Goal: Task Accomplishment & Management: Use online tool/utility

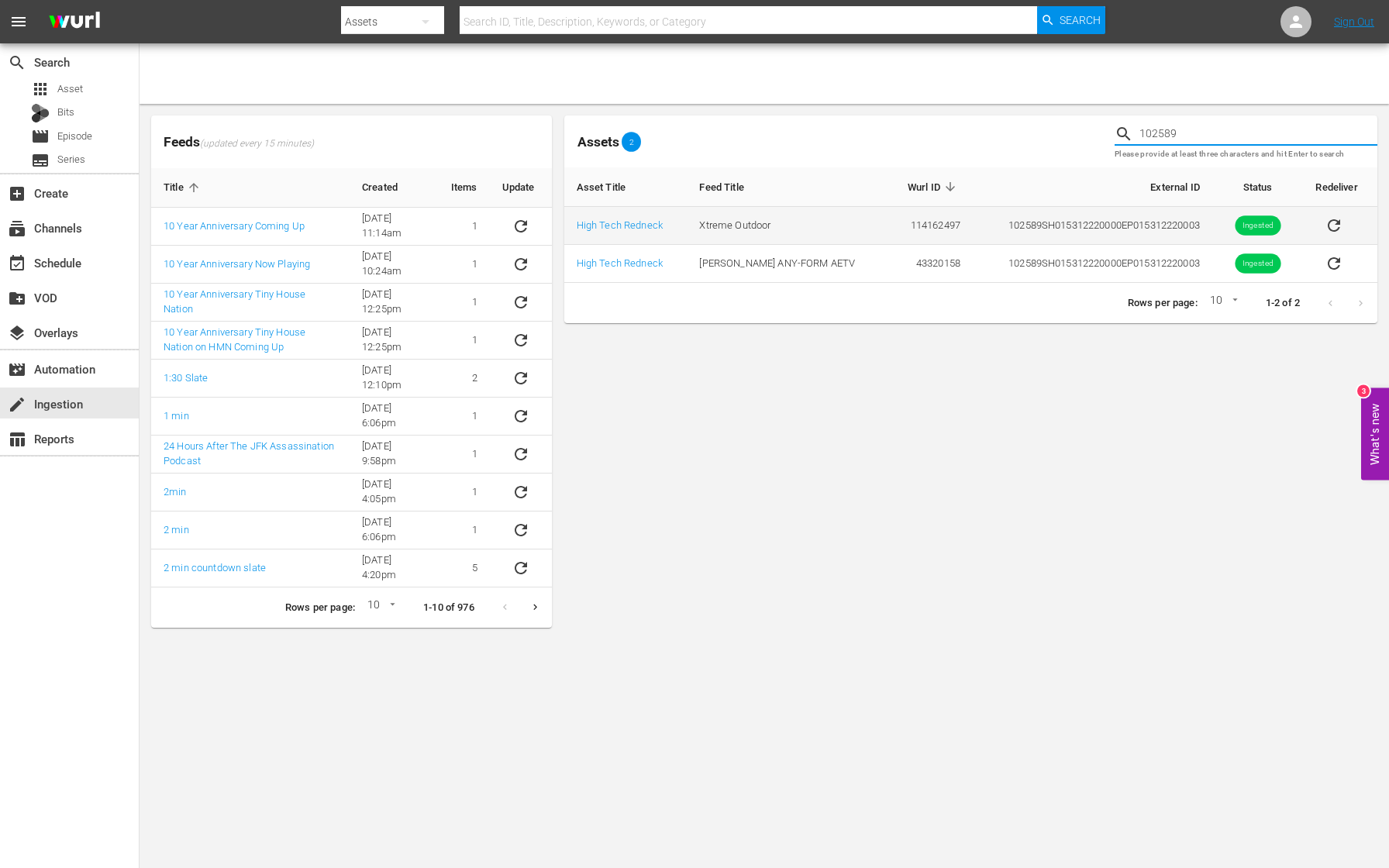
click at [1333, 224] on icon "sticky table" at bounding box center [1334, 225] width 18 height 18
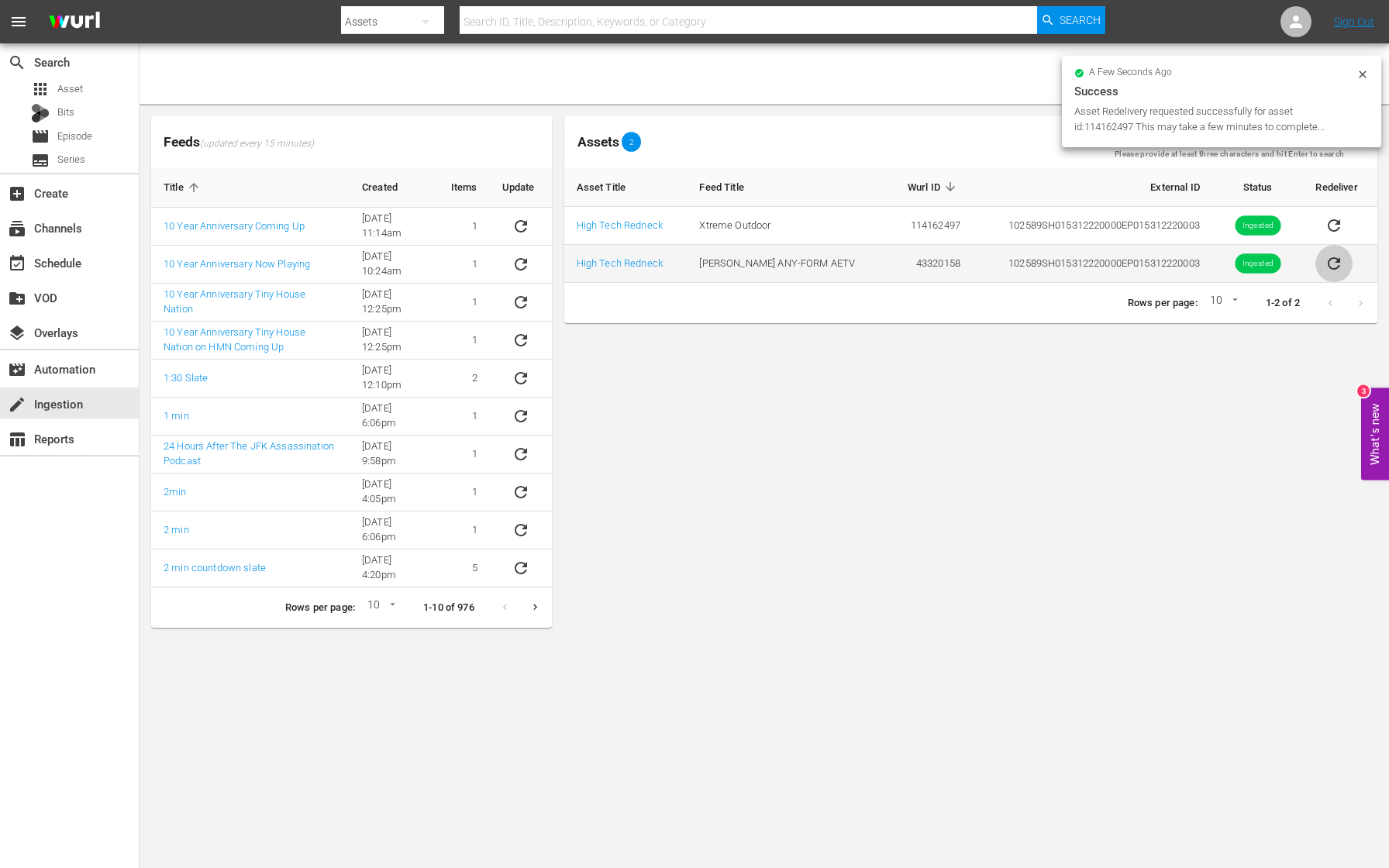
click at [1331, 264] on icon "sticky table" at bounding box center [1334, 263] width 18 height 18
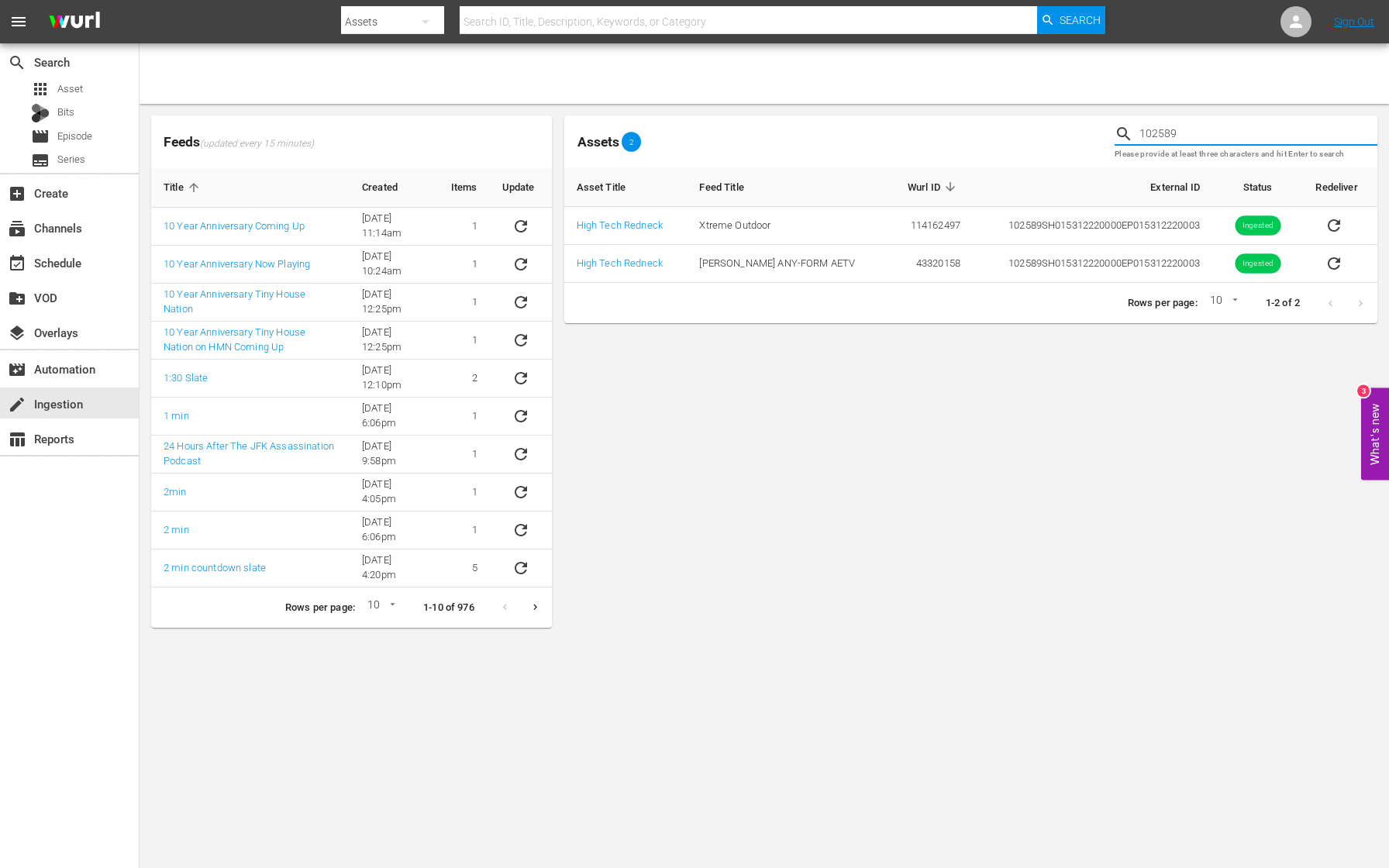
drag, startPoint x: 1193, startPoint y: 134, endPoint x: 1059, endPoint y: 131, distance: 134.0
click at [1059, 131] on div "Assets 2 102589 Please provide at least three characters and hit Enter to search" at bounding box center [970, 142] width 825 height 64
paste input "90"
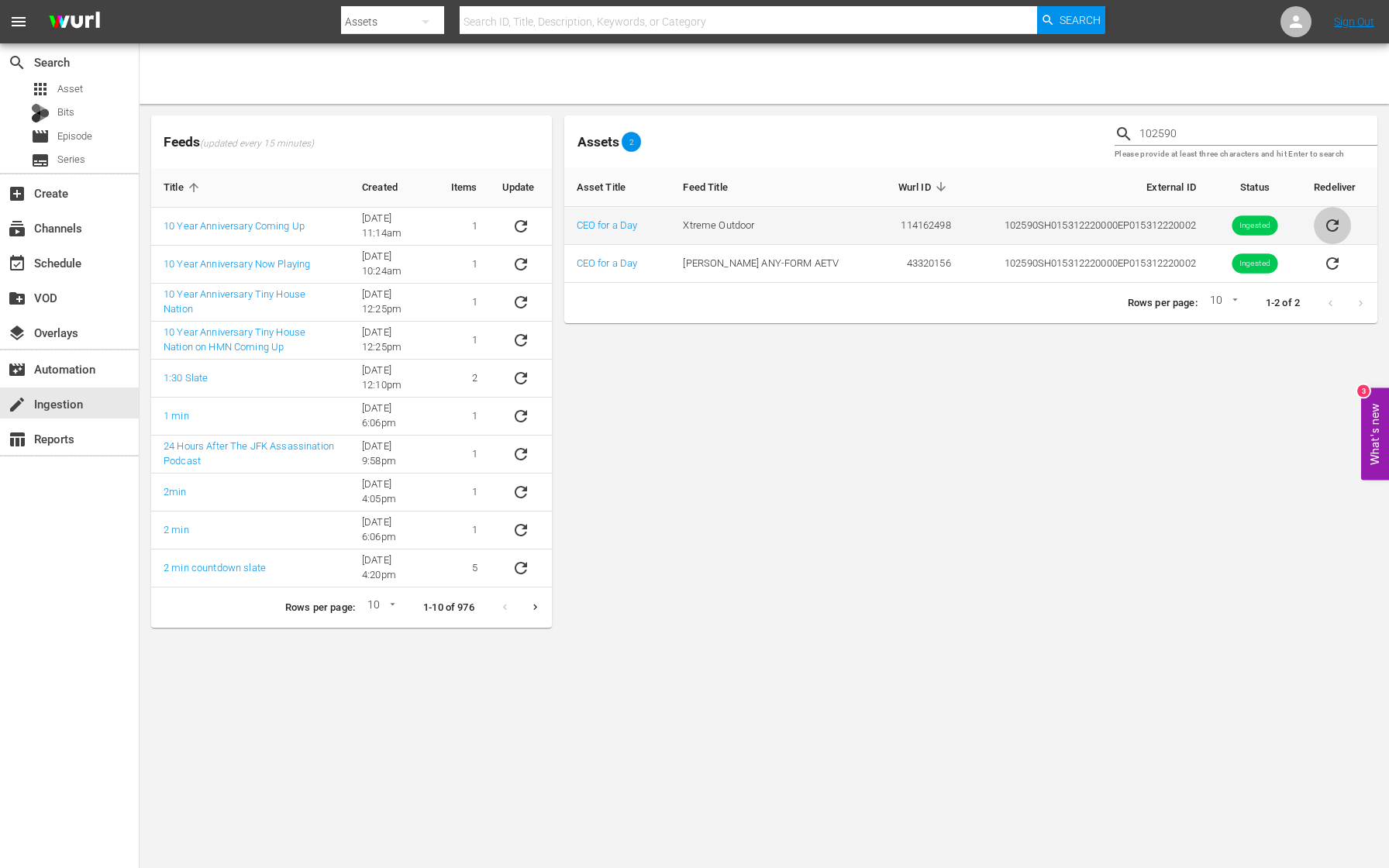
click at [1333, 228] on icon "sticky table" at bounding box center [1332, 225] width 18 height 18
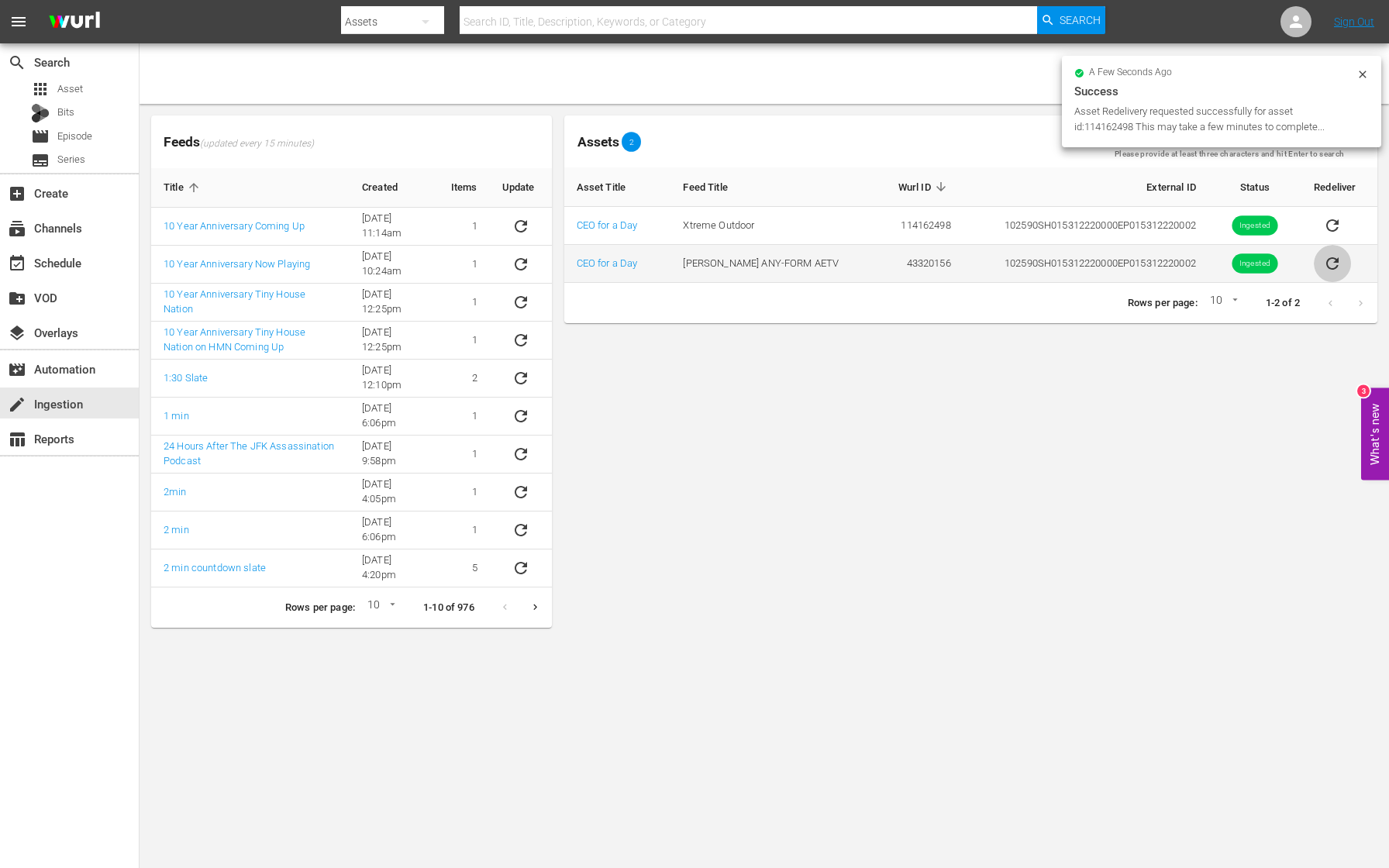
click at [1331, 267] on icon "sticky table" at bounding box center [1332, 263] width 18 height 18
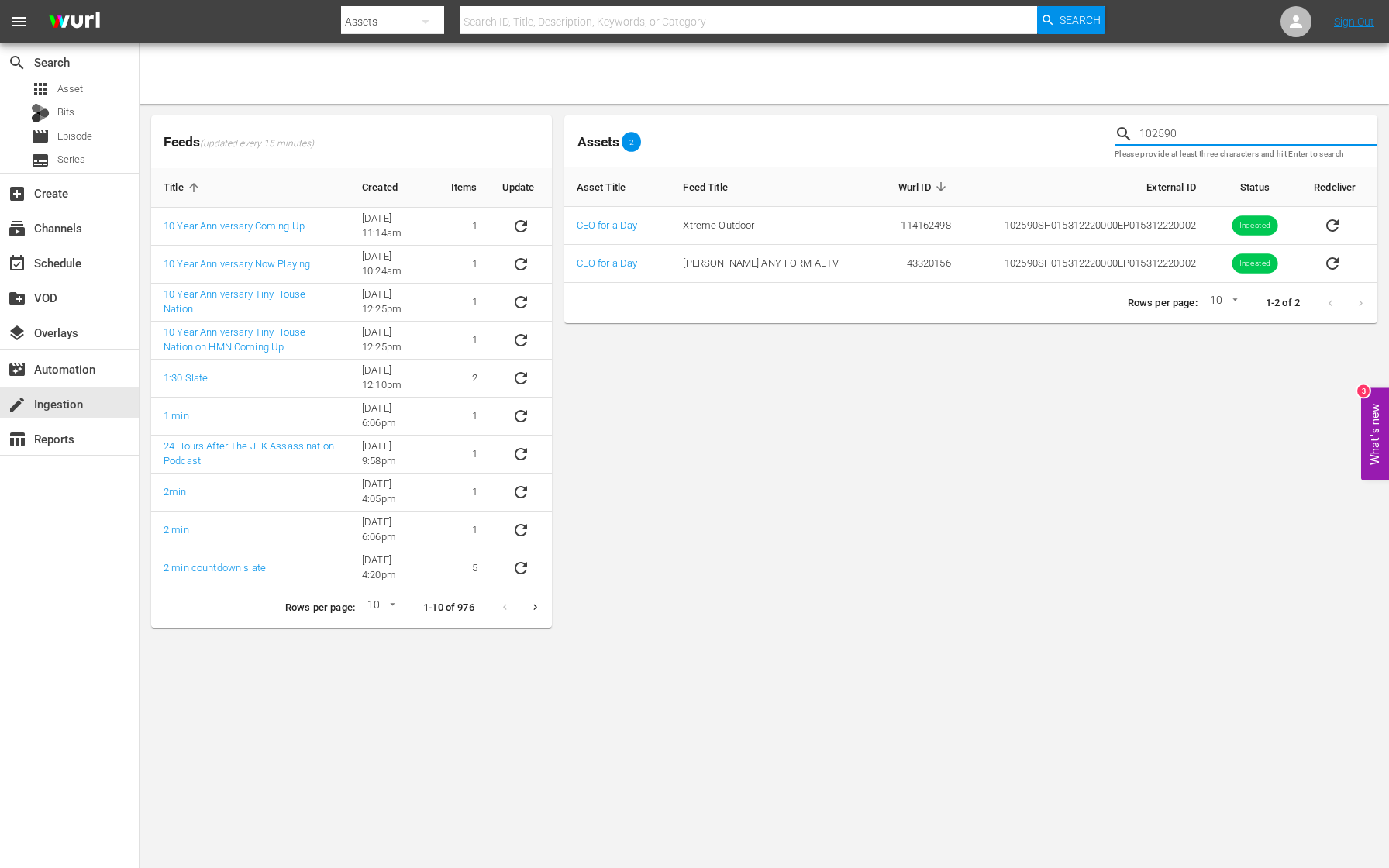
drag, startPoint x: 1203, startPoint y: 139, endPoint x: 1010, endPoint y: 124, distance: 193.6
click at [1010, 124] on div "Assets 2 102590 Please provide at least three characters and hit Enter to search" at bounding box center [970, 142] width 825 height 64
paste input "1"
click at [1333, 226] on icon "sticky table" at bounding box center [1332, 225] width 18 height 18
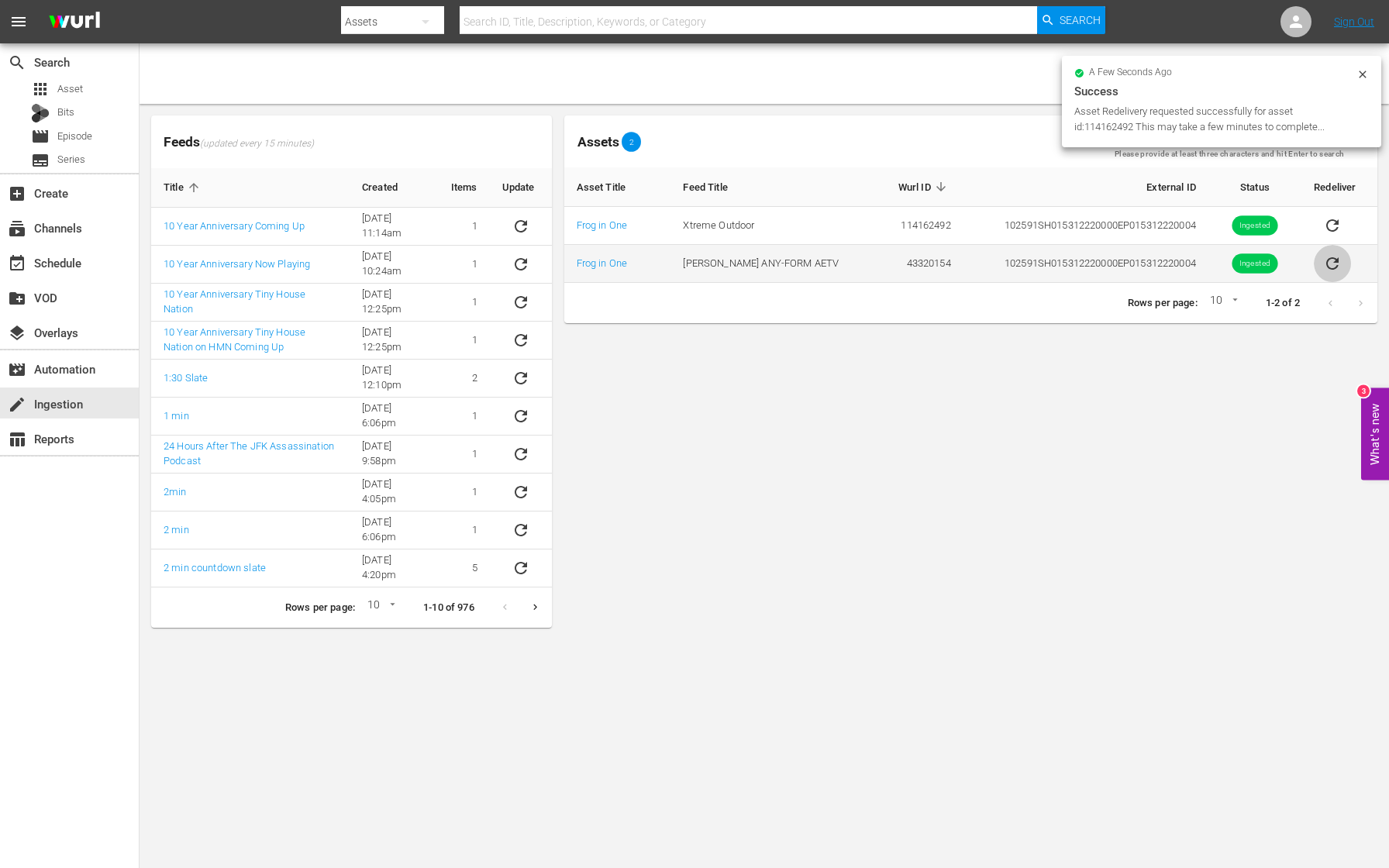
click at [1331, 263] on icon "sticky table" at bounding box center [1332, 263] width 18 height 18
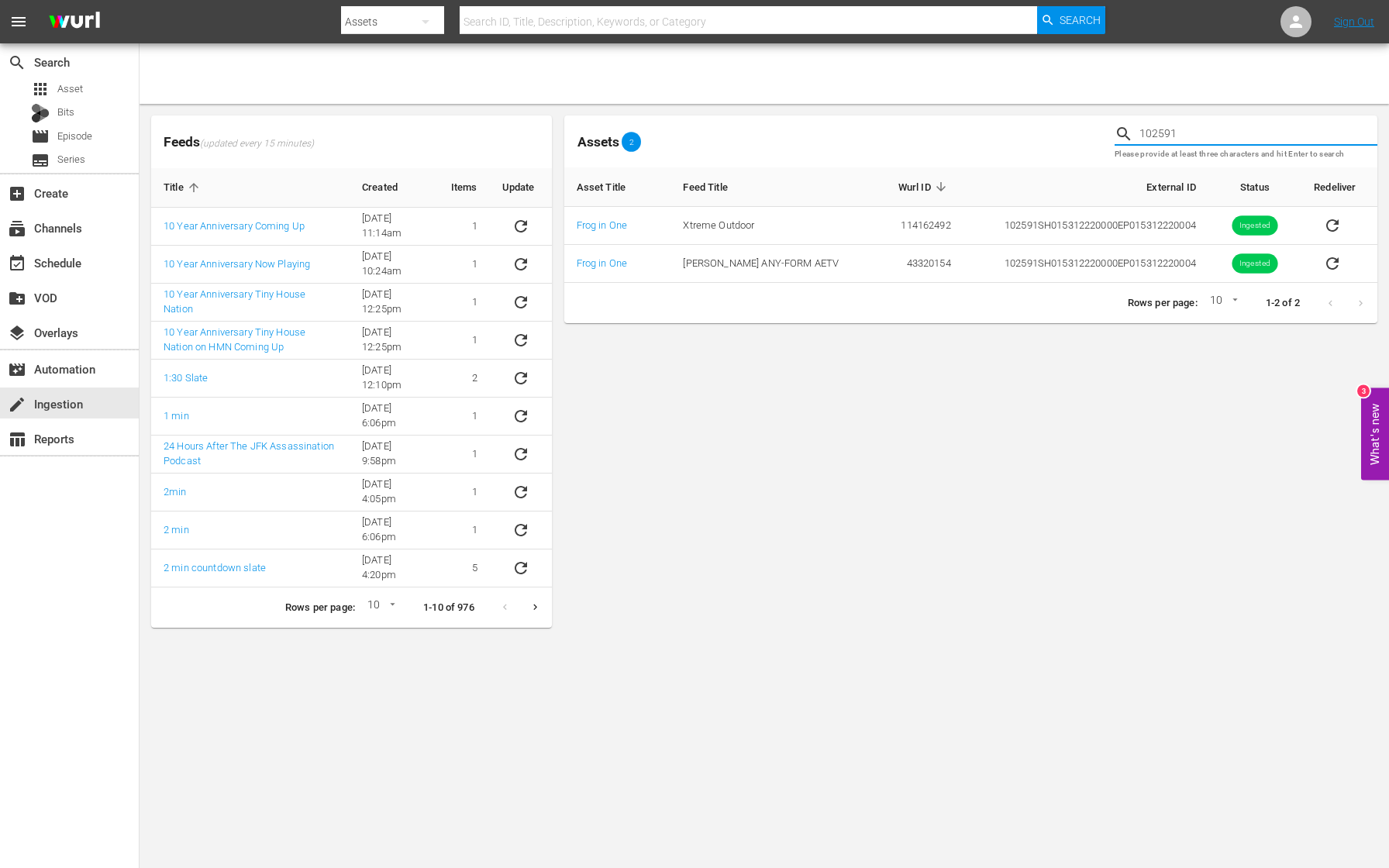
drag, startPoint x: 1195, startPoint y: 138, endPoint x: 998, endPoint y: 116, distance: 198.2
click at [998, 116] on div "Assets 2 102591 Please provide at least three characters and hit Enter to search" at bounding box center [970, 142] width 825 height 64
paste input "2"
click at [1328, 226] on icon "sticky table" at bounding box center [1332, 225] width 18 height 18
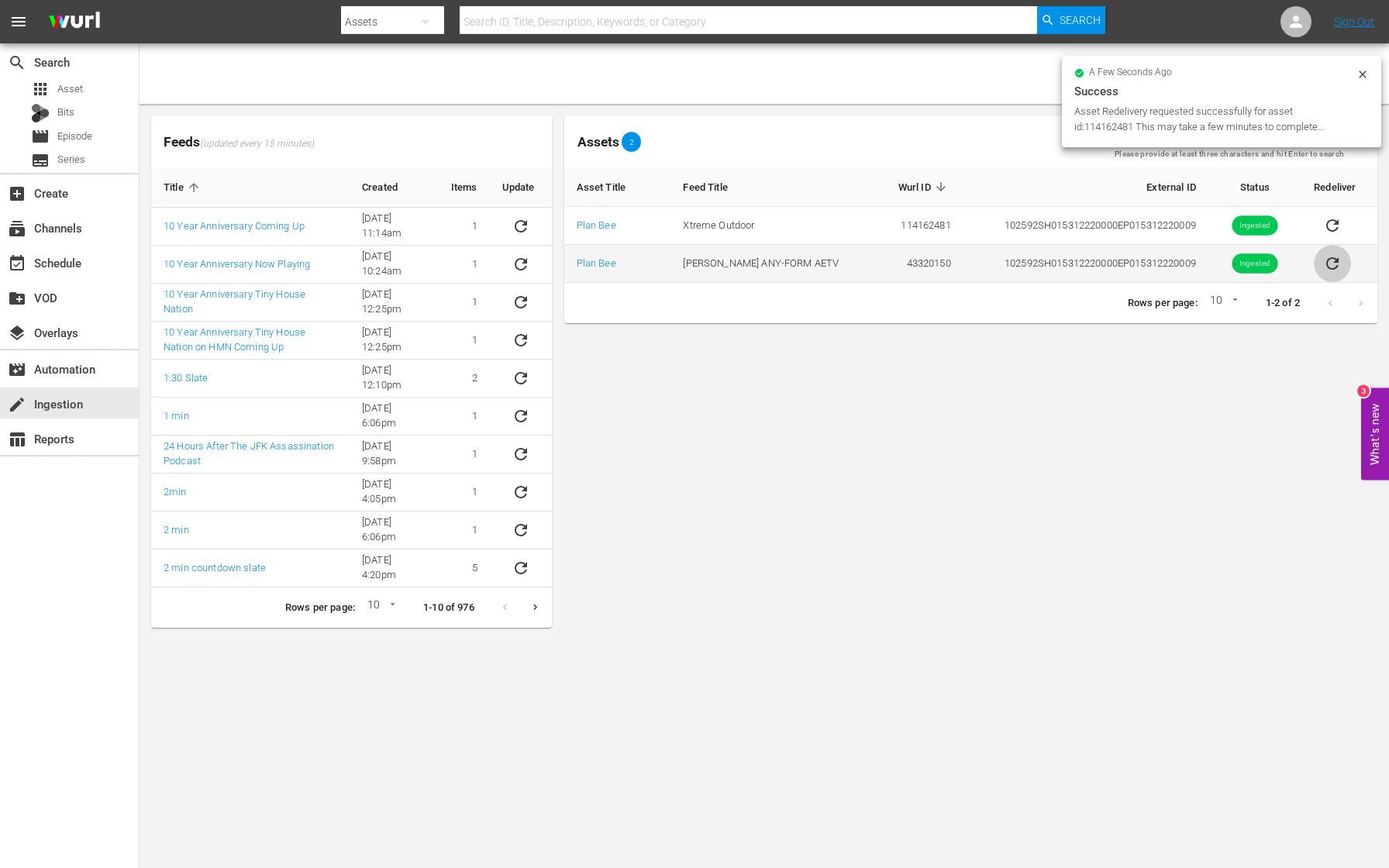
click at [1332, 264] on icon "sticky table" at bounding box center [1332, 263] width 18 height 18
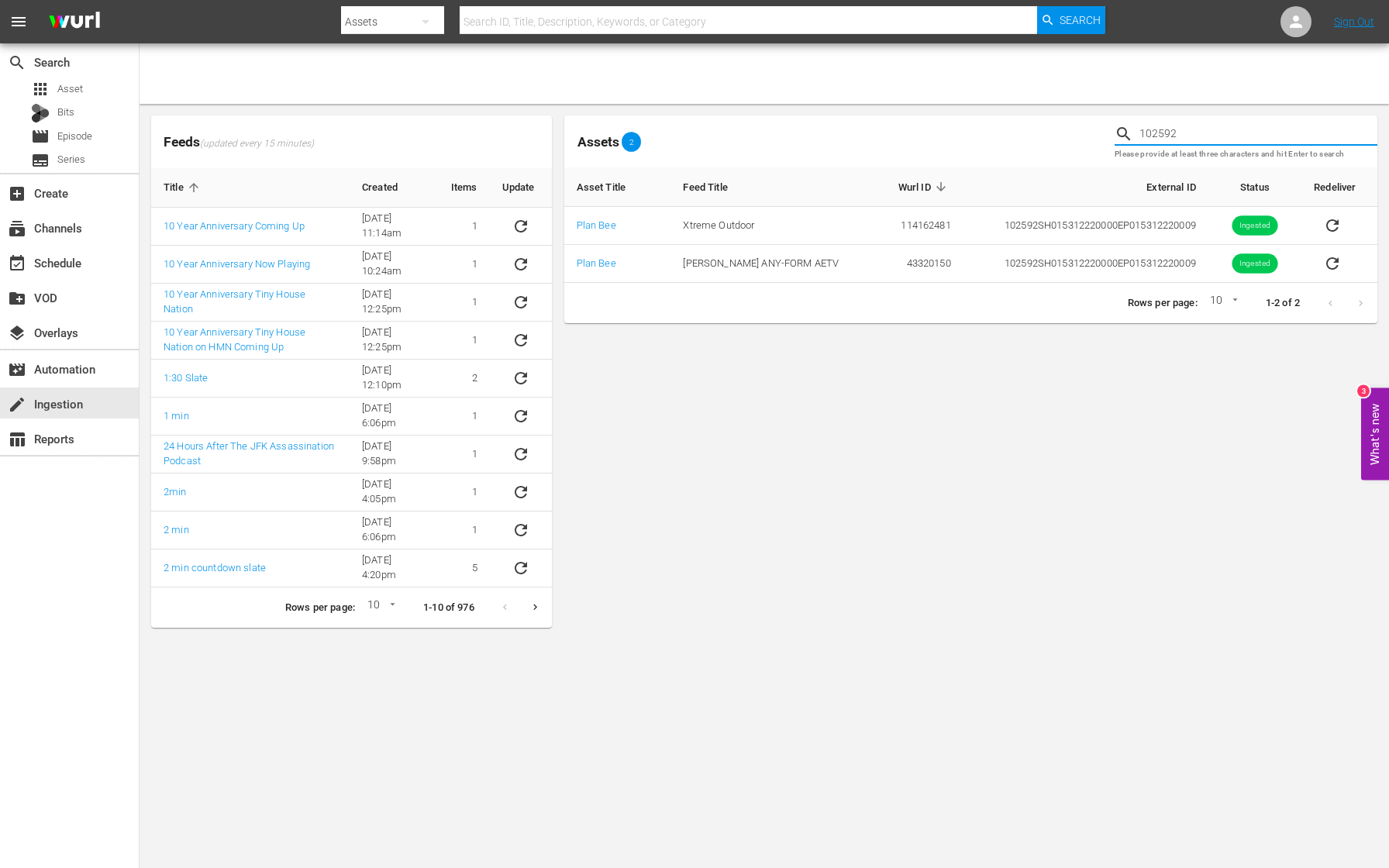
drag, startPoint x: 1221, startPoint y: 135, endPoint x: 985, endPoint y: 134, distance: 236.0
click at [985, 134] on div "Assets 2 102592 Please provide at least three characters and hit Enter to search" at bounding box center [970, 142] width 825 height 64
paste input "5"
click at [1333, 224] on icon "sticky table" at bounding box center [1334, 225] width 18 height 18
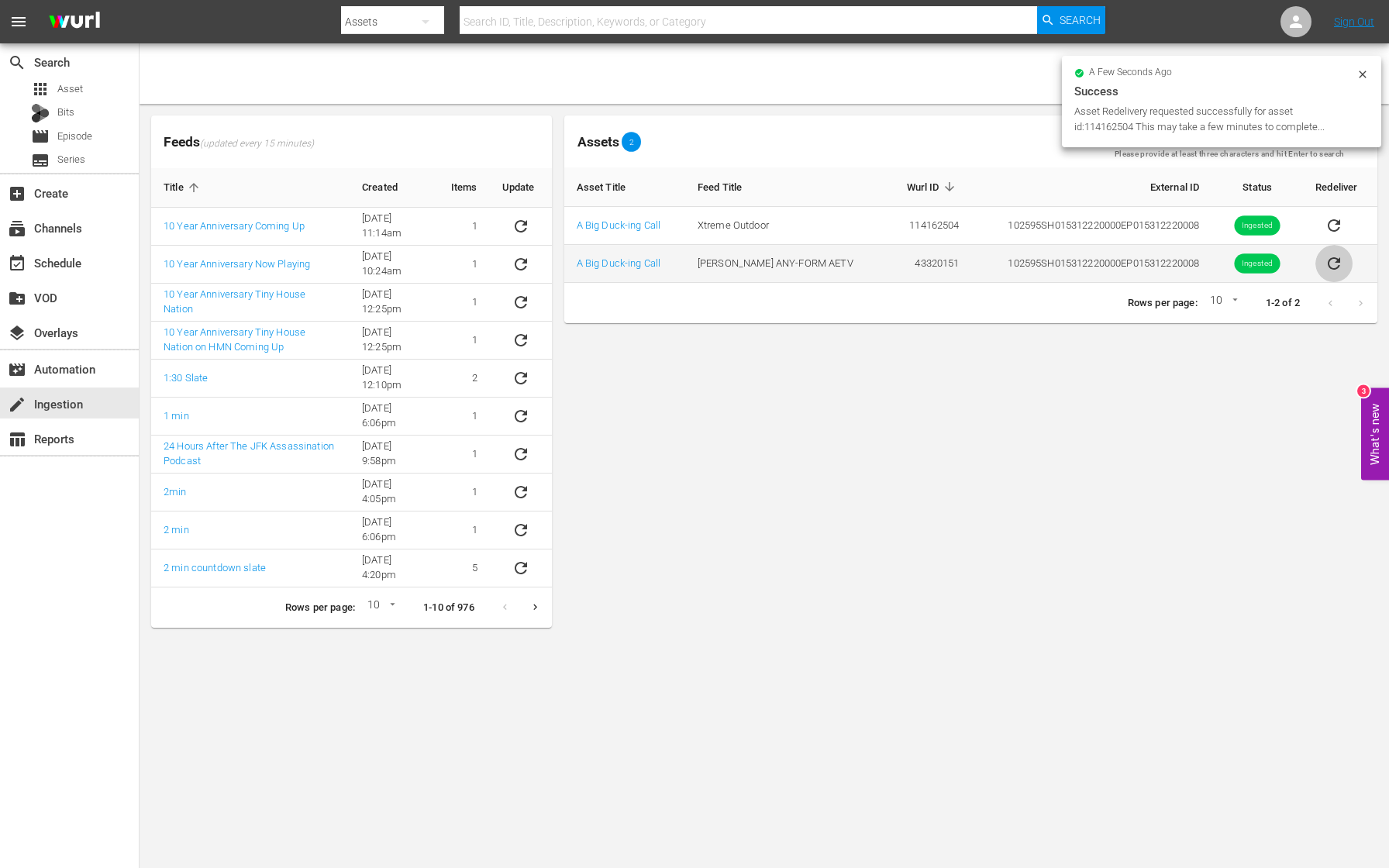
click at [1333, 268] on icon "sticky table" at bounding box center [1334, 263] width 12 height 12
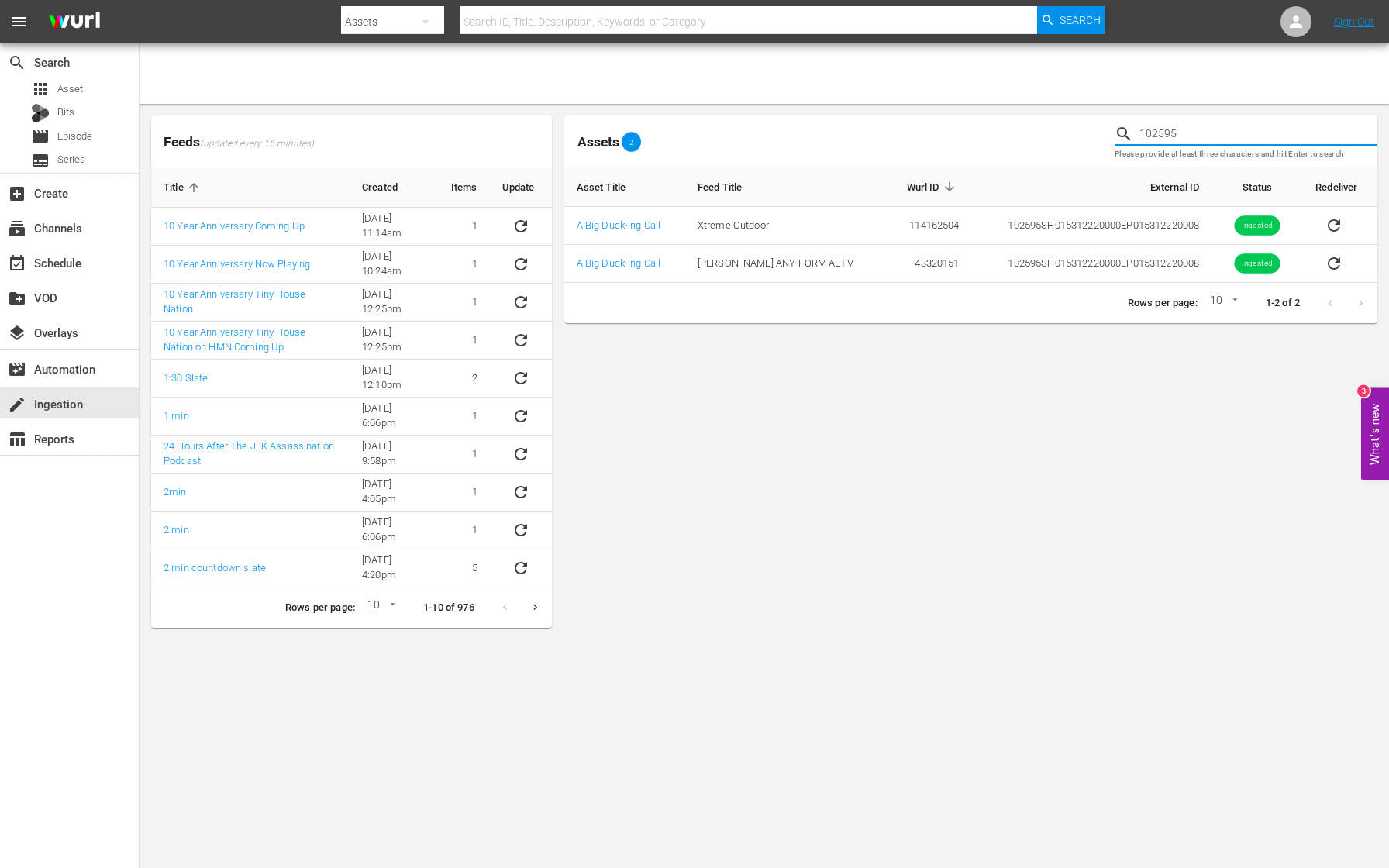
drag, startPoint x: 1249, startPoint y: 139, endPoint x: 1023, endPoint y: 131, distance: 226.1
click at [1023, 131] on div "Assets 2 102595 Please provide at least three characters and hit Enter to search" at bounding box center [970, 142] width 825 height 64
paste input "6"
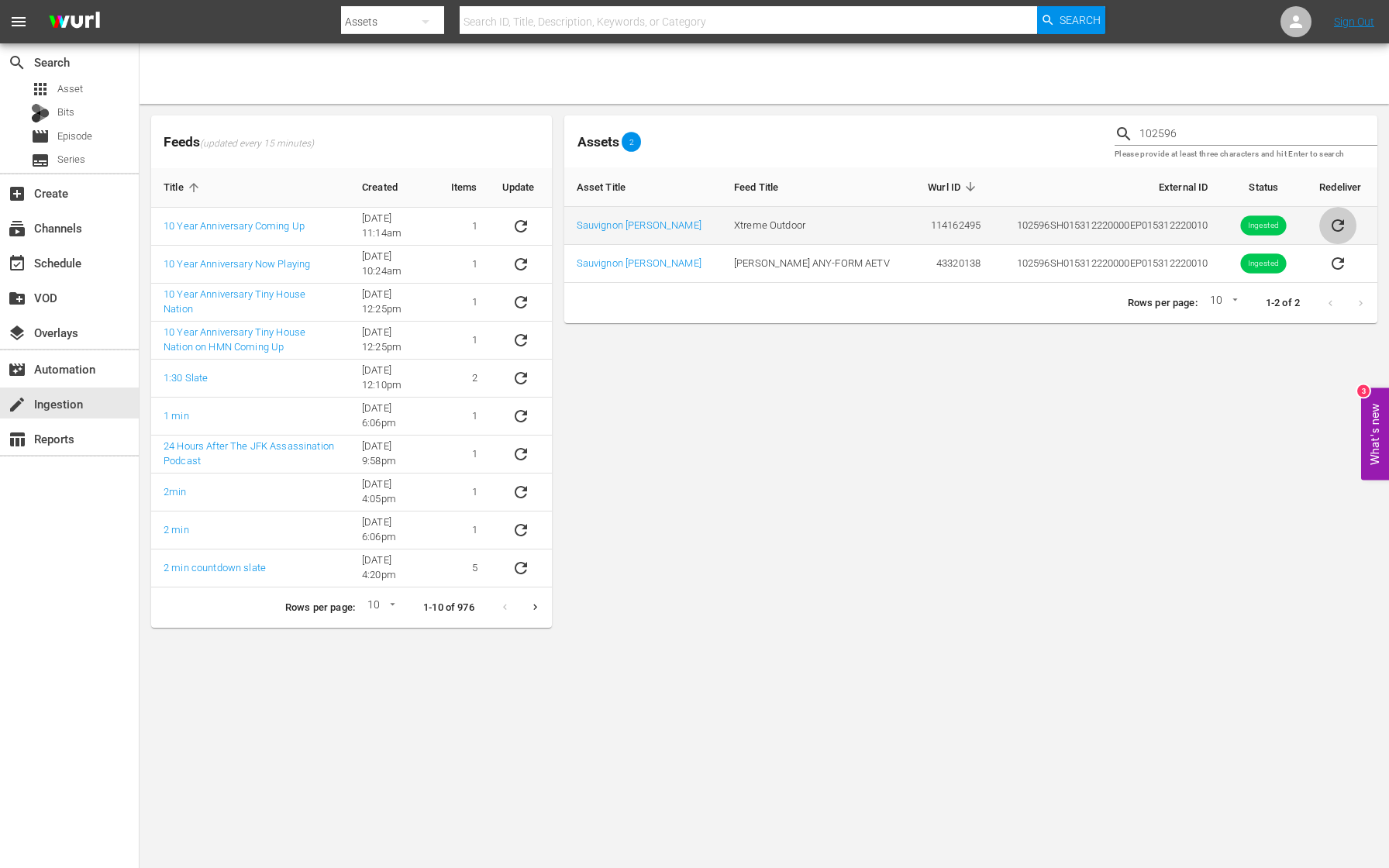
click at [1328, 224] on icon "sticky table" at bounding box center [1337, 225] width 18 height 18
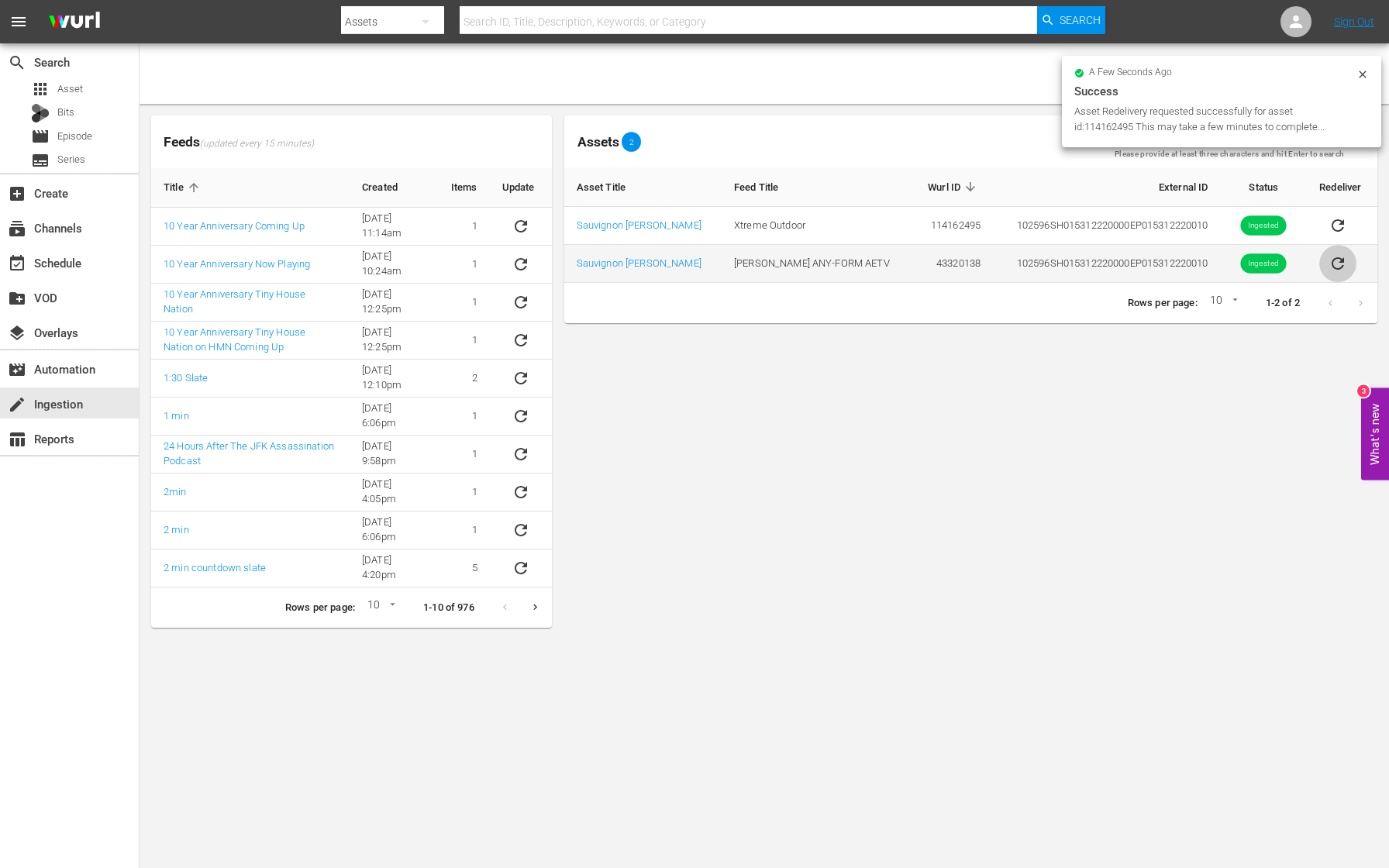
click at [1334, 264] on icon "sticky table" at bounding box center [1337, 263] width 18 height 18
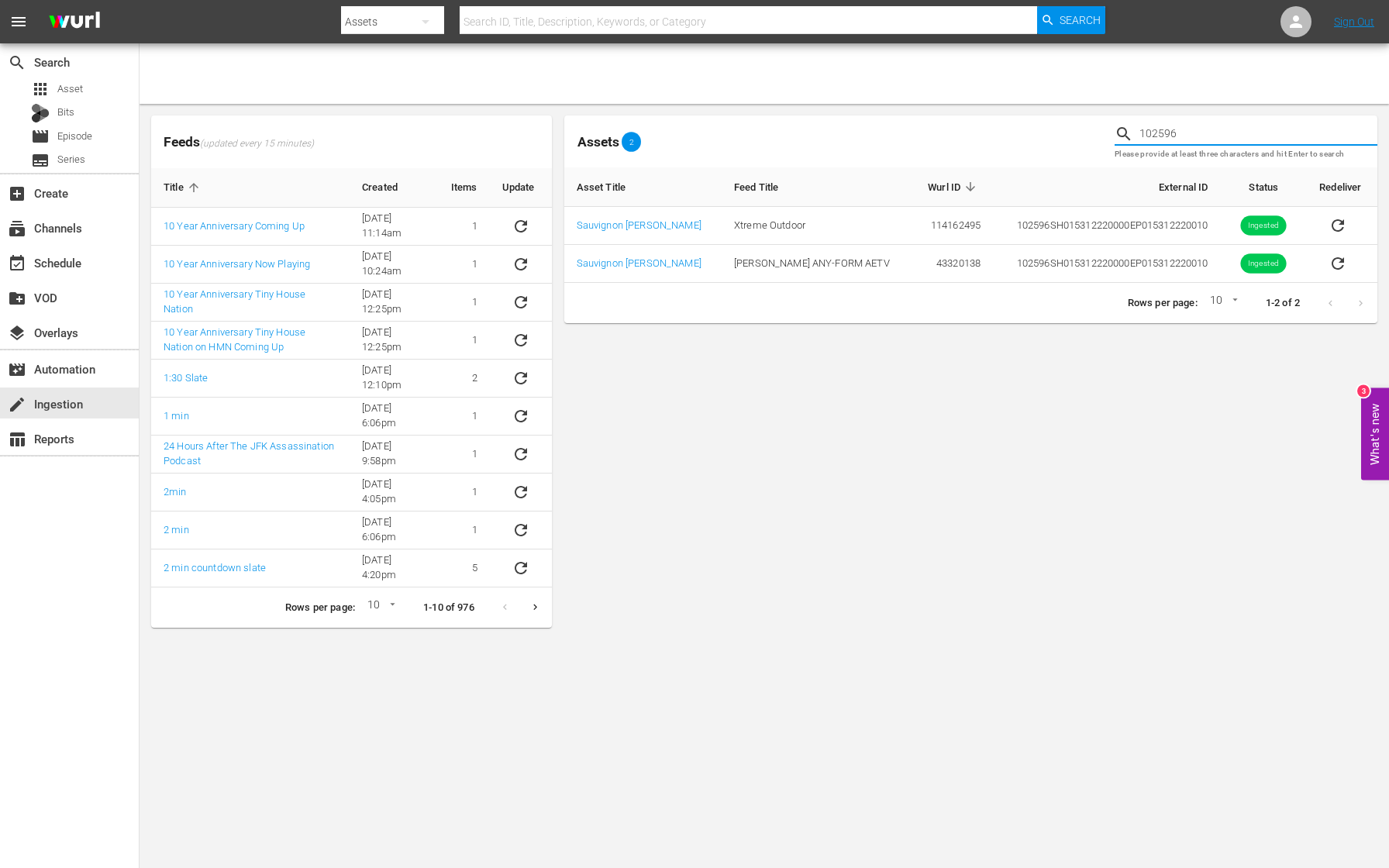
drag, startPoint x: 1234, startPoint y: 130, endPoint x: 1057, endPoint y: 131, distance: 177.0
click at [1057, 131] on div "Assets 2 102596 Please provide at least three characters and hit Enter to search" at bounding box center [970, 142] width 825 height 64
paste input "7"
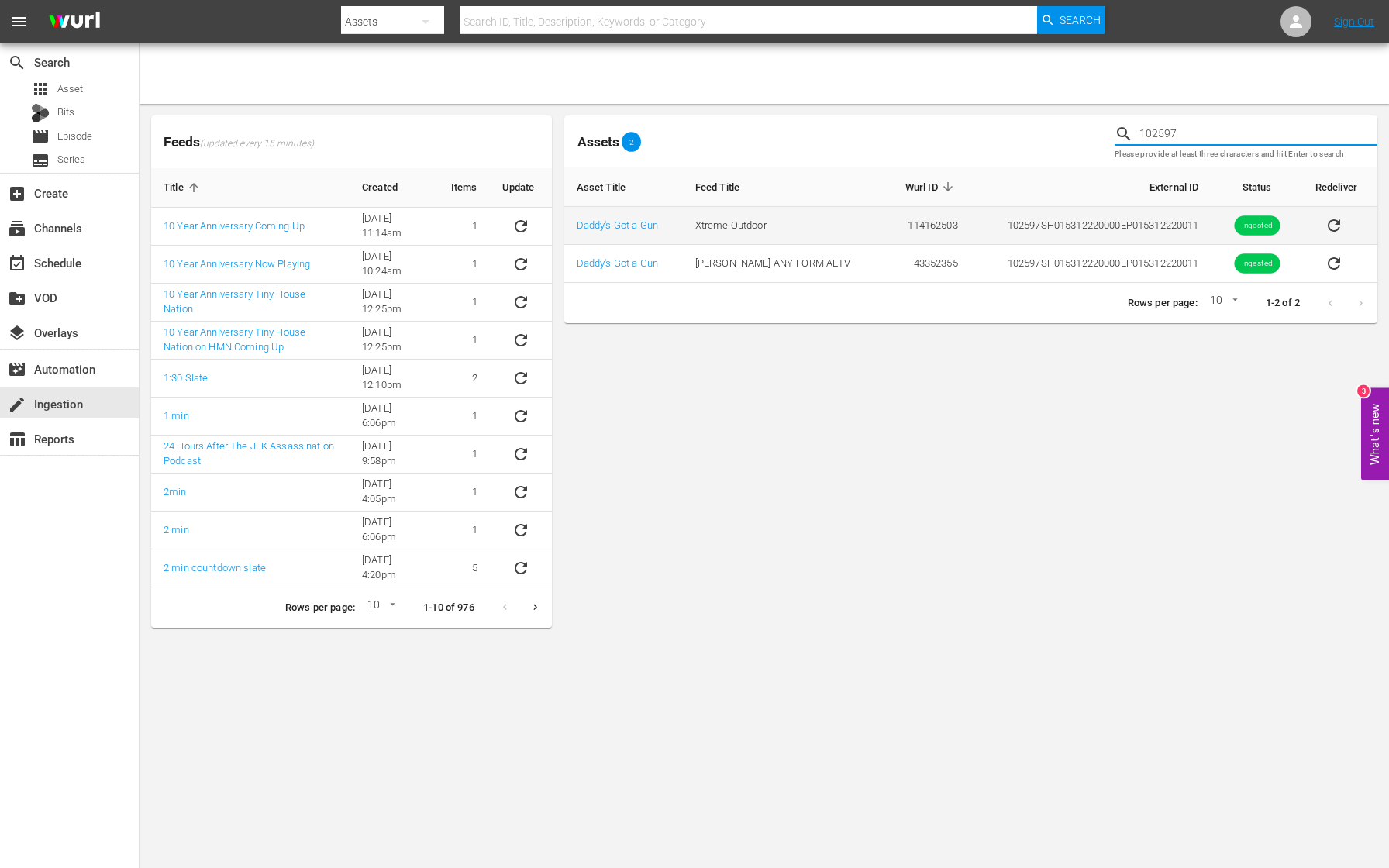
click at [1331, 226] on icon "sticky table" at bounding box center [1334, 225] width 18 height 18
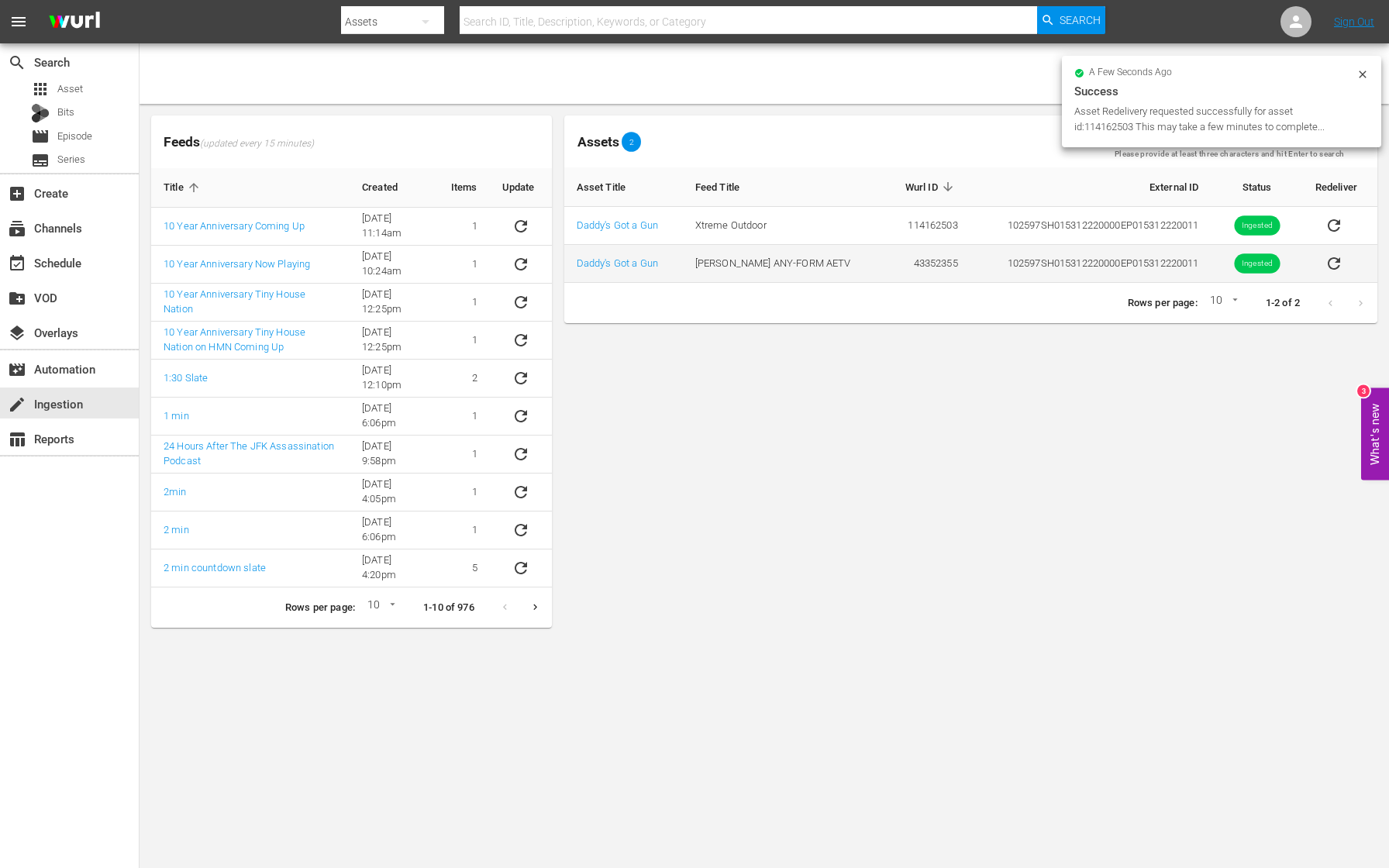
click at [1331, 263] on icon "sticky table" at bounding box center [1334, 263] width 18 height 18
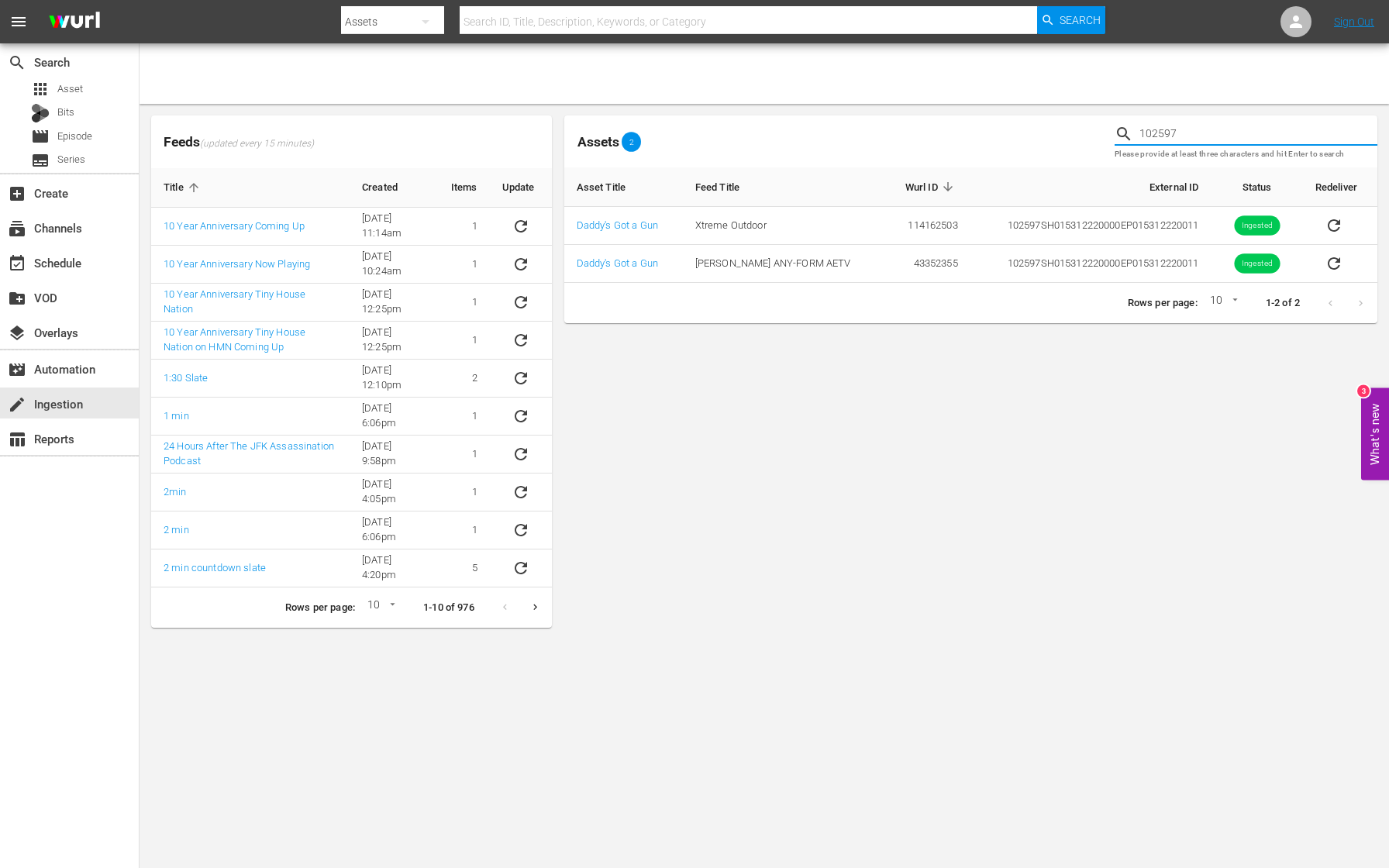
drag, startPoint x: 1215, startPoint y: 138, endPoint x: 1067, endPoint y: 128, distance: 148.3
click at [1067, 128] on div "Assets 2 102597 Please provide at least three characters and hit Enter to search" at bounding box center [970, 142] width 825 height 64
paste input "9"
click at [1329, 223] on icon "sticky table" at bounding box center [1333, 225] width 18 height 18
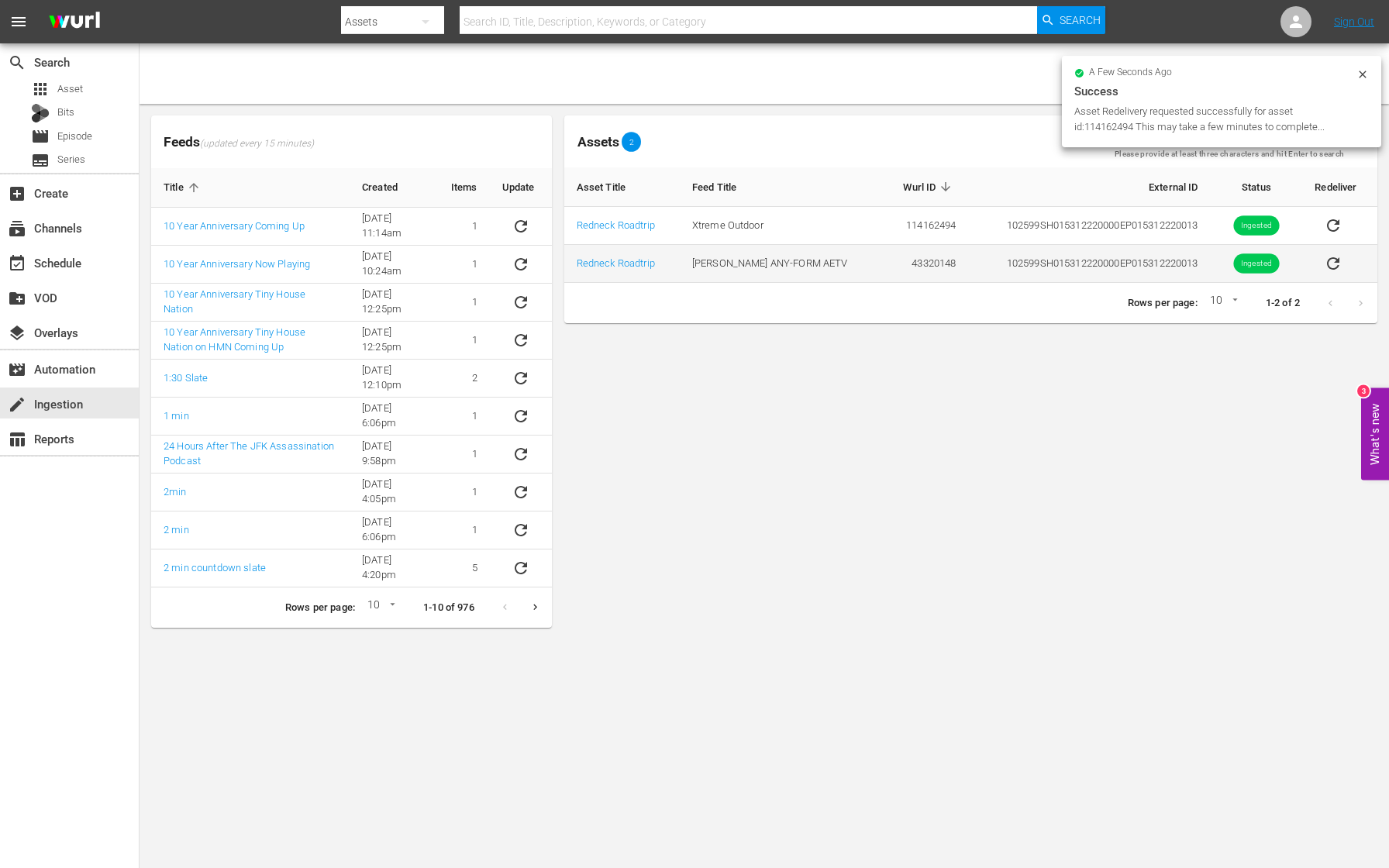
click at [1332, 264] on icon "sticky table" at bounding box center [1333, 263] width 18 height 18
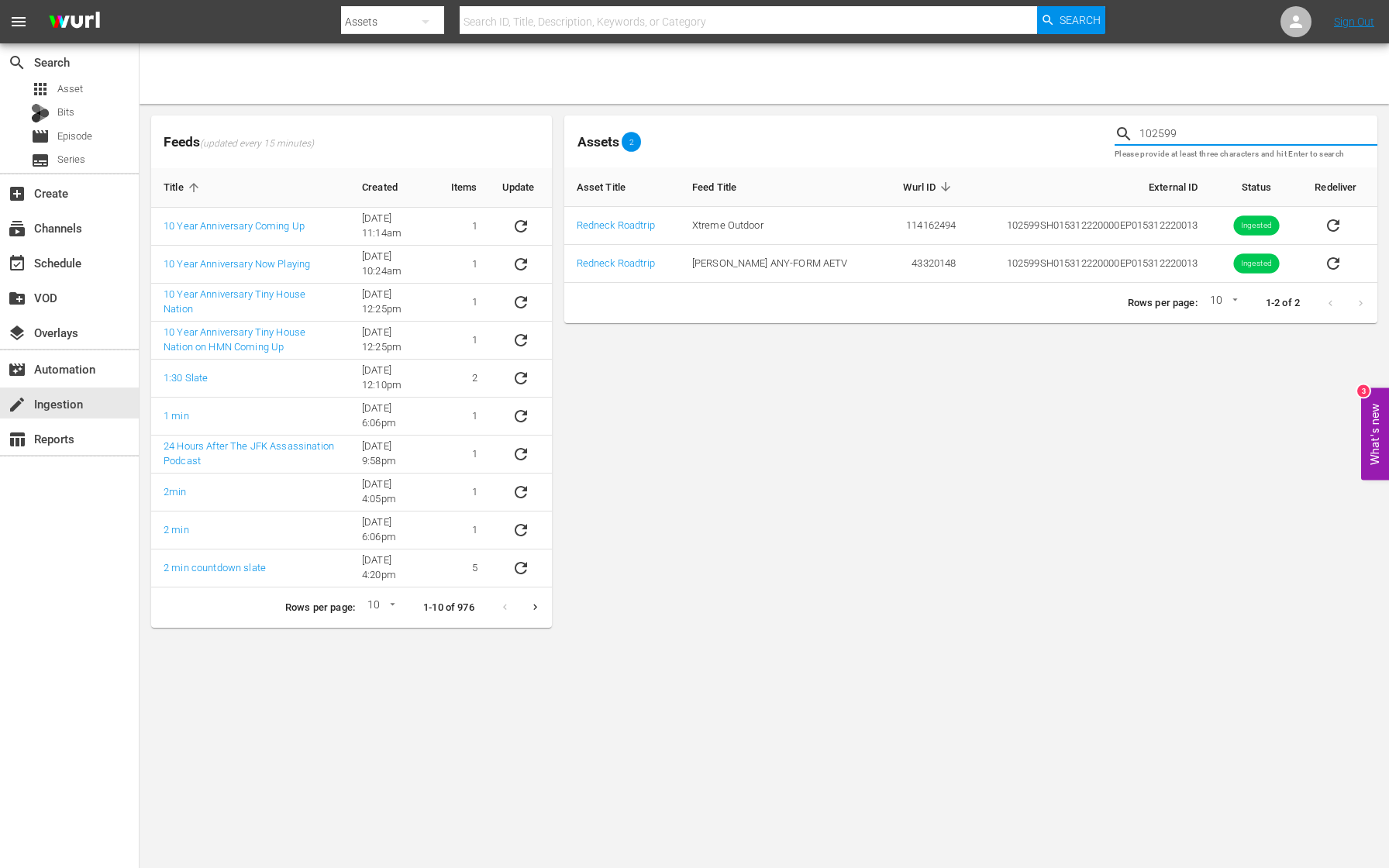
drag, startPoint x: 1215, startPoint y: 133, endPoint x: 1055, endPoint y: 126, distance: 160.2
click at [1055, 126] on div "Assets 2 102599 Please provide at least three characters and hit Enter to search" at bounding box center [970, 142] width 825 height 64
paste input "600"
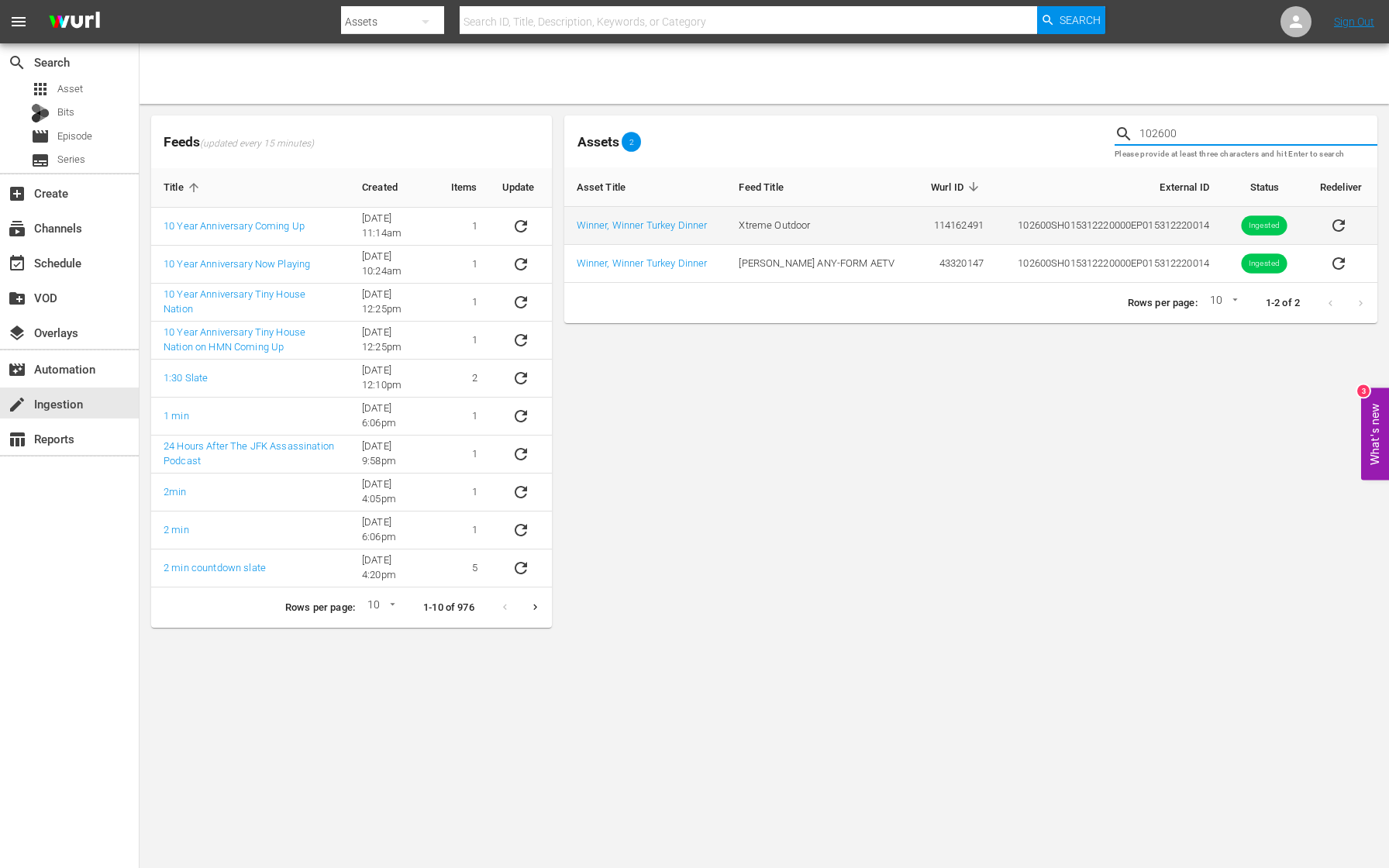
click at [1340, 225] on icon "sticky table" at bounding box center [1338, 225] width 18 height 18
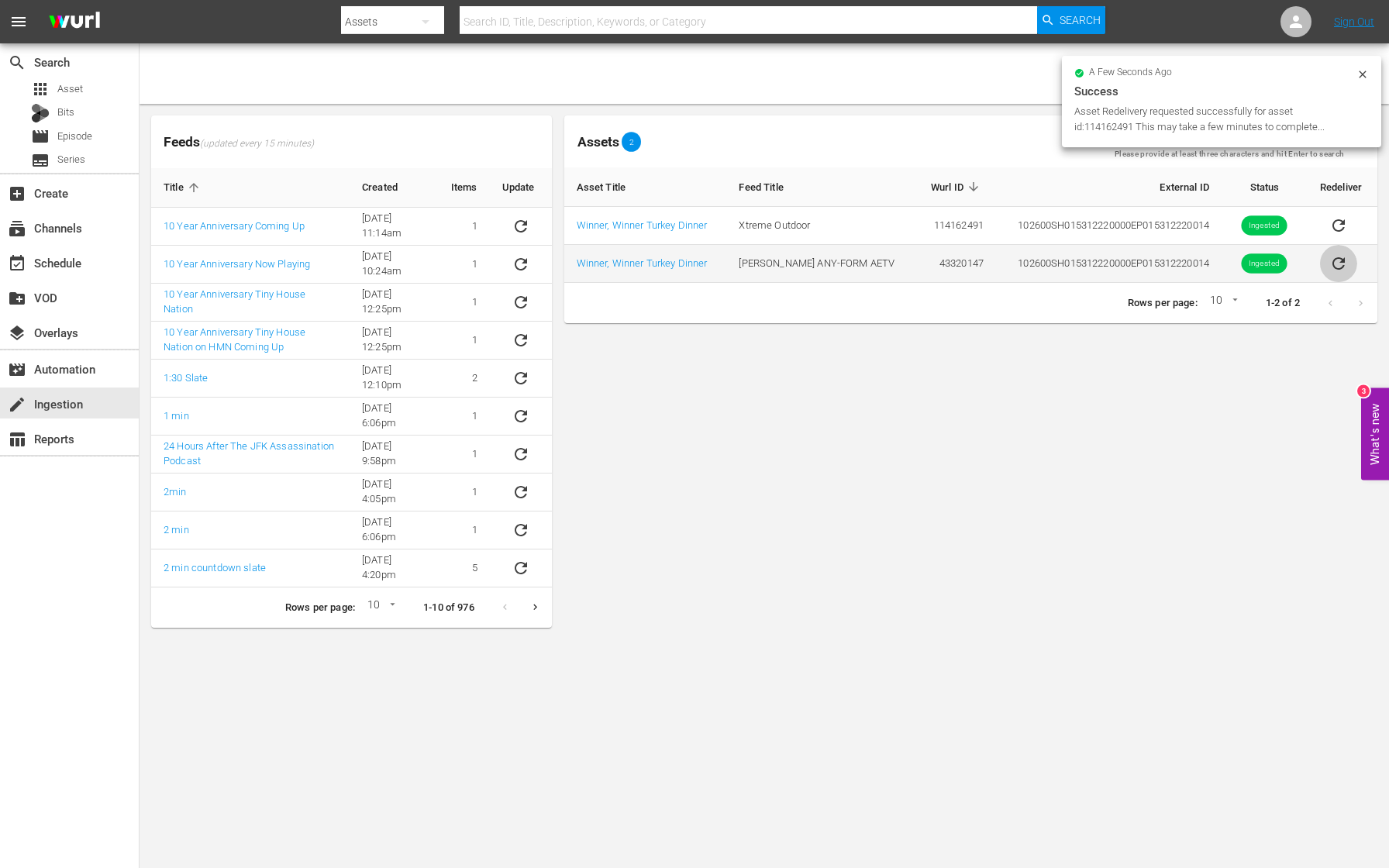
click at [1336, 264] on icon "sticky table" at bounding box center [1338, 263] width 18 height 18
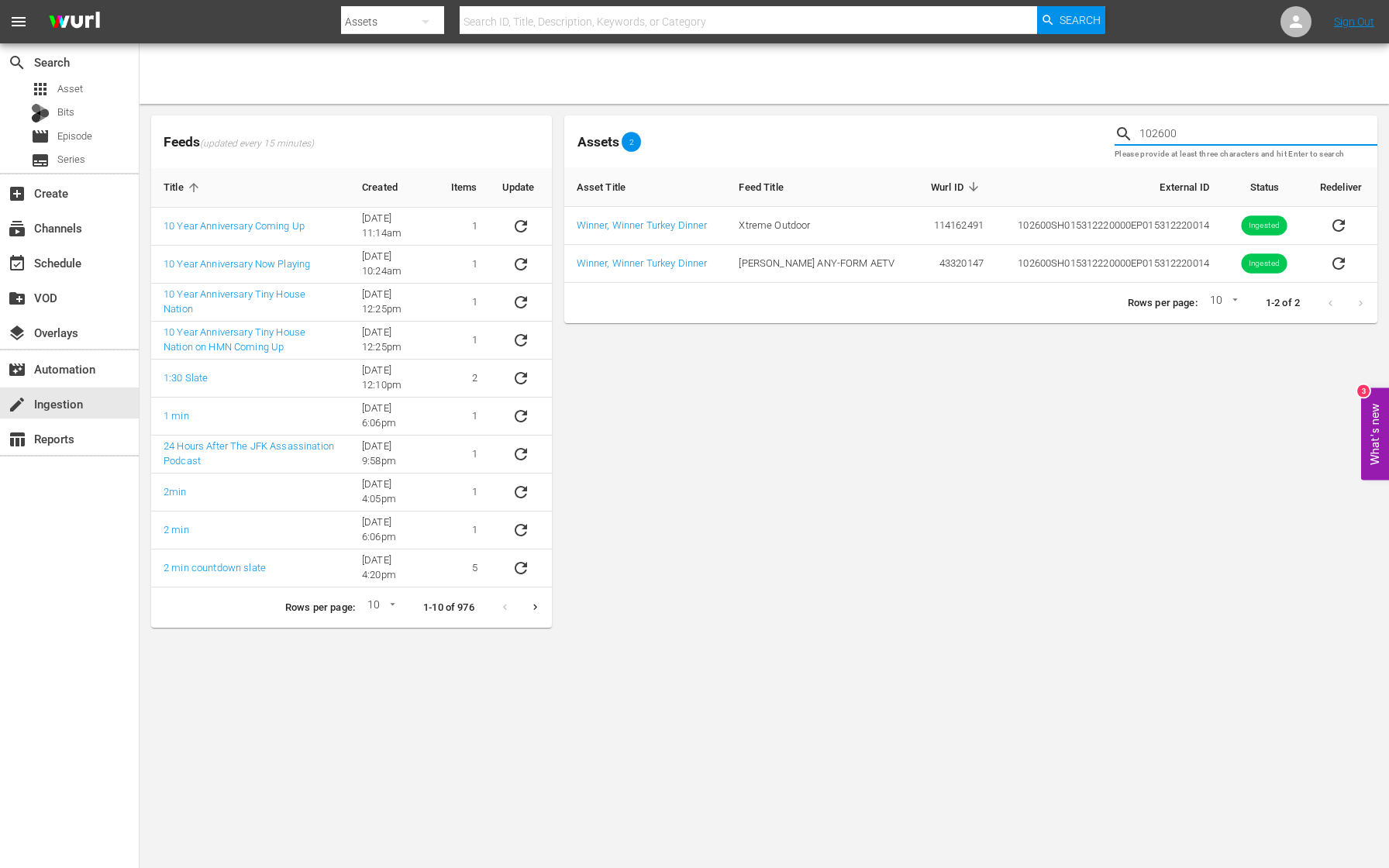
drag, startPoint x: 1211, startPoint y: 135, endPoint x: 1074, endPoint y: 135, distance: 137.0
click at [1074, 135] on div "Assets 2 102600 Please provide at least three characters and hit Enter to search" at bounding box center [970, 142] width 825 height 64
paste input "1"
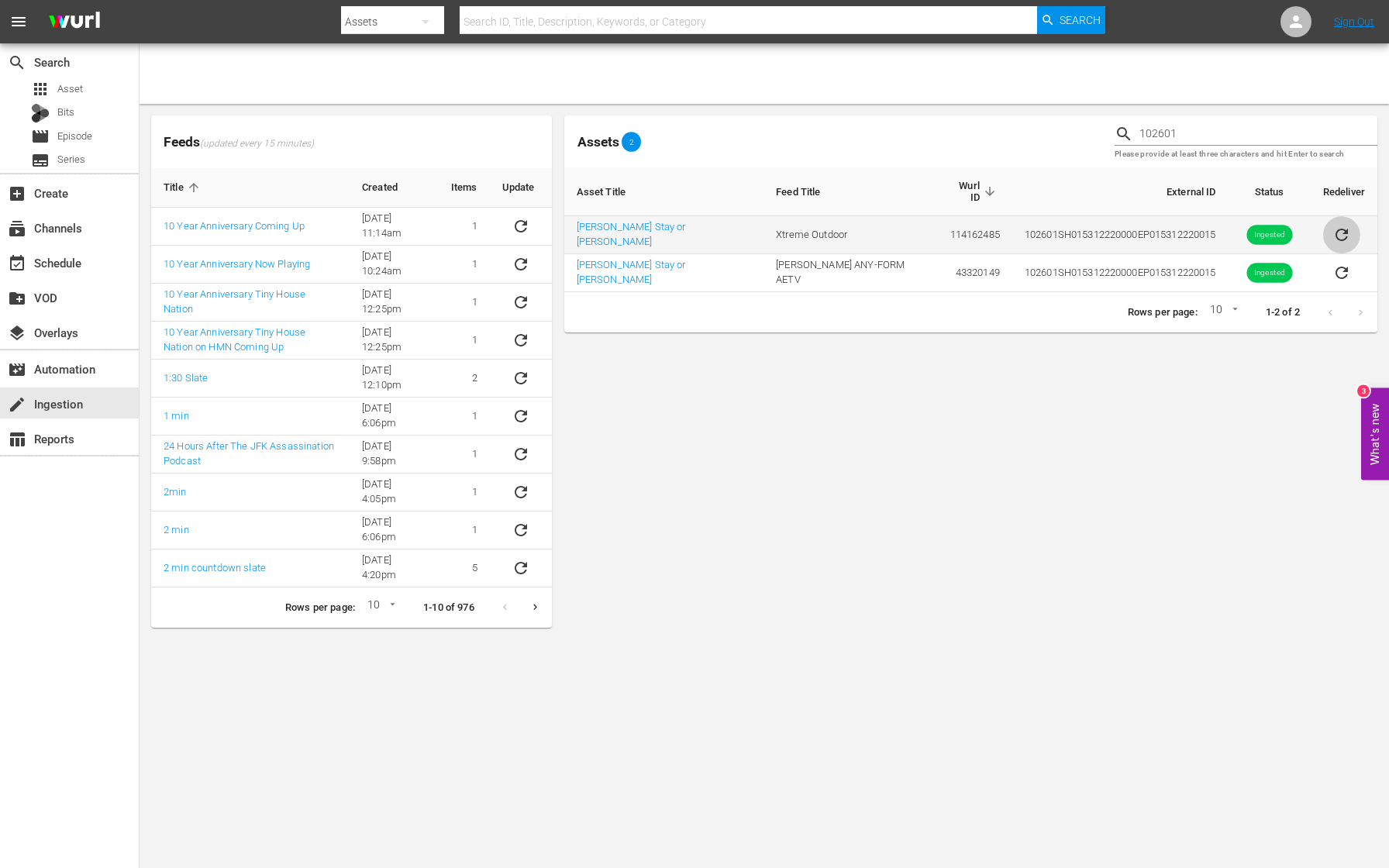
click at [1336, 229] on icon "sticky table" at bounding box center [1341, 234] width 12 height 12
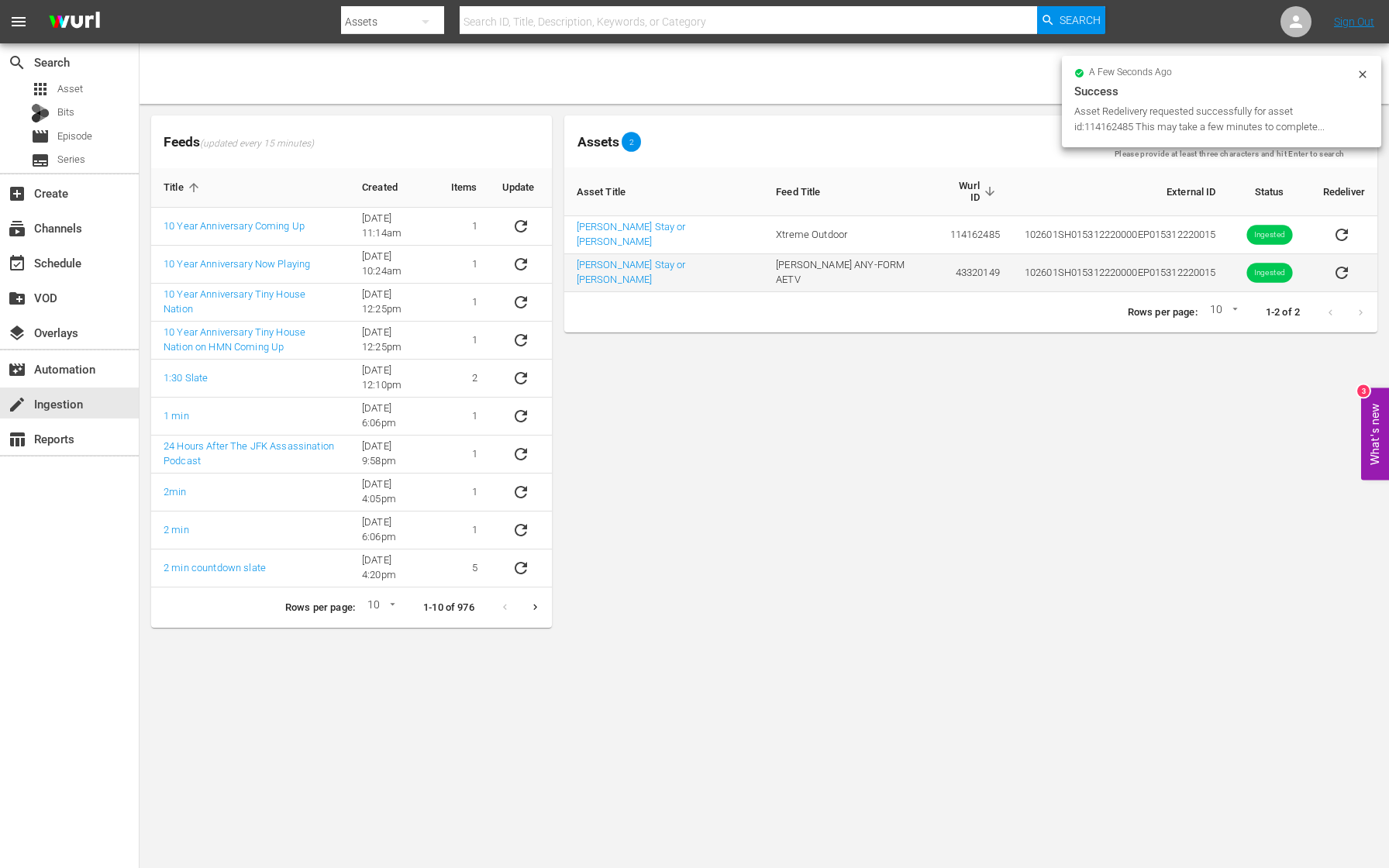
click at [1333, 266] on icon "sticky table" at bounding box center [1342, 273] width 18 height 18
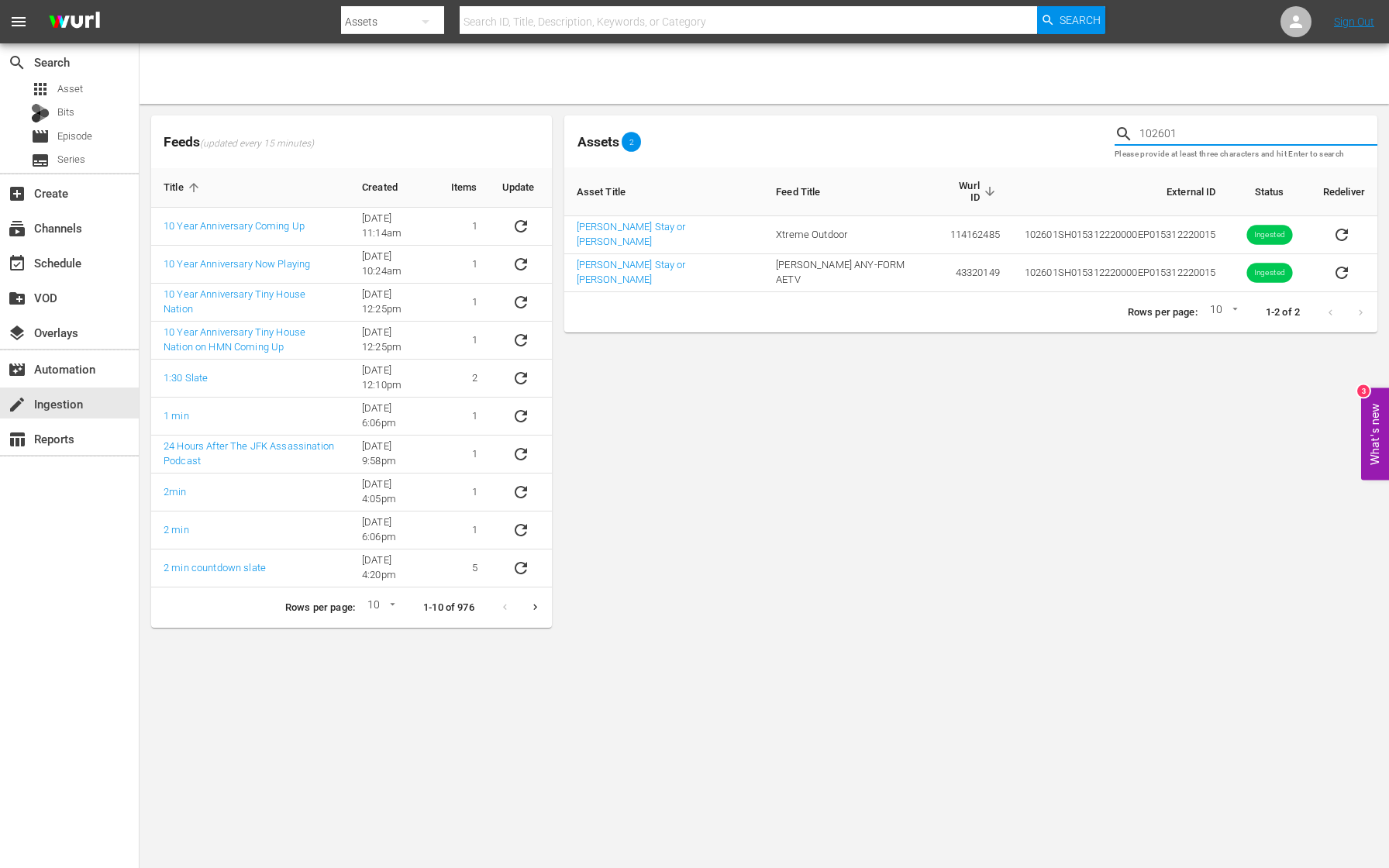
drag, startPoint x: 1238, startPoint y: 131, endPoint x: 1026, endPoint y: 130, distance: 212.0
click at [1026, 130] on div "Assets 2 102601 Please provide at least three characters and hit Enter to search" at bounding box center [970, 142] width 825 height 64
paste input "10708"
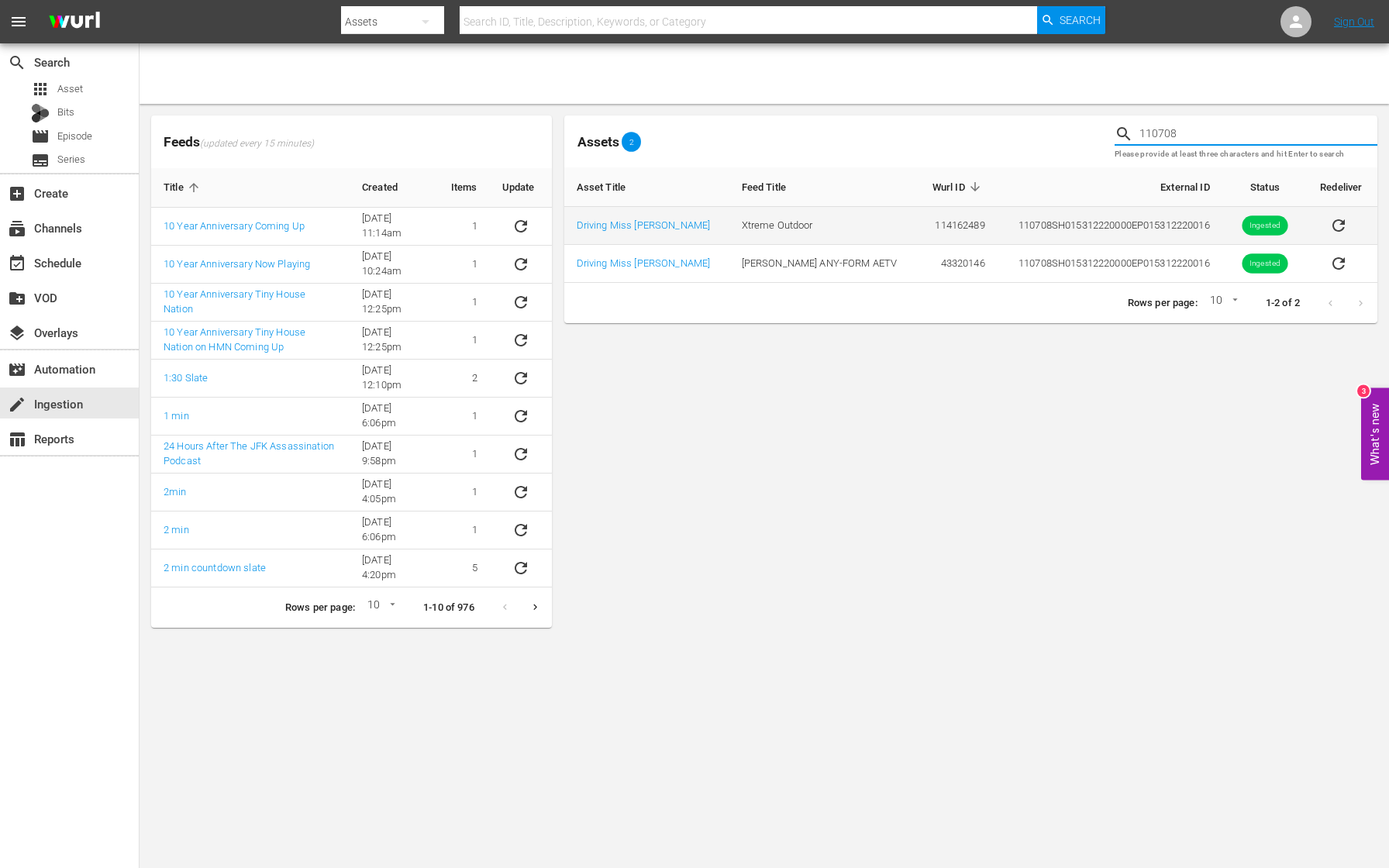
click at [1331, 229] on icon "sticky table" at bounding box center [1338, 225] width 18 height 18
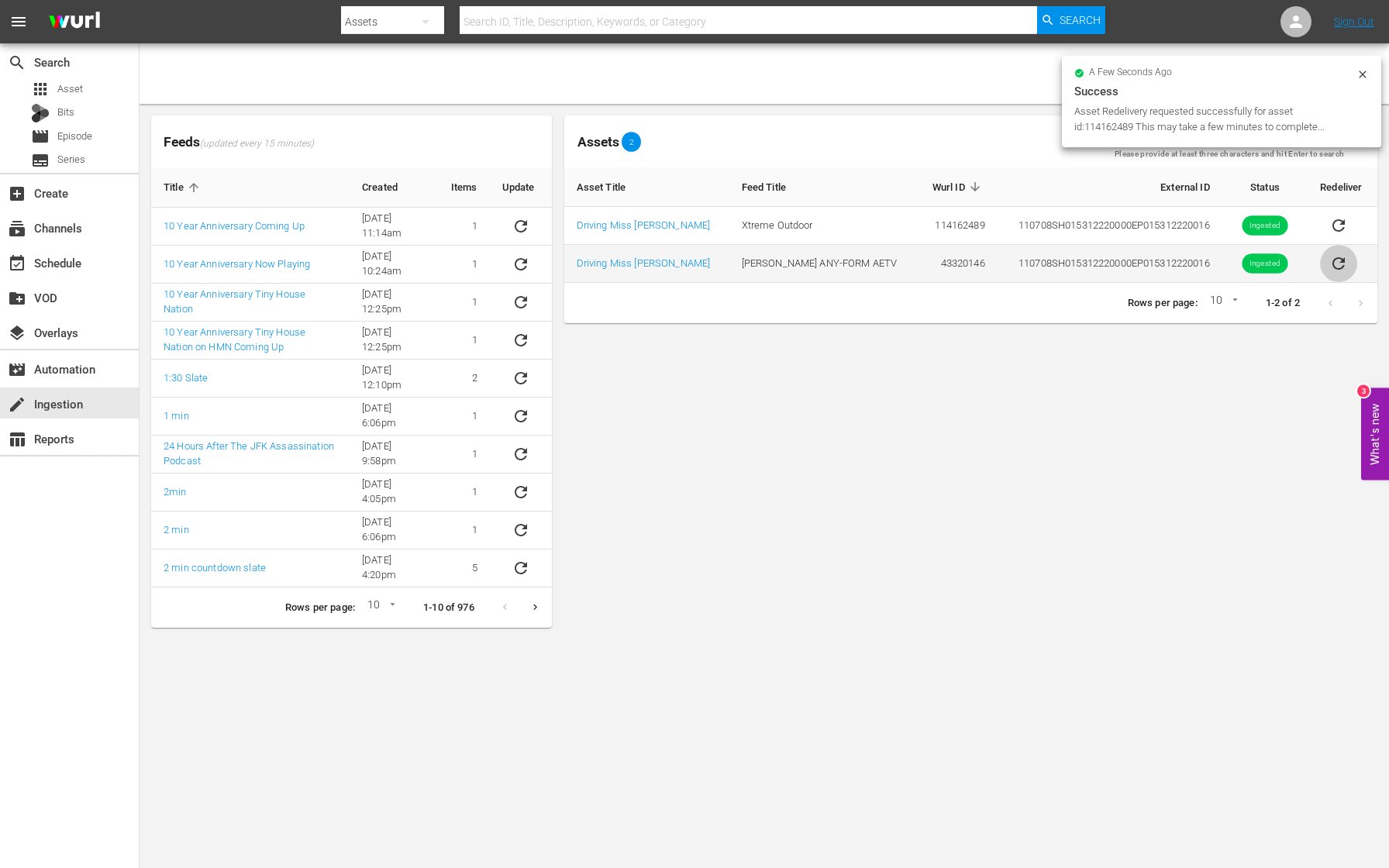
click at [1333, 265] on icon "sticky table" at bounding box center [1338, 263] width 18 height 18
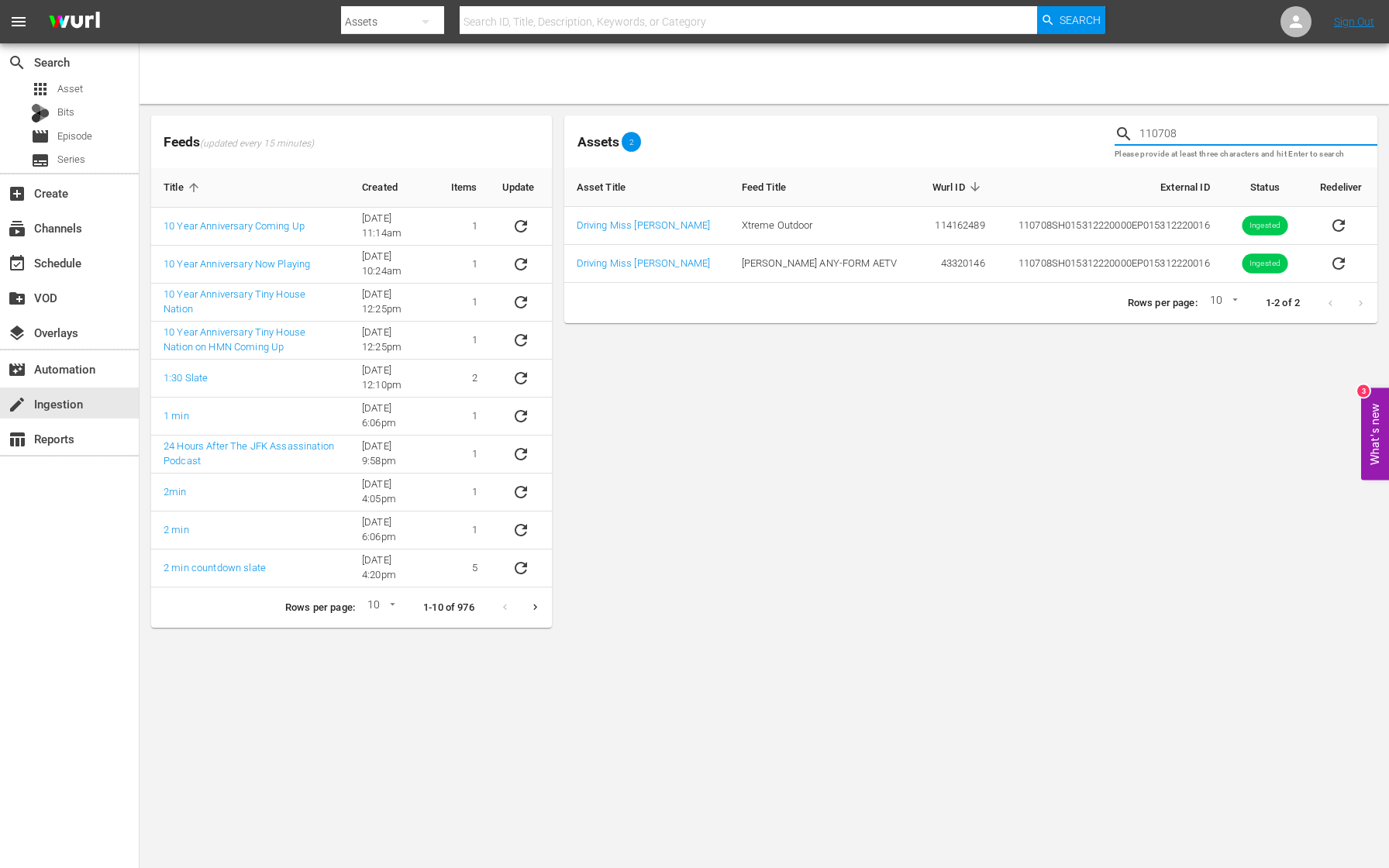
drag, startPoint x: 1193, startPoint y: 135, endPoint x: 1107, endPoint y: 135, distance: 86.0
click at [1107, 135] on div "Assets 2 110708 Please provide at least three characters and hit Enter to search" at bounding box center [970, 142] width 825 height 64
paste input "9"
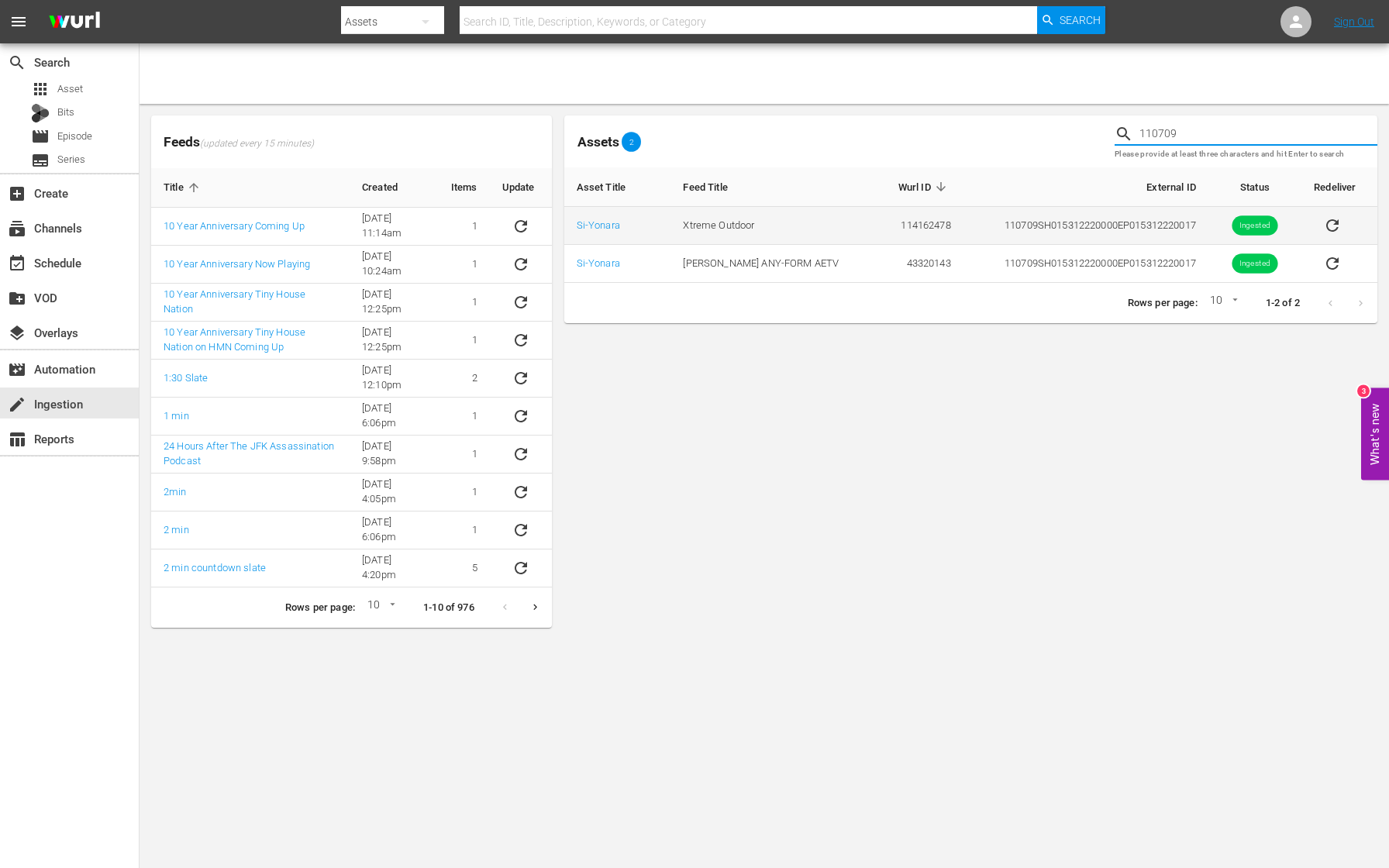
click at [1327, 228] on icon "sticky table" at bounding box center [1332, 225] width 18 height 18
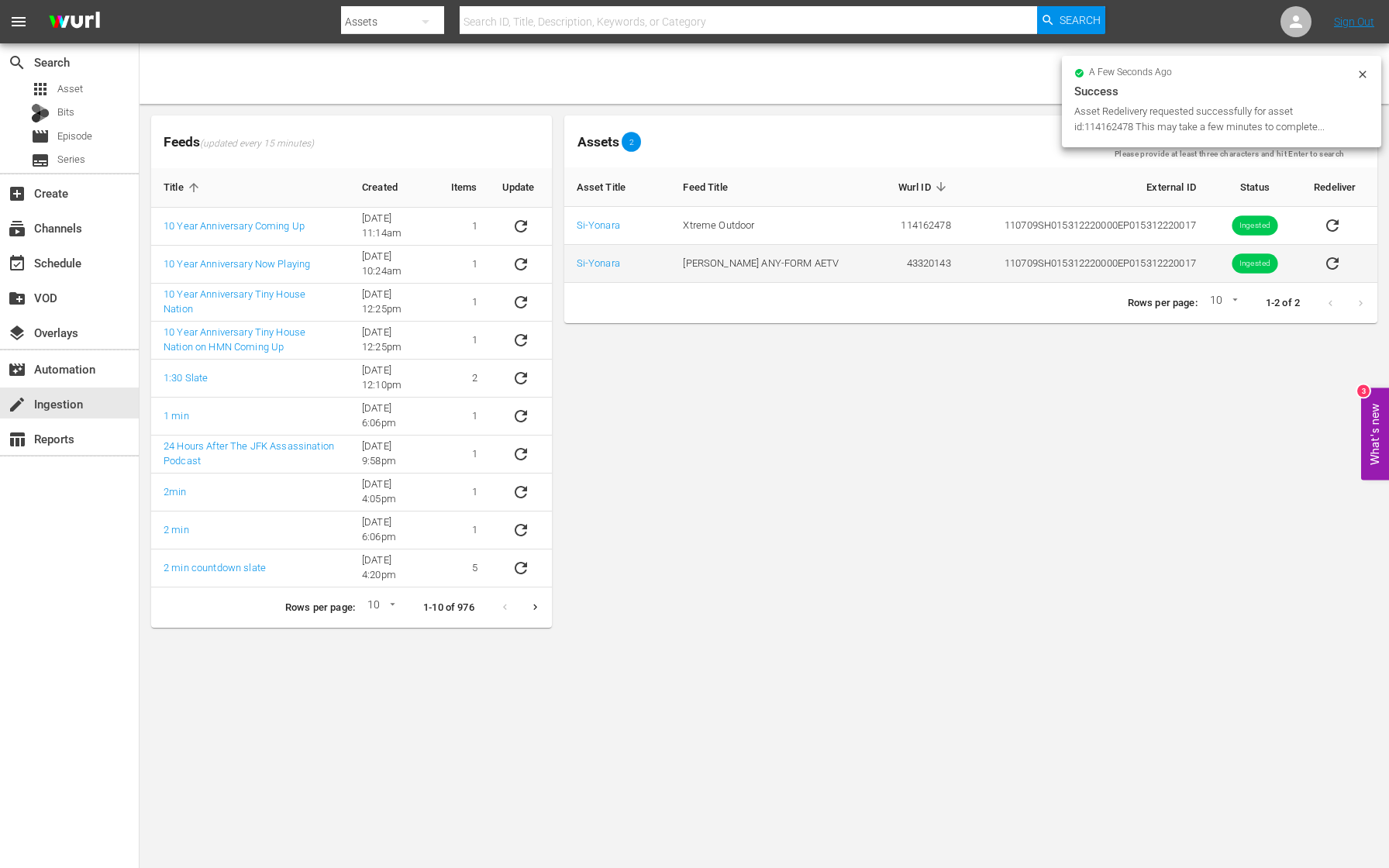
click at [1334, 265] on icon "sticky table" at bounding box center [1332, 263] width 12 height 12
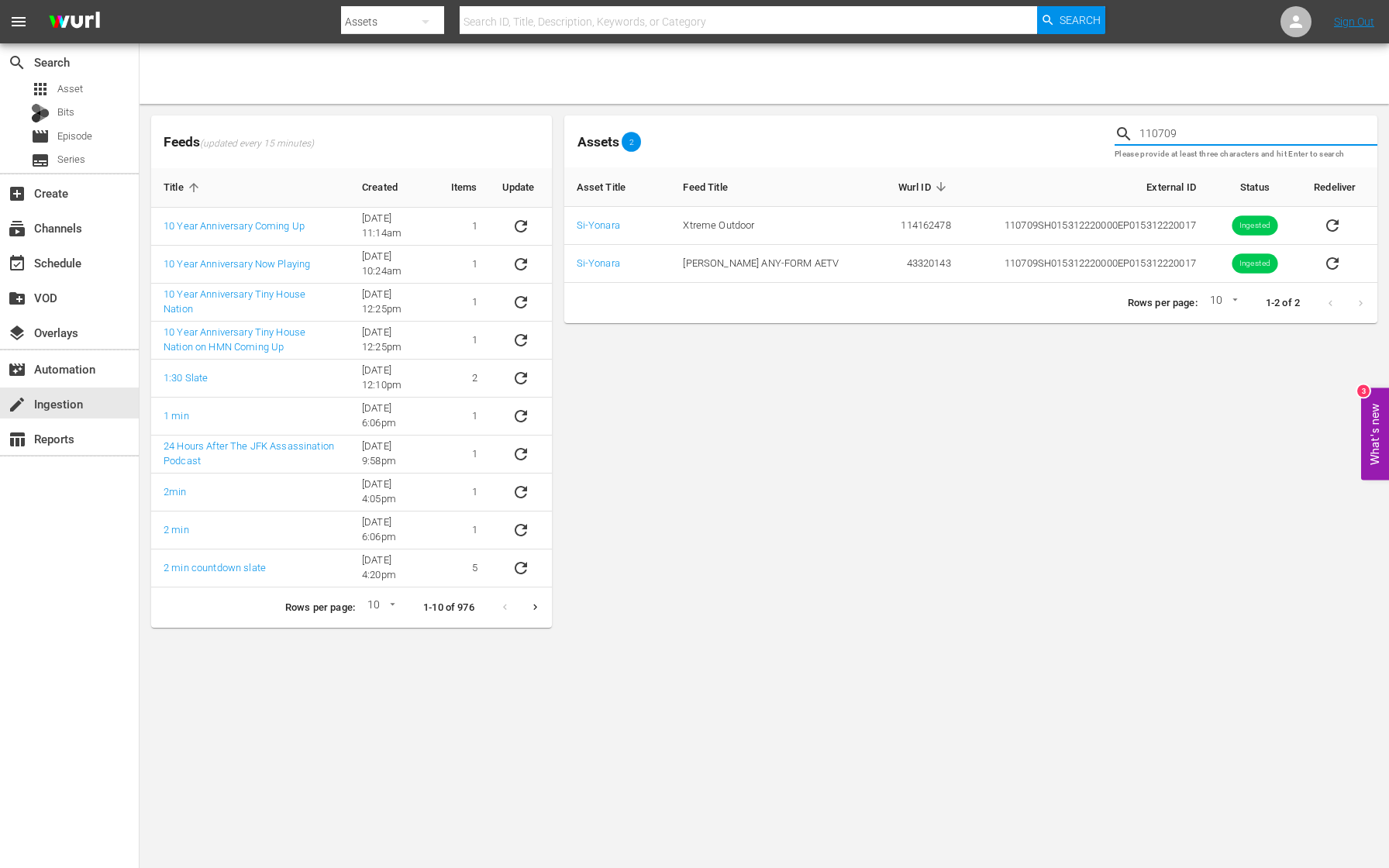
drag, startPoint x: 1228, startPoint y: 141, endPoint x: 1051, endPoint y: 131, distance: 177.3
click at [1051, 131] on div "Assets 2 110709 Please provide at least three characters and hit Enter to search" at bounding box center [970, 142] width 825 height 64
paste input "10"
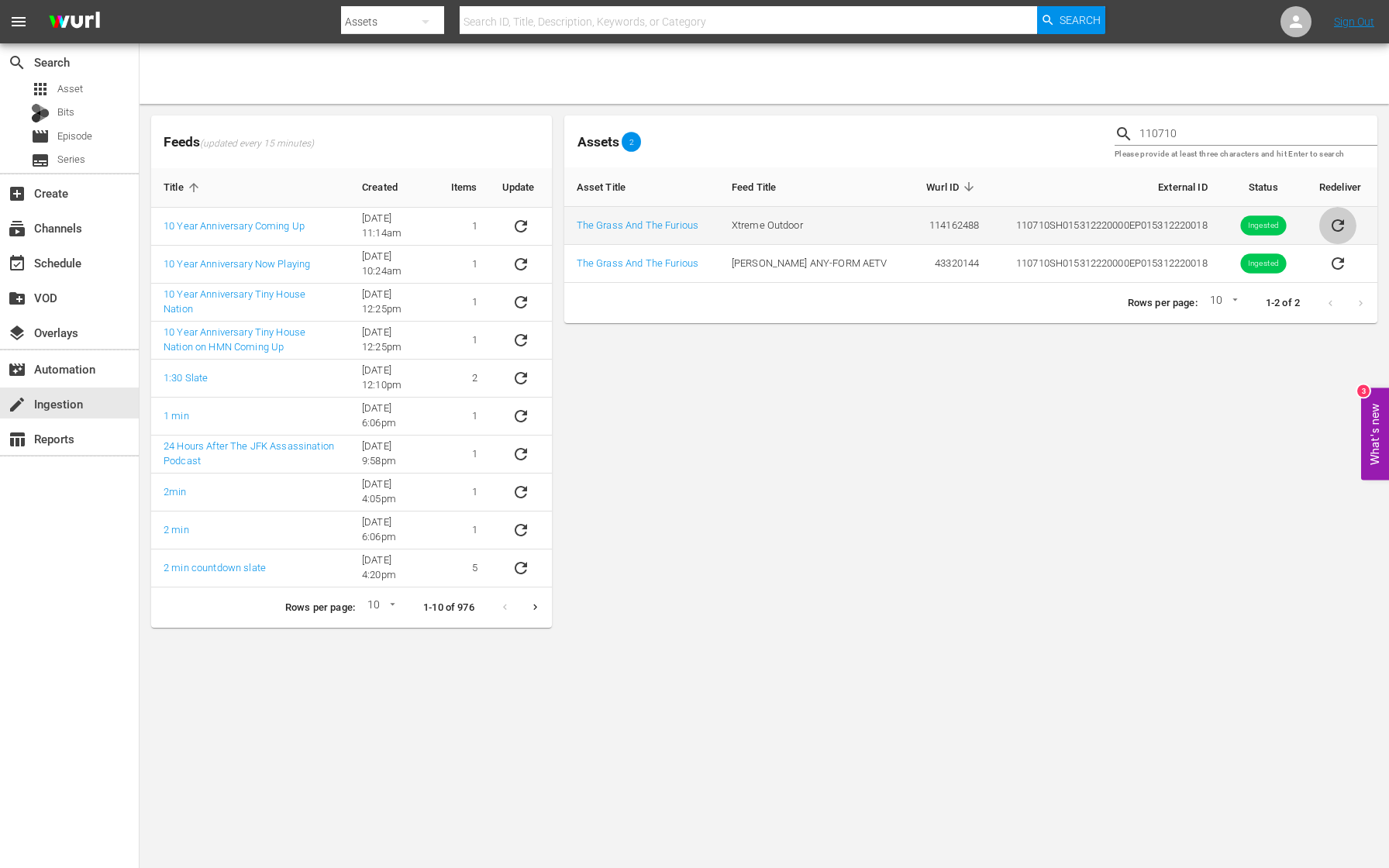
click at [1337, 225] on icon "sticky table" at bounding box center [1337, 225] width 18 height 18
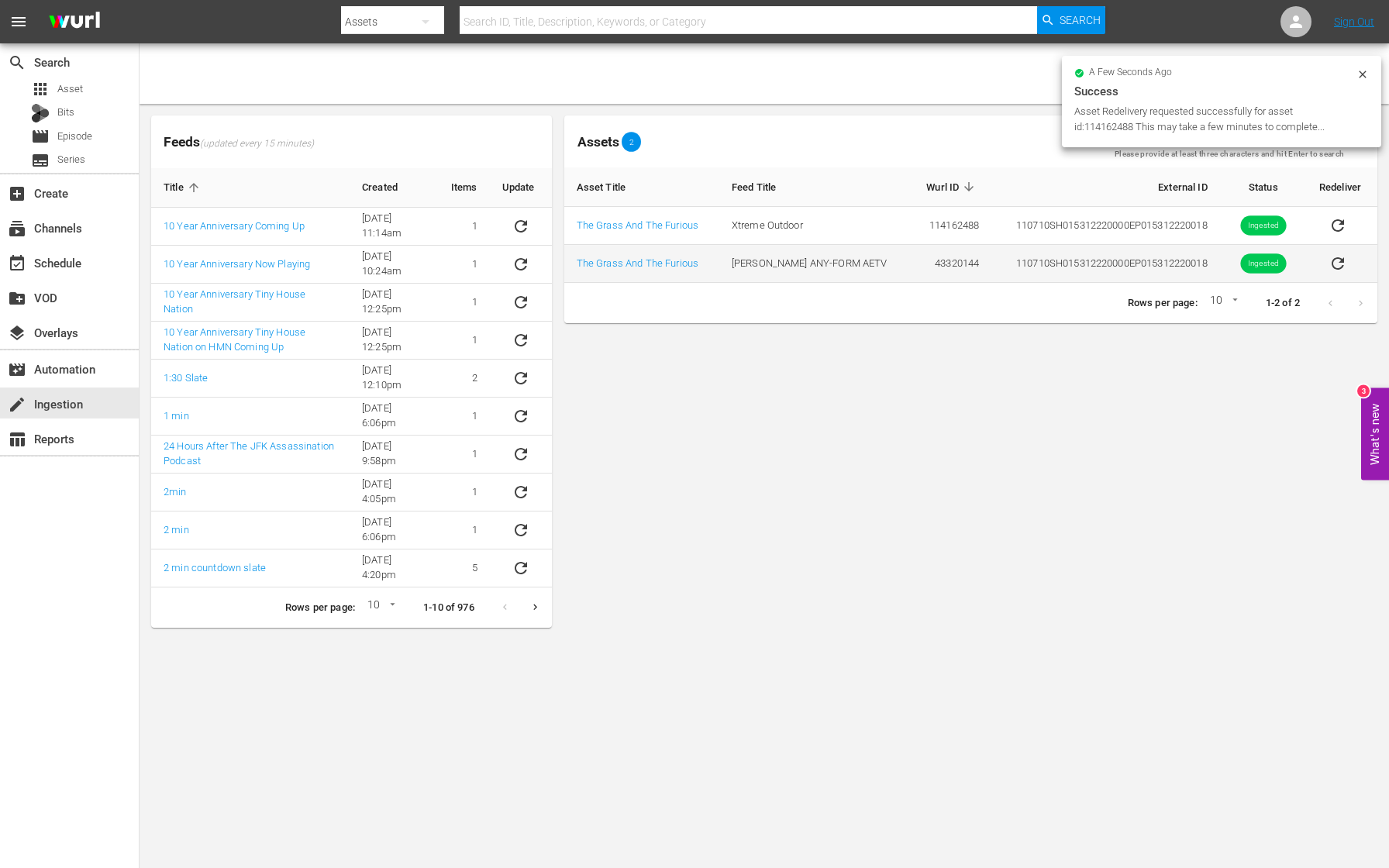
click at [1339, 264] on icon "sticky table" at bounding box center [1337, 263] width 18 height 18
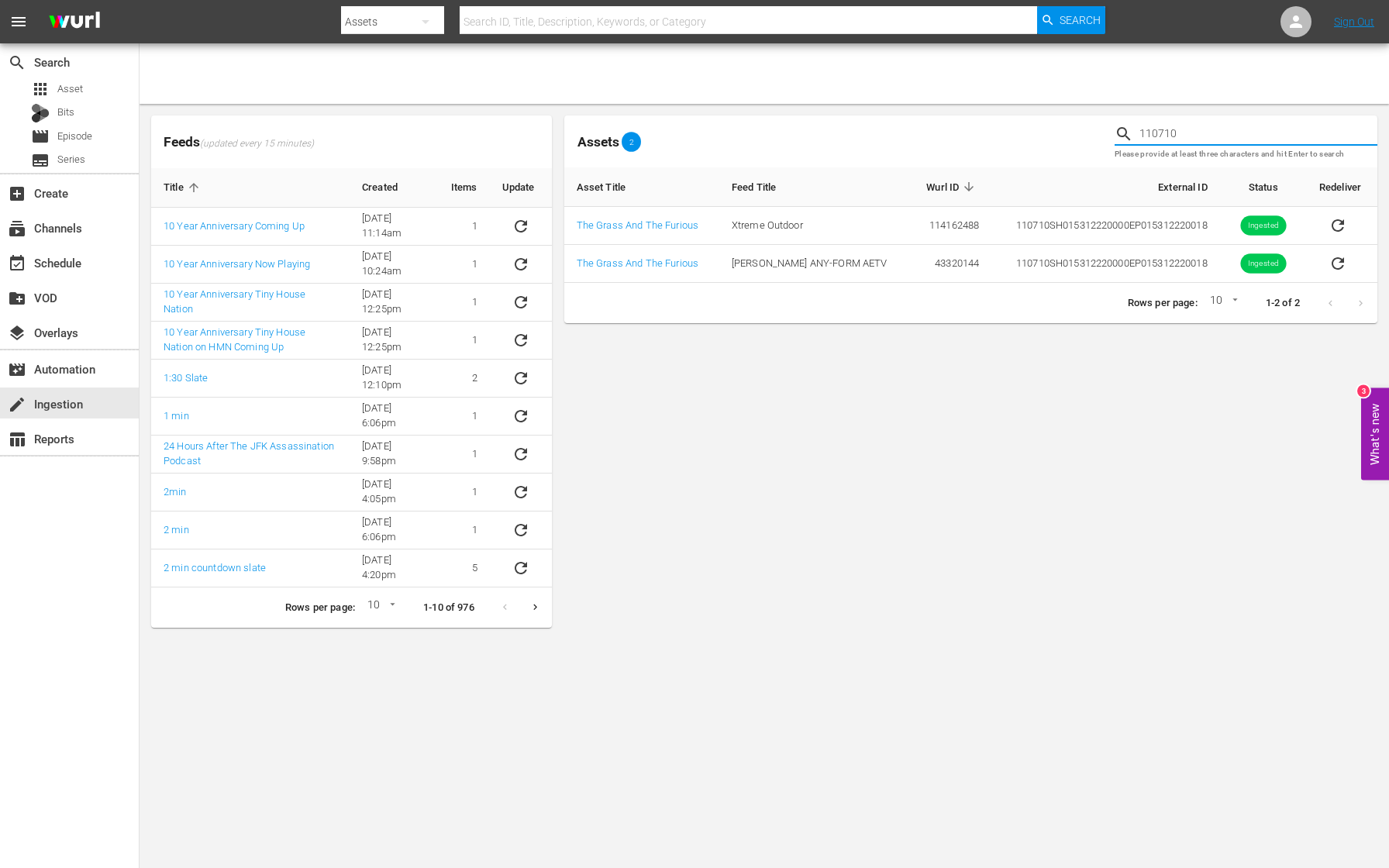
drag, startPoint x: 1221, startPoint y: 141, endPoint x: 1086, endPoint y: 131, distance: 135.4
click at [1086, 131] on div "Assets 2 110710 Please provide at least three characters and hit Enter to search" at bounding box center [970, 142] width 825 height 64
paste input "2"
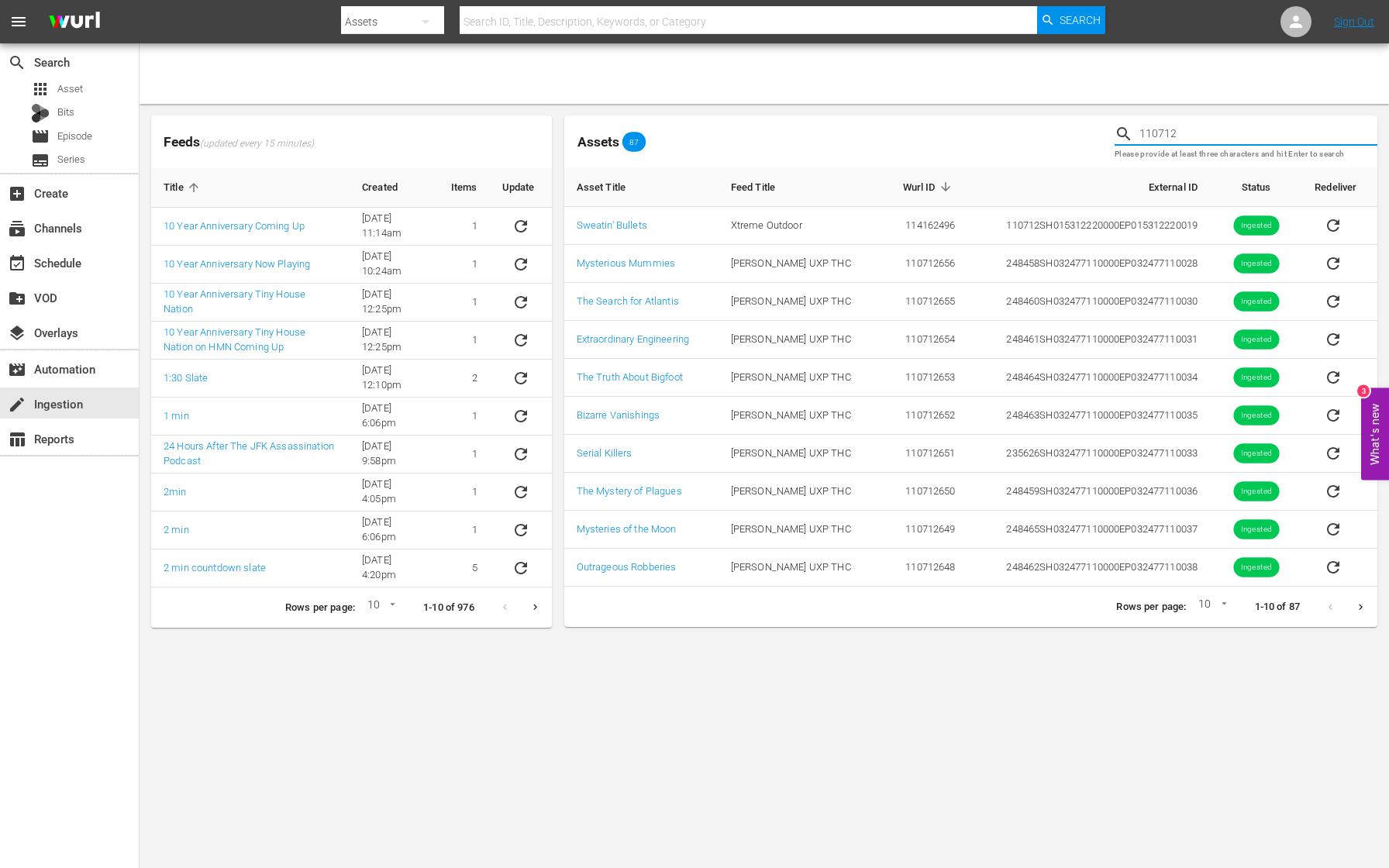
click at [1234, 131] on input "110712" at bounding box center [1258, 133] width 238 height 23
drag, startPoint x: 1223, startPoint y: 137, endPoint x: 1047, endPoint y: 137, distance: 176.0
click at [1047, 137] on div "Assets 87 110712 Please provide at least three characters and hit Enter to sear…" at bounding box center [970, 142] width 825 height 64
click at [1362, 611] on icon "Next page" at bounding box center [1360, 607] width 12 height 12
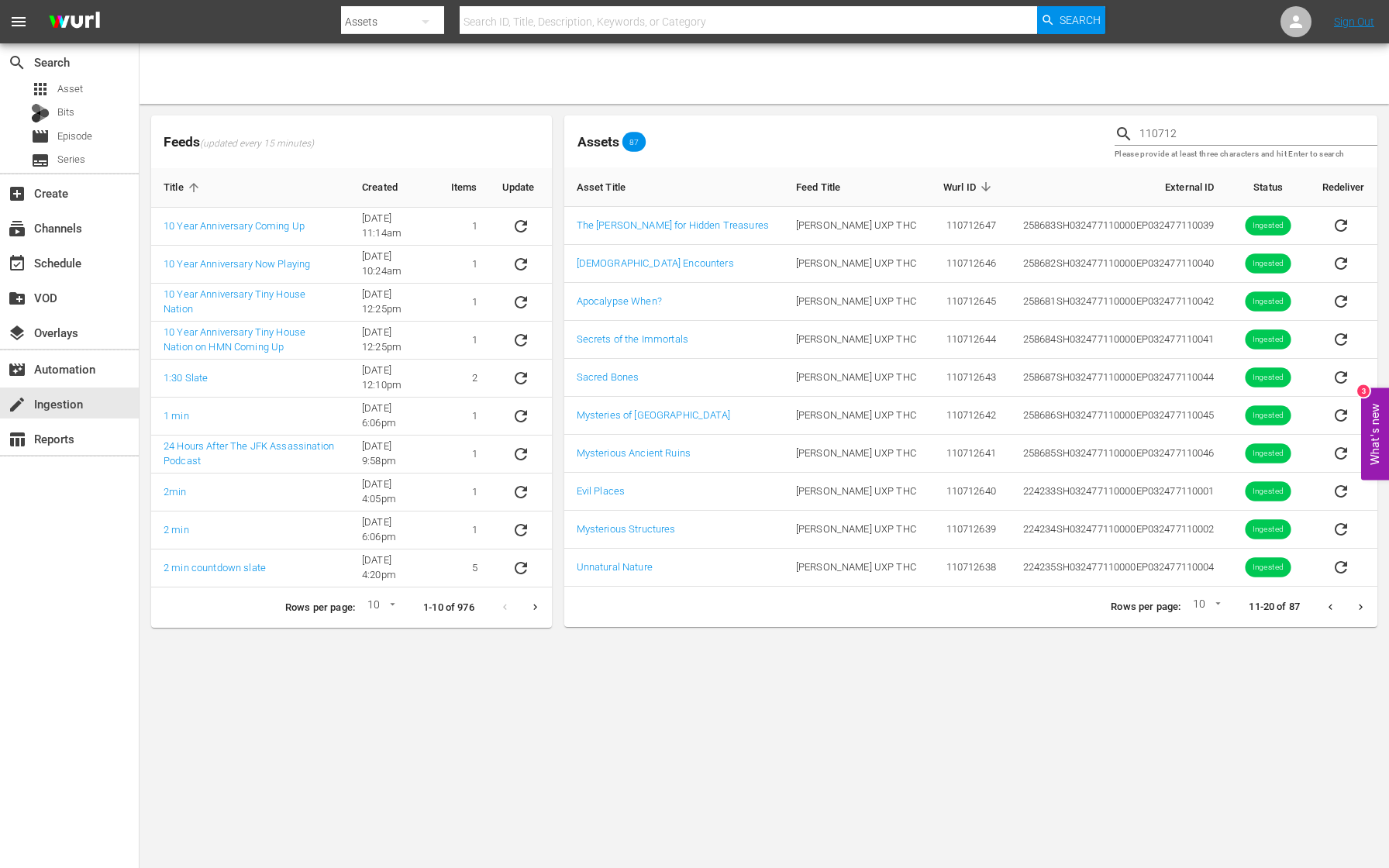
click at [1333, 611] on icon "Previous page" at bounding box center [1330, 607] width 12 height 12
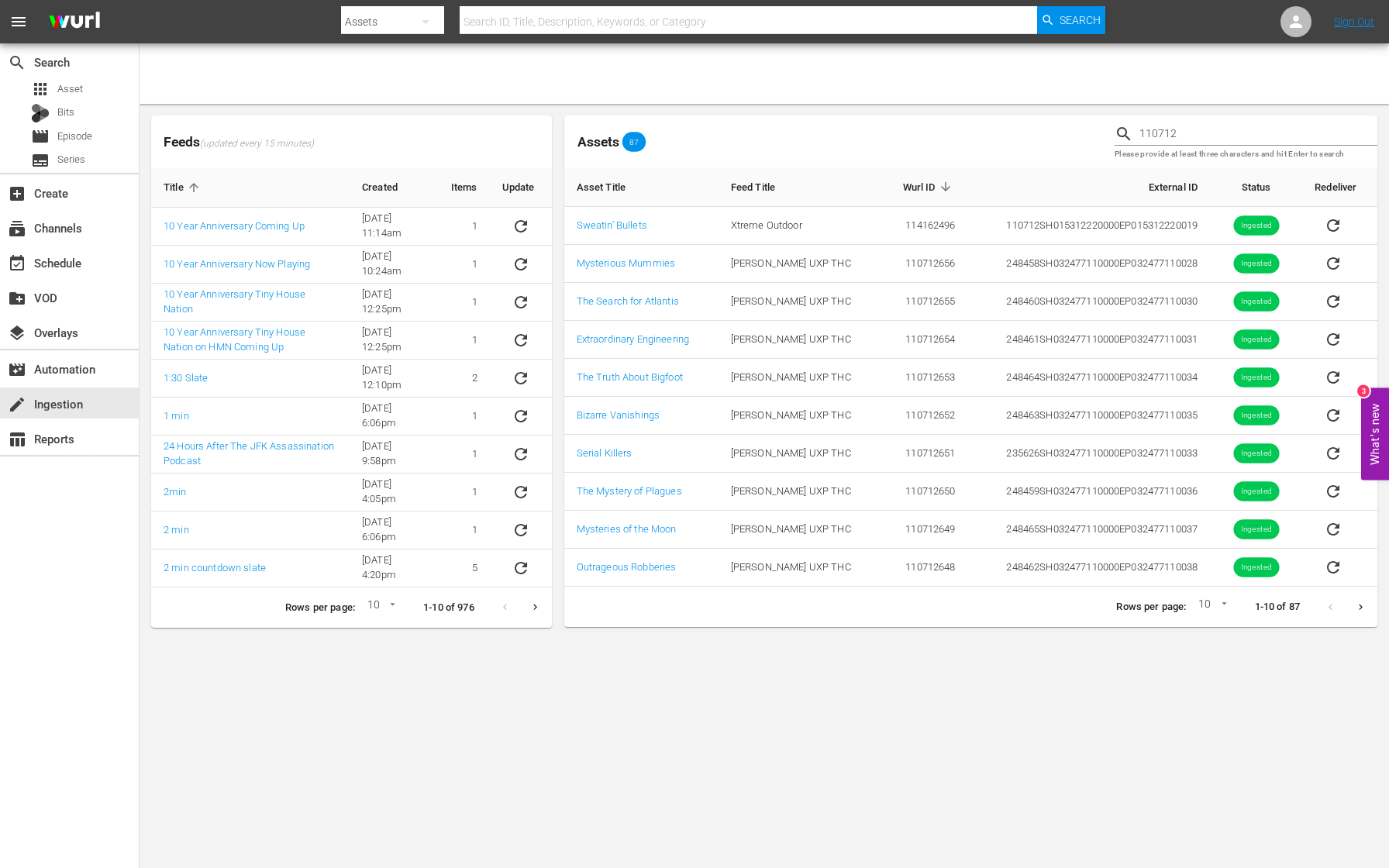
click at [1361, 610] on icon "Next page" at bounding box center [1360, 607] width 12 height 12
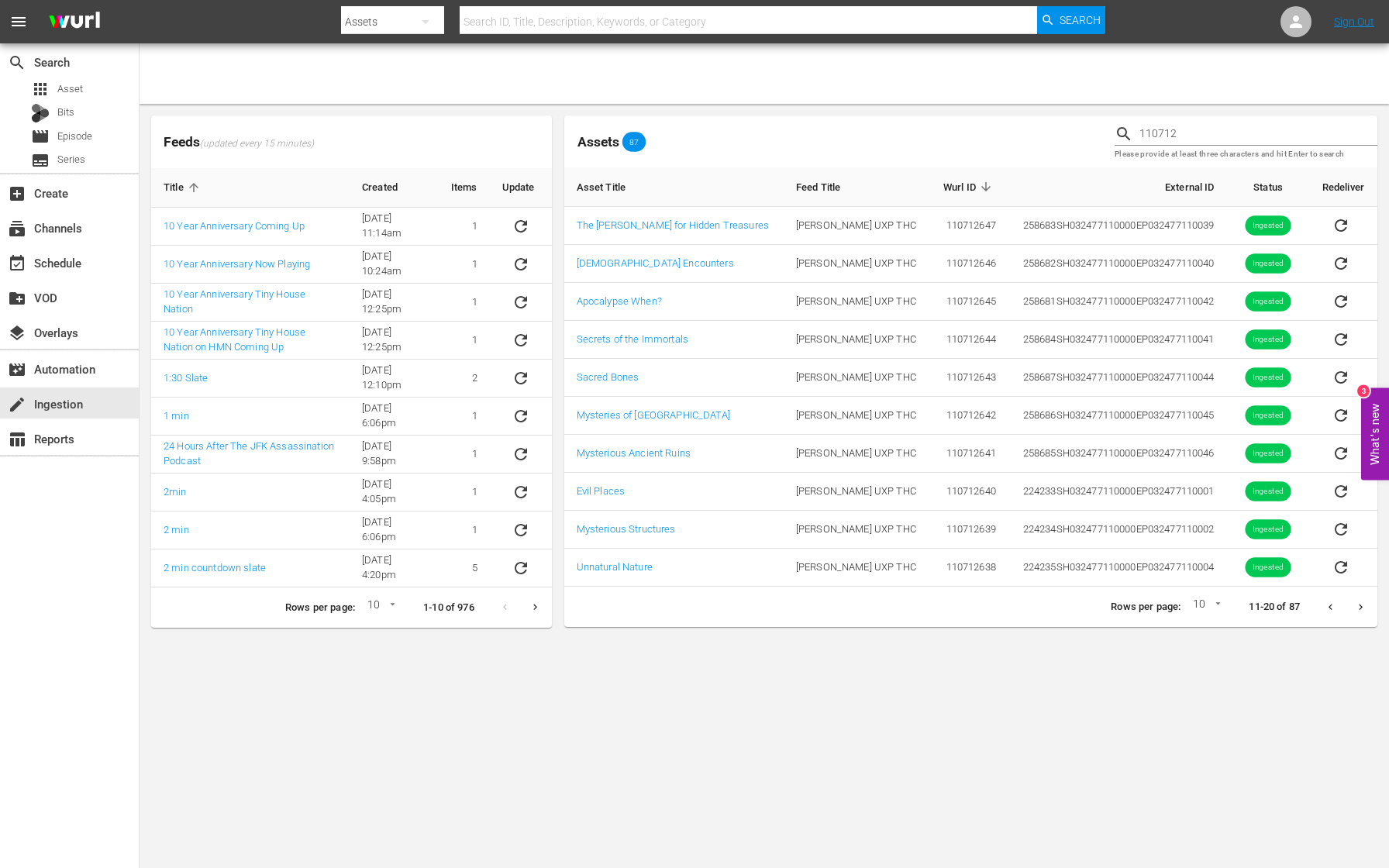
click at [1360, 609] on icon "Next page" at bounding box center [1360, 606] width 4 height 6
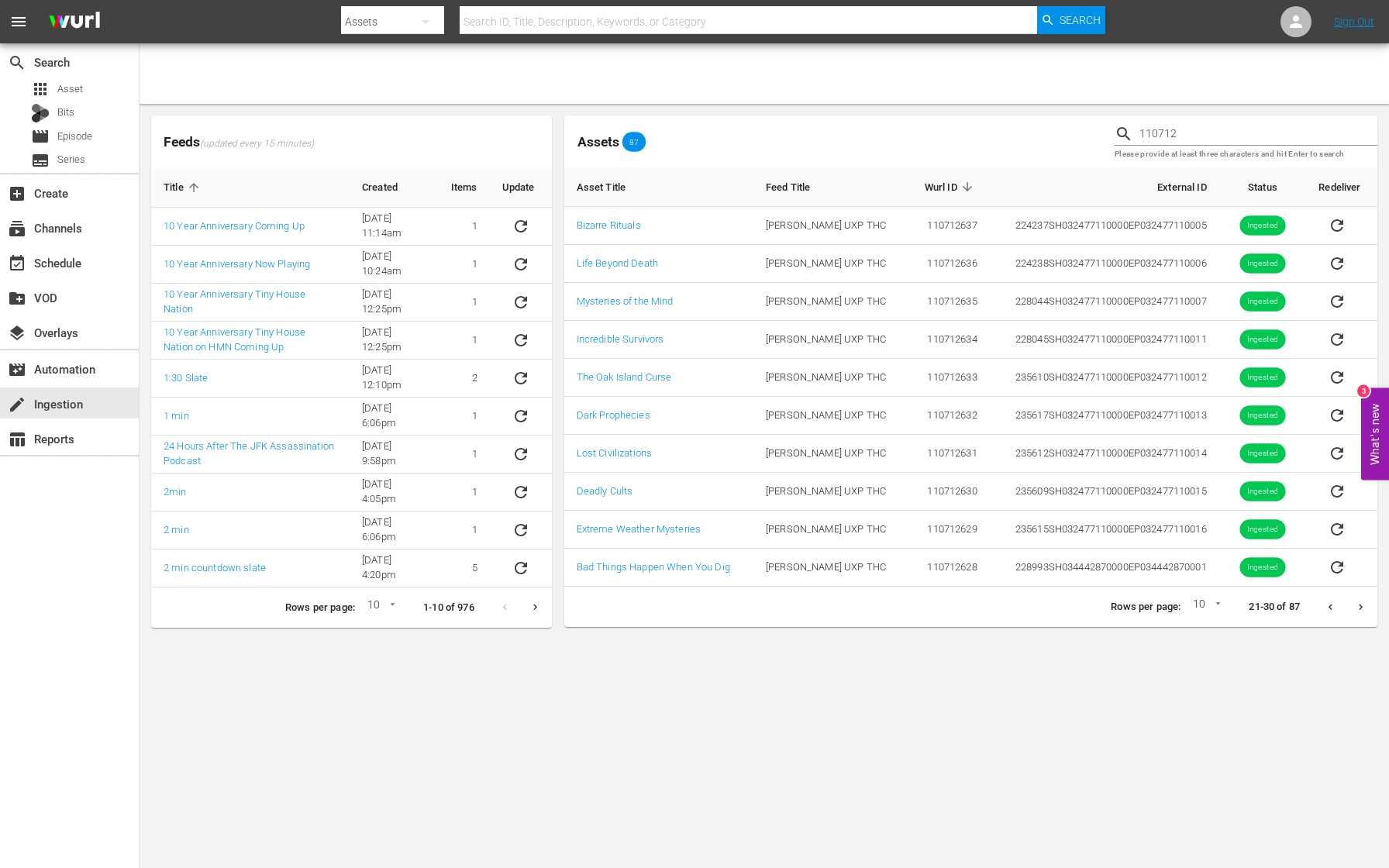
click at [1360, 607] on icon "Next page" at bounding box center [1360, 607] width 12 height 12
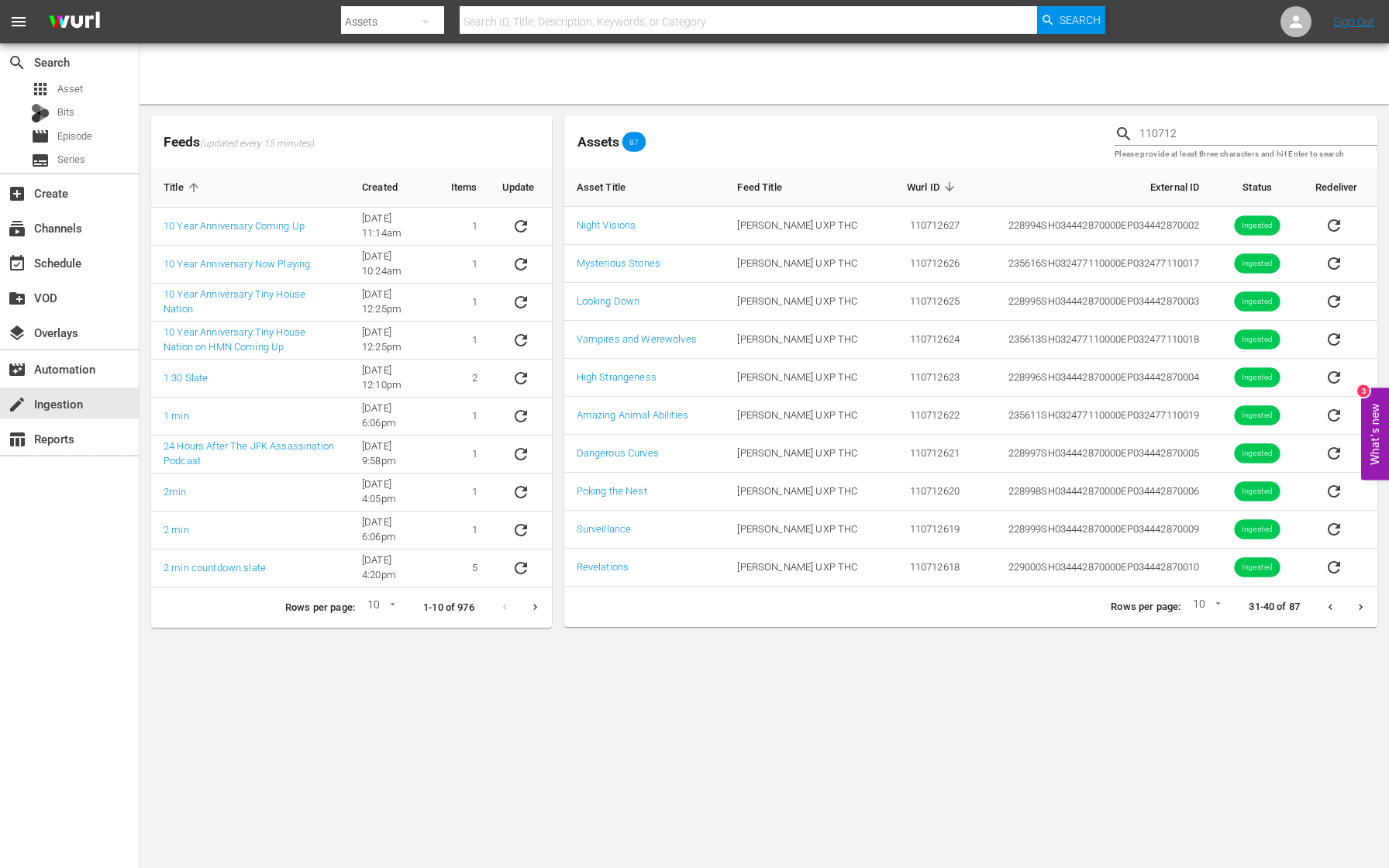
click at [1360, 608] on icon "Next page" at bounding box center [1360, 607] width 12 height 12
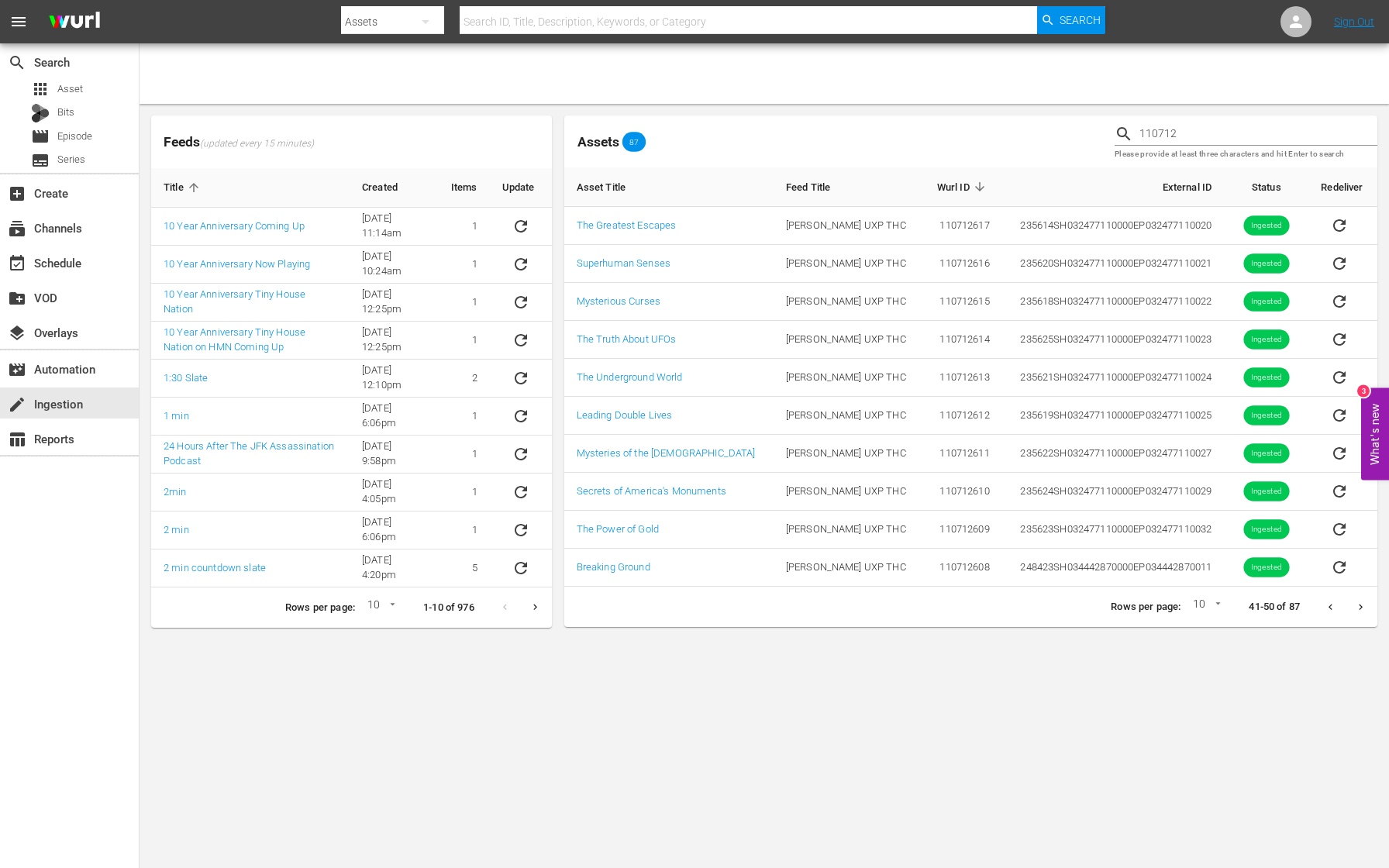
click at [1363, 611] on icon "Next page" at bounding box center [1360, 607] width 12 height 12
drag, startPoint x: 1197, startPoint y: 132, endPoint x: 1052, endPoint y: 123, distance: 145.3
click at [1052, 123] on div "Assets 87 110712 Please provide at least three characters and hit Enter to sear…" at bounding box center [970, 142] width 825 height 64
paste input "3"
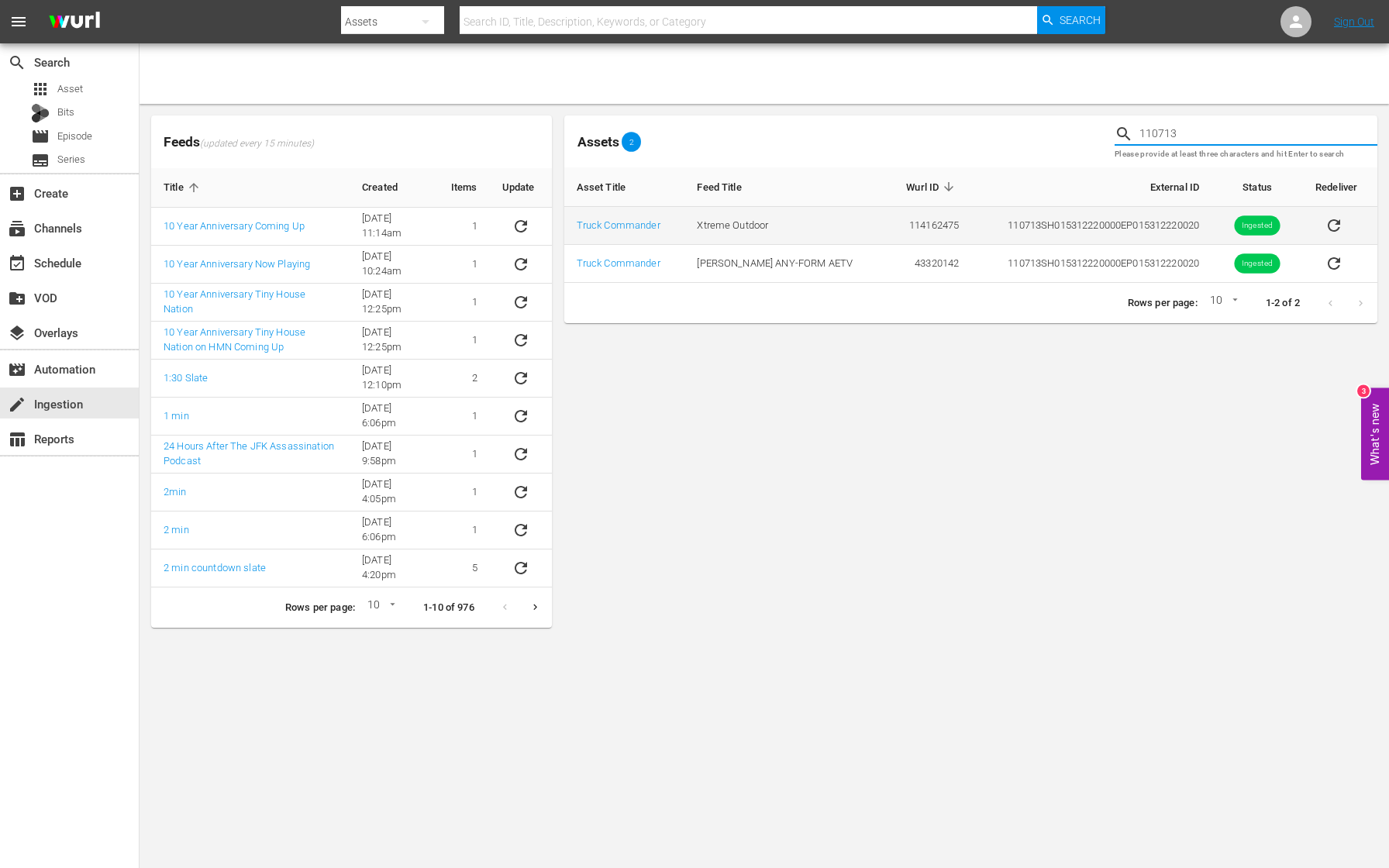
click at [1330, 224] on icon "sticky table" at bounding box center [1334, 225] width 18 height 18
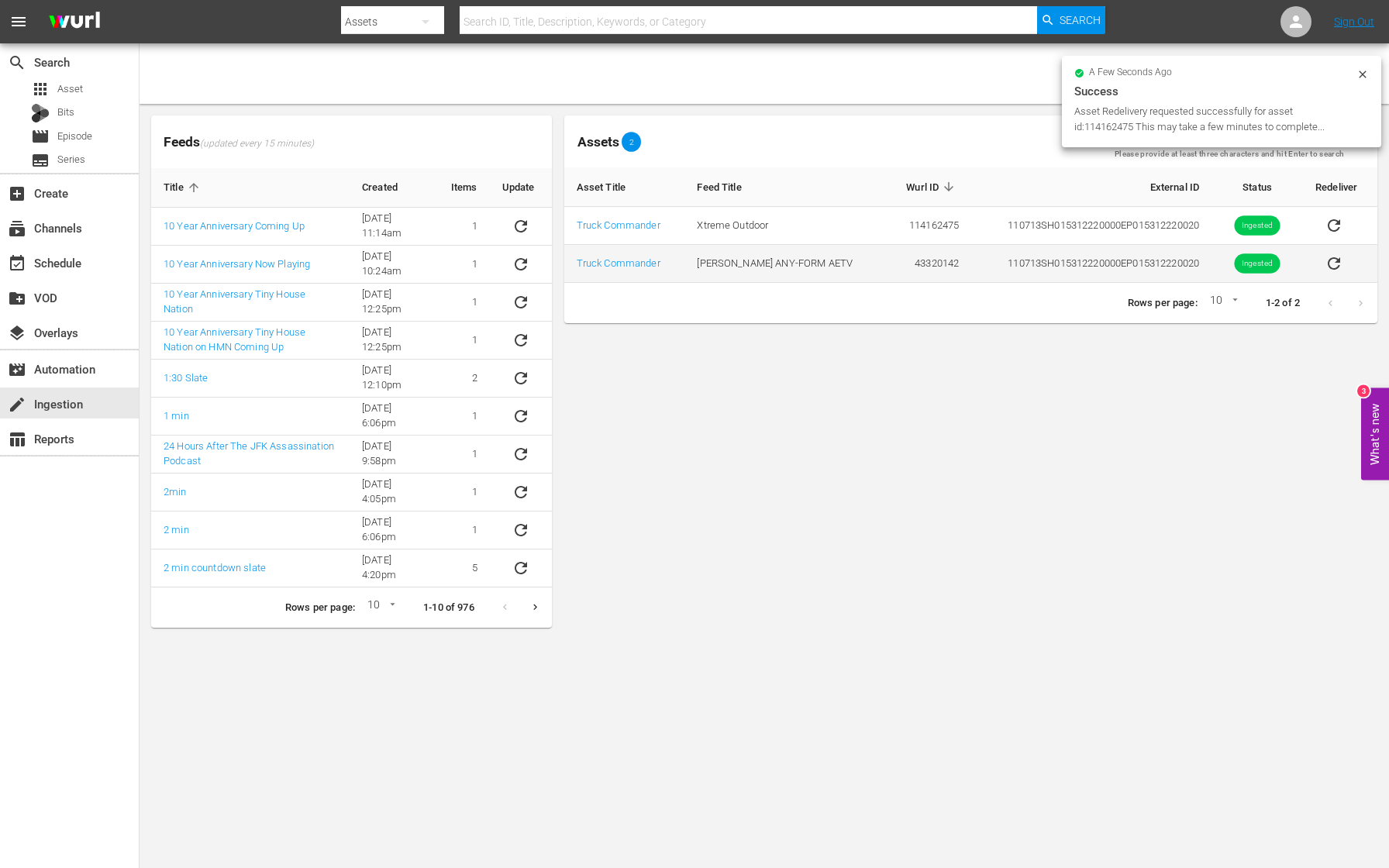
click at [1333, 264] on icon "sticky table" at bounding box center [1334, 263] width 18 height 18
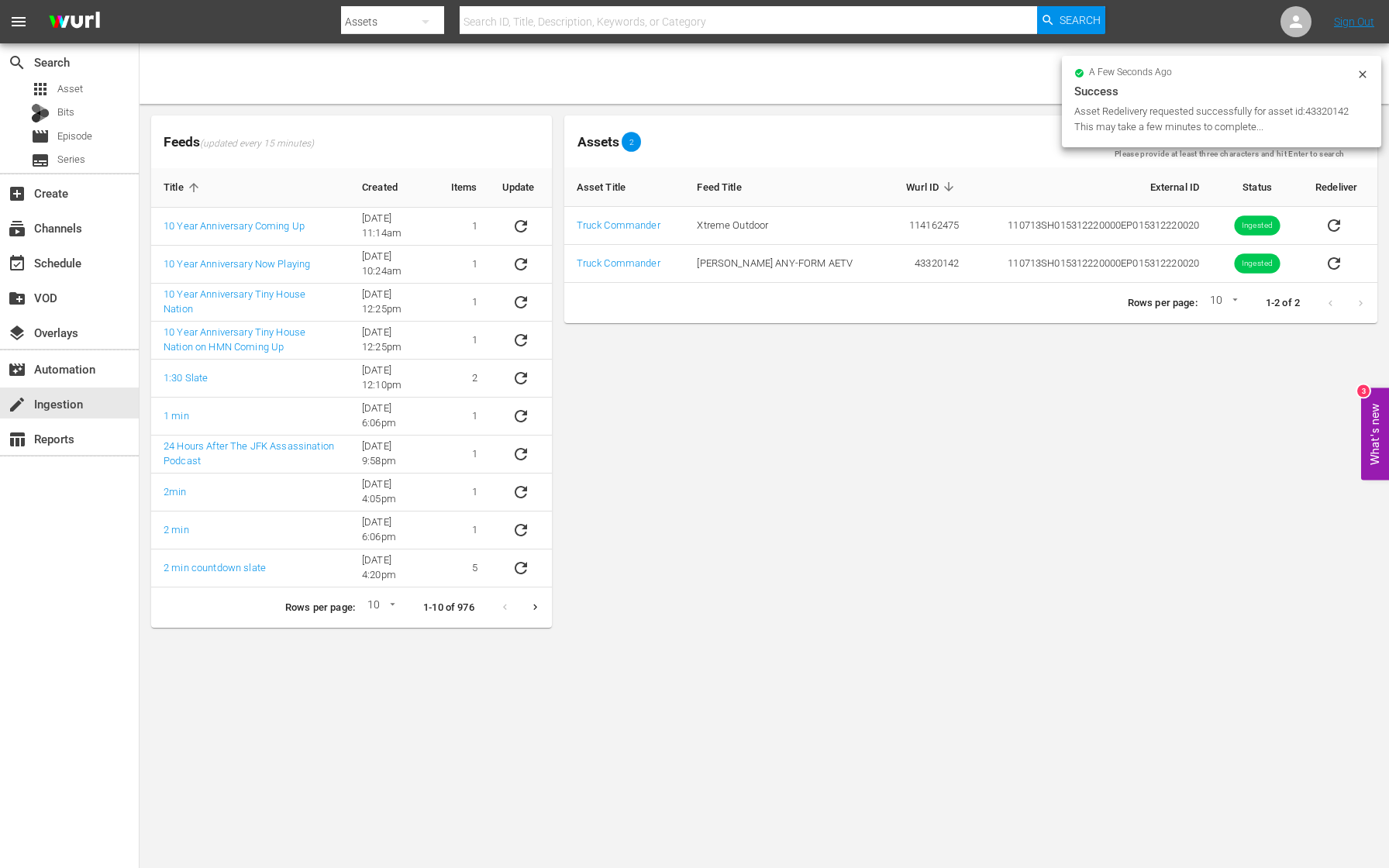
click at [1360, 76] on icon at bounding box center [1362, 74] width 7 height 7
drag, startPoint x: 1205, startPoint y: 138, endPoint x: 1080, endPoint y: 136, distance: 125.0
click at [1080, 136] on div "Assets 2 110713 Please provide at least three characters and hit Enter to search" at bounding box center [970, 142] width 825 height 64
paste input "5"
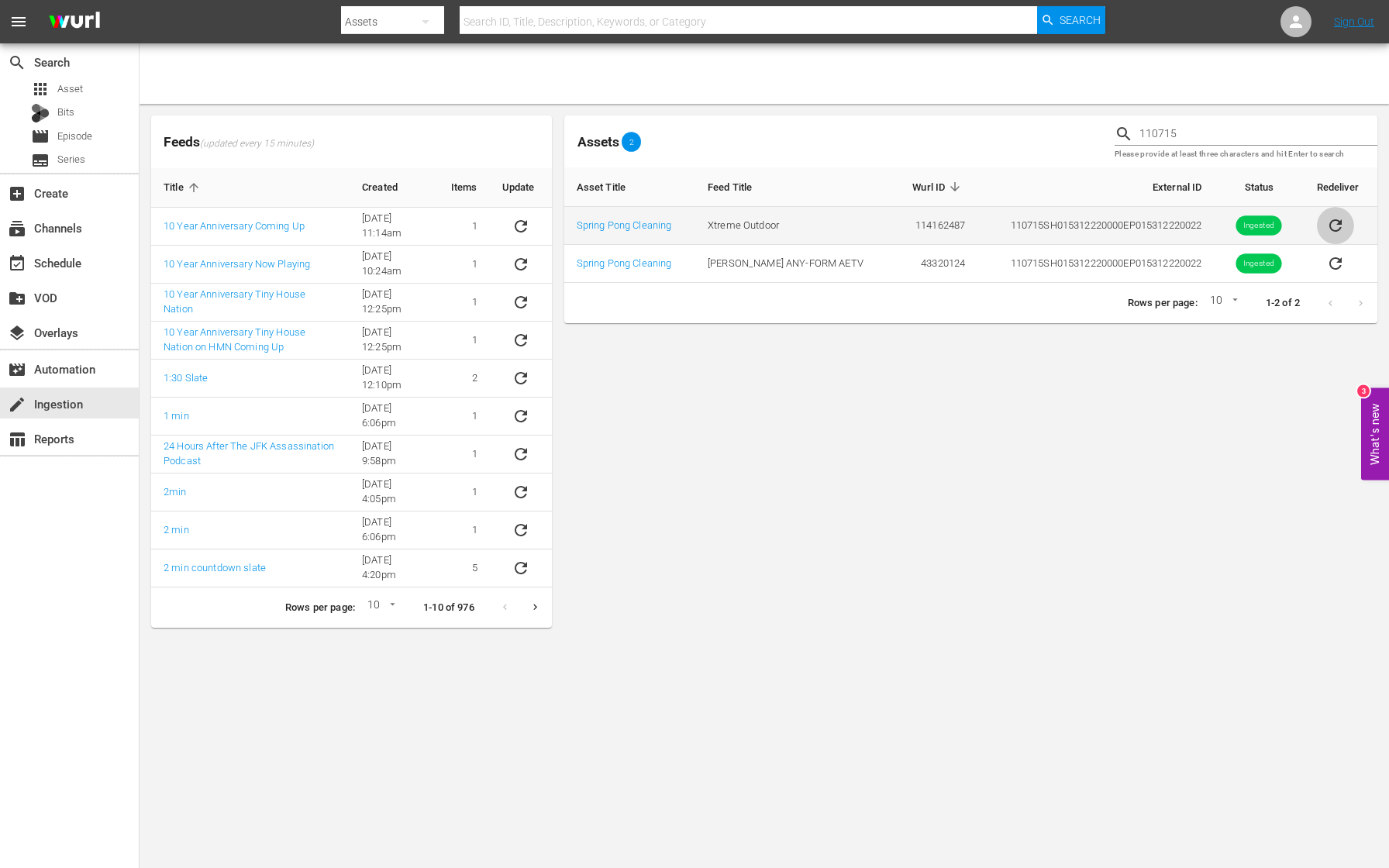
click at [1333, 224] on icon "sticky table" at bounding box center [1335, 224] width 12 height 12
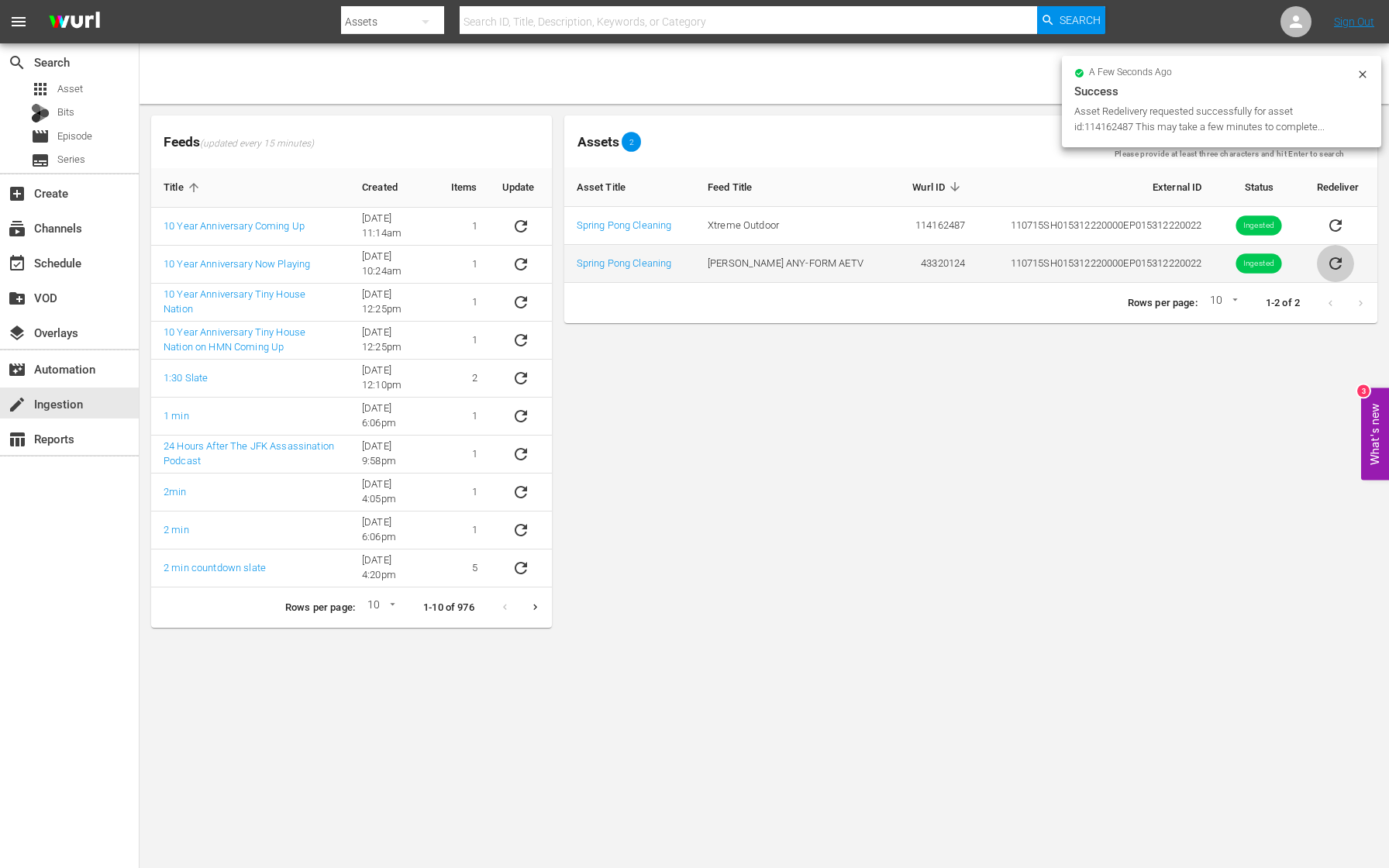
click at [1332, 259] on icon "sticky table" at bounding box center [1336, 263] width 18 height 18
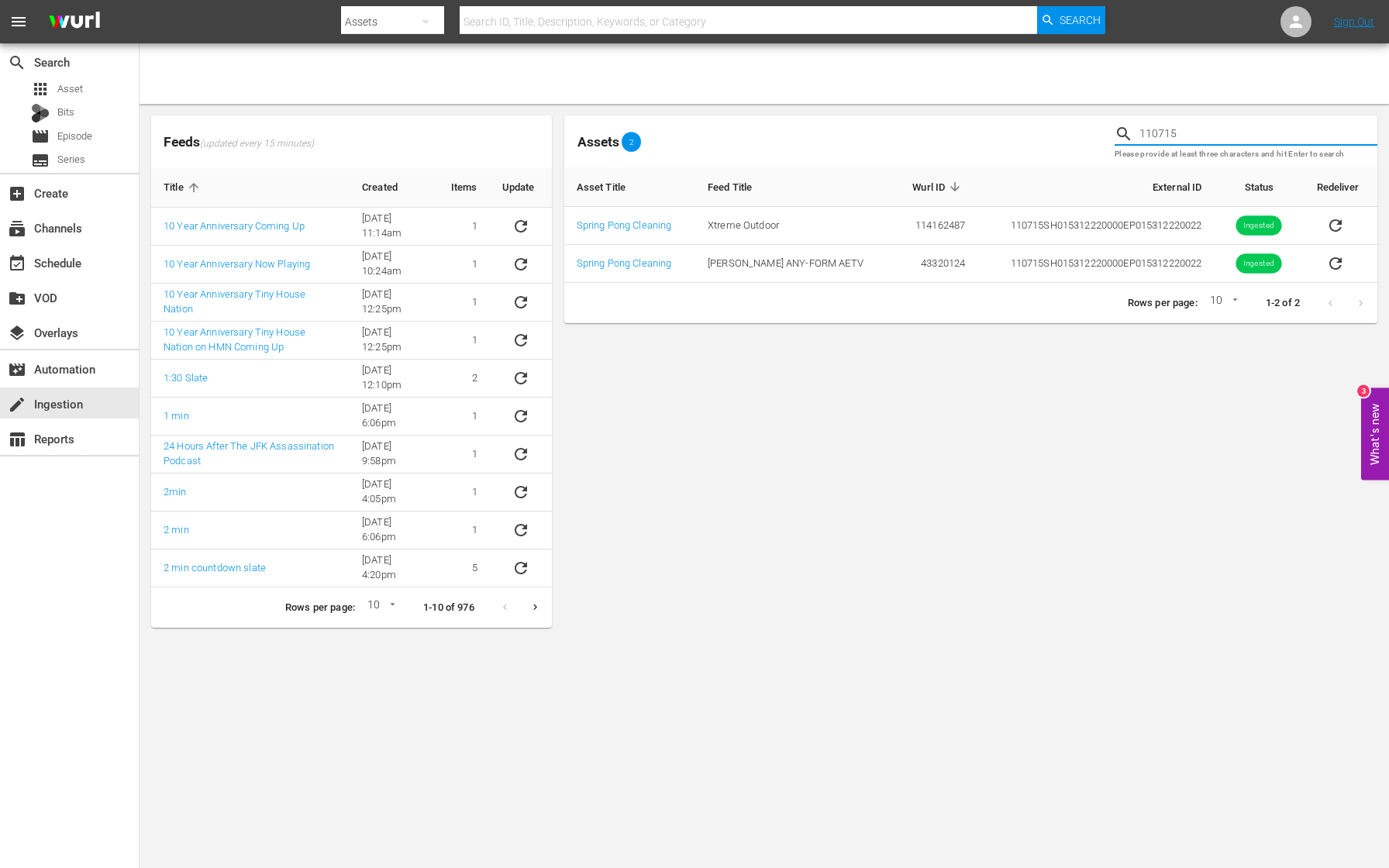
drag, startPoint x: 1220, startPoint y: 135, endPoint x: 1053, endPoint y: 126, distance: 167.2
click at [1053, 126] on div "Assets 2 110715 Please provide at least three characters and hit Enter to search" at bounding box center [970, 142] width 825 height 64
paste input "6"
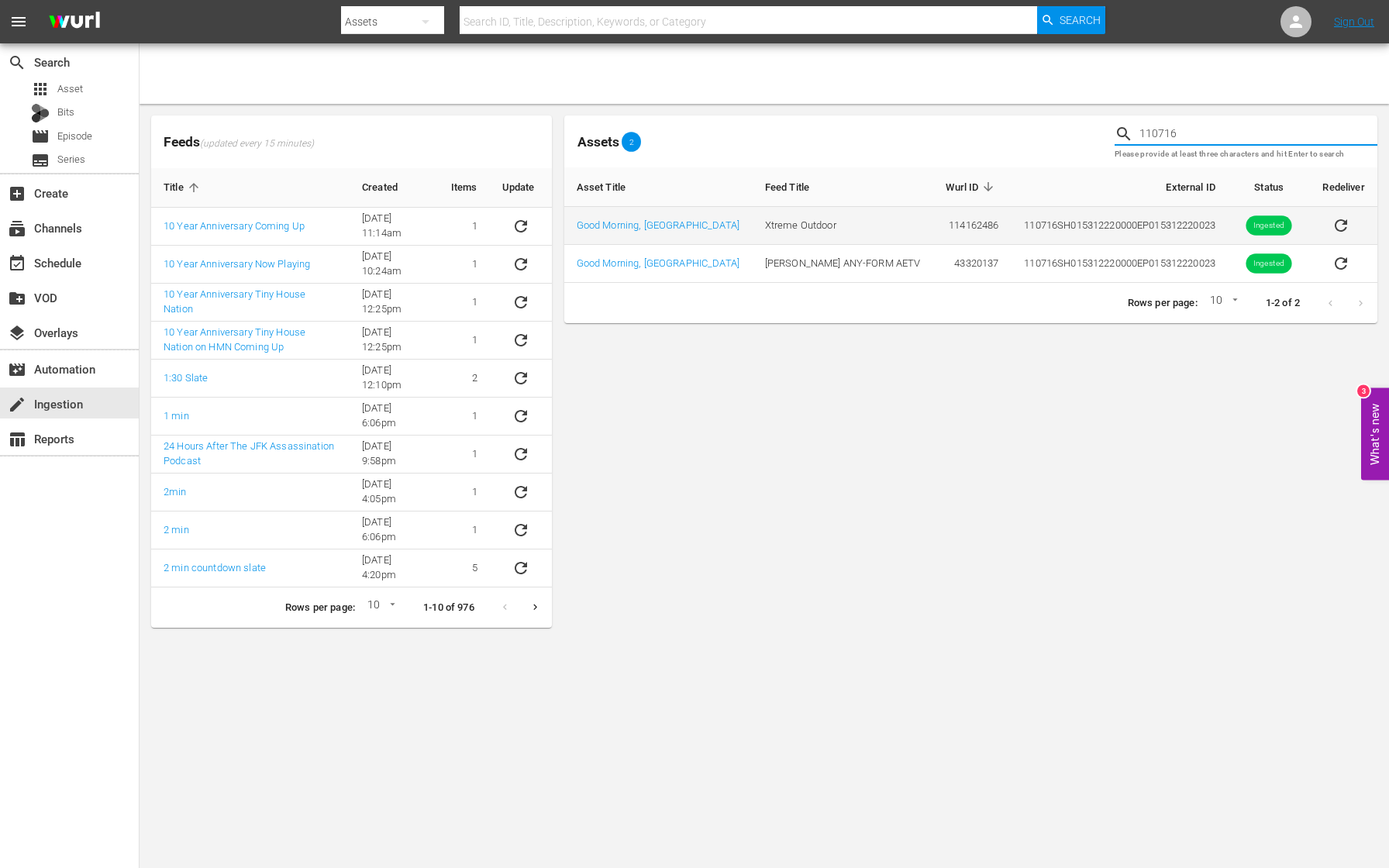
click at [1335, 226] on icon "sticky table" at bounding box center [1341, 225] width 18 height 18
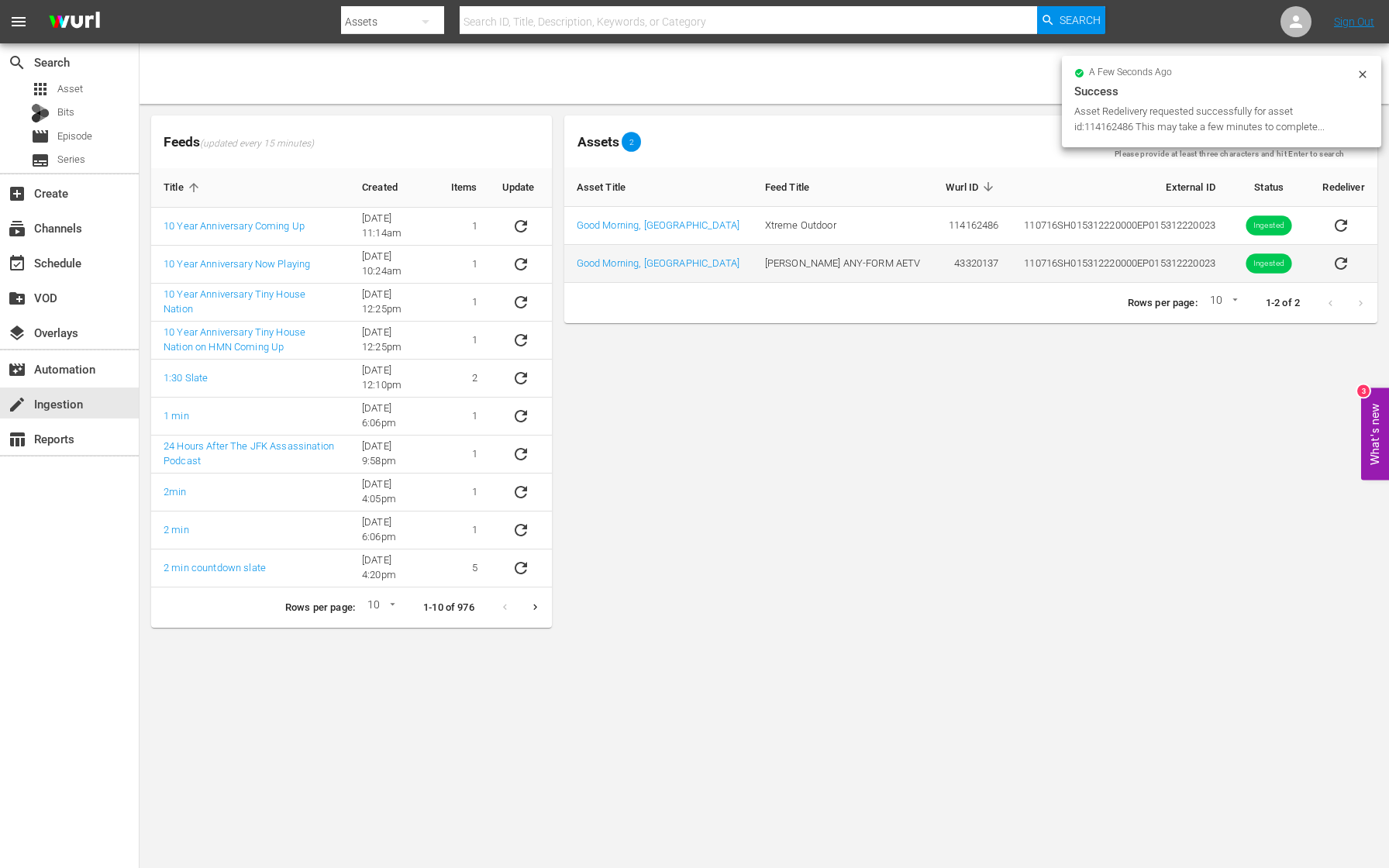
click at [1336, 267] on icon "sticky table" at bounding box center [1341, 263] width 18 height 18
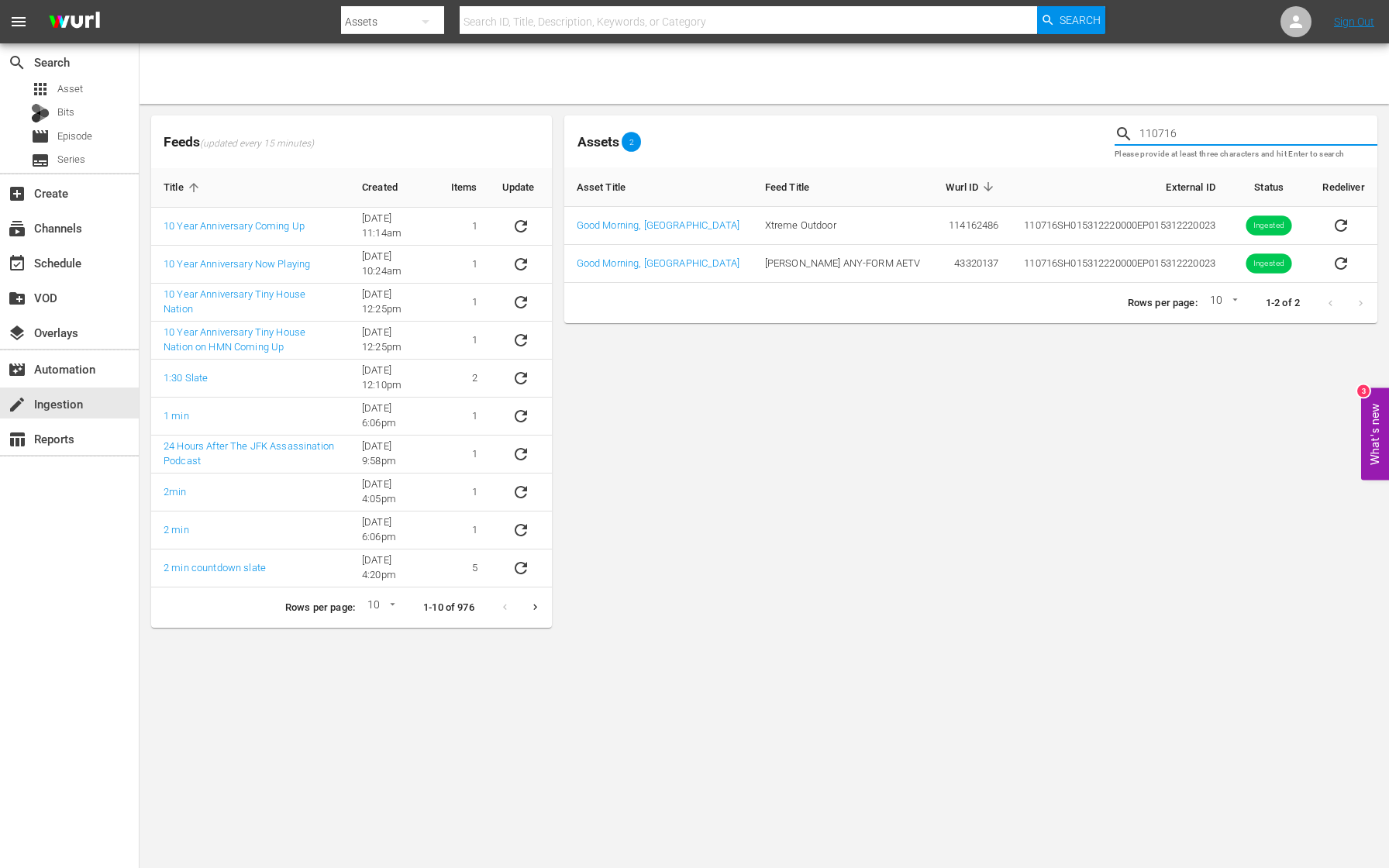
drag, startPoint x: 1174, startPoint y: 140, endPoint x: 1099, endPoint y: 133, distance: 75.3
click at [1099, 133] on div "Assets 2 110716 Please provide at least three characters and hit Enter to search" at bounding box center [970, 142] width 825 height 64
paste input "7"
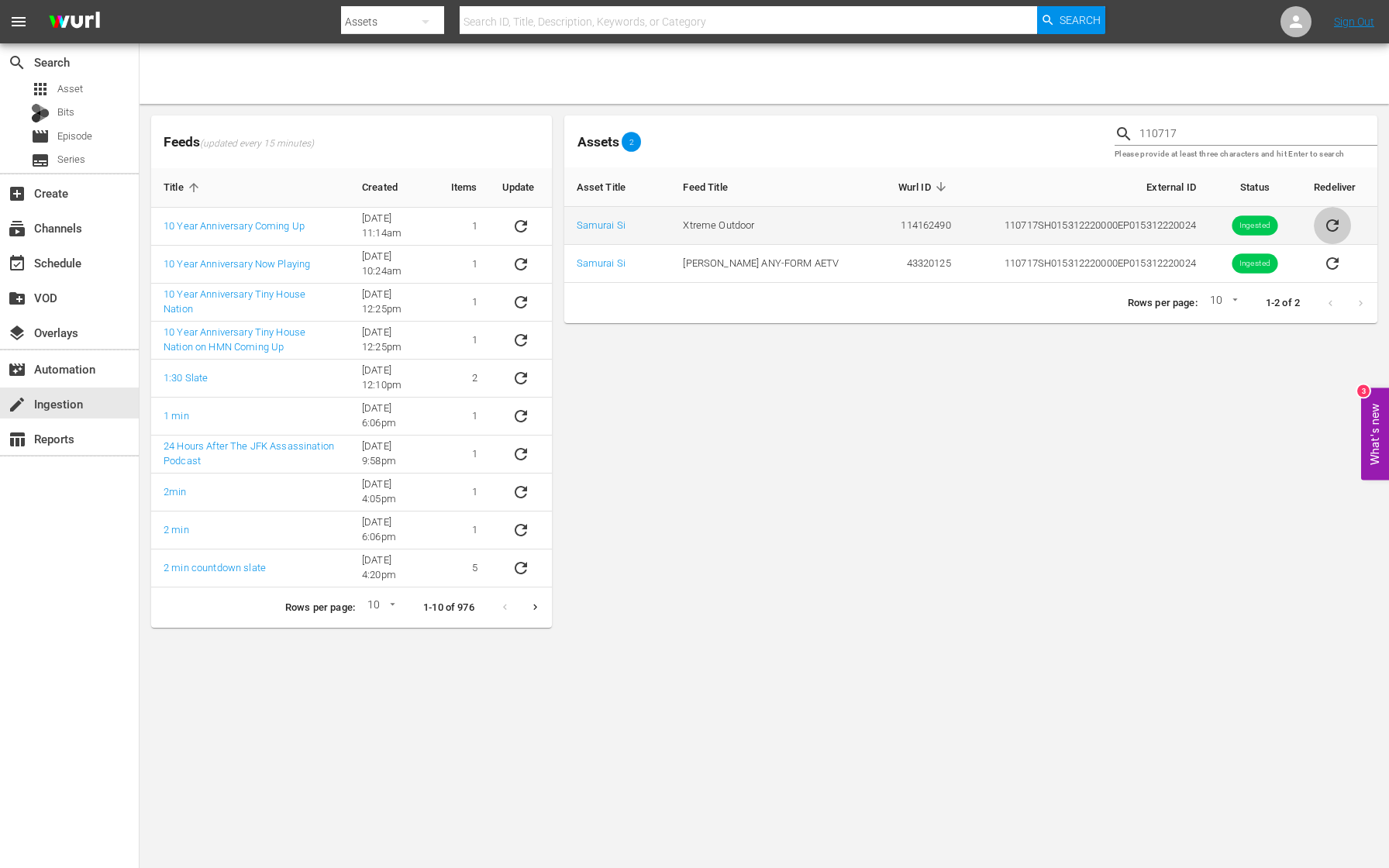
click at [1332, 227] on icon "sticky table" at bounding box center [1332, 225] width 18 height 18
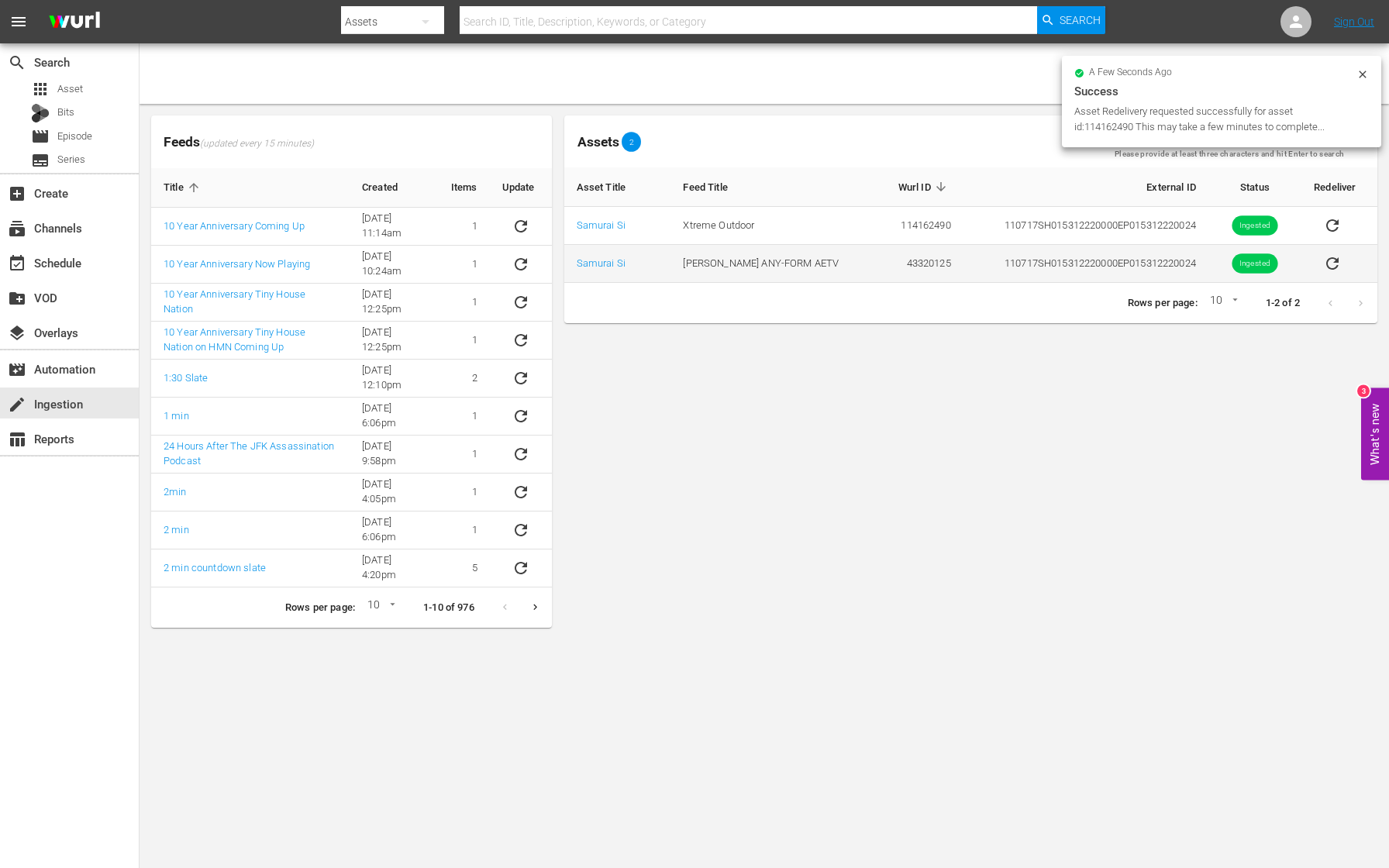
click at [1329, 263] on icon "sticky table" at bounding box center [1332, 263] width 18 height 18
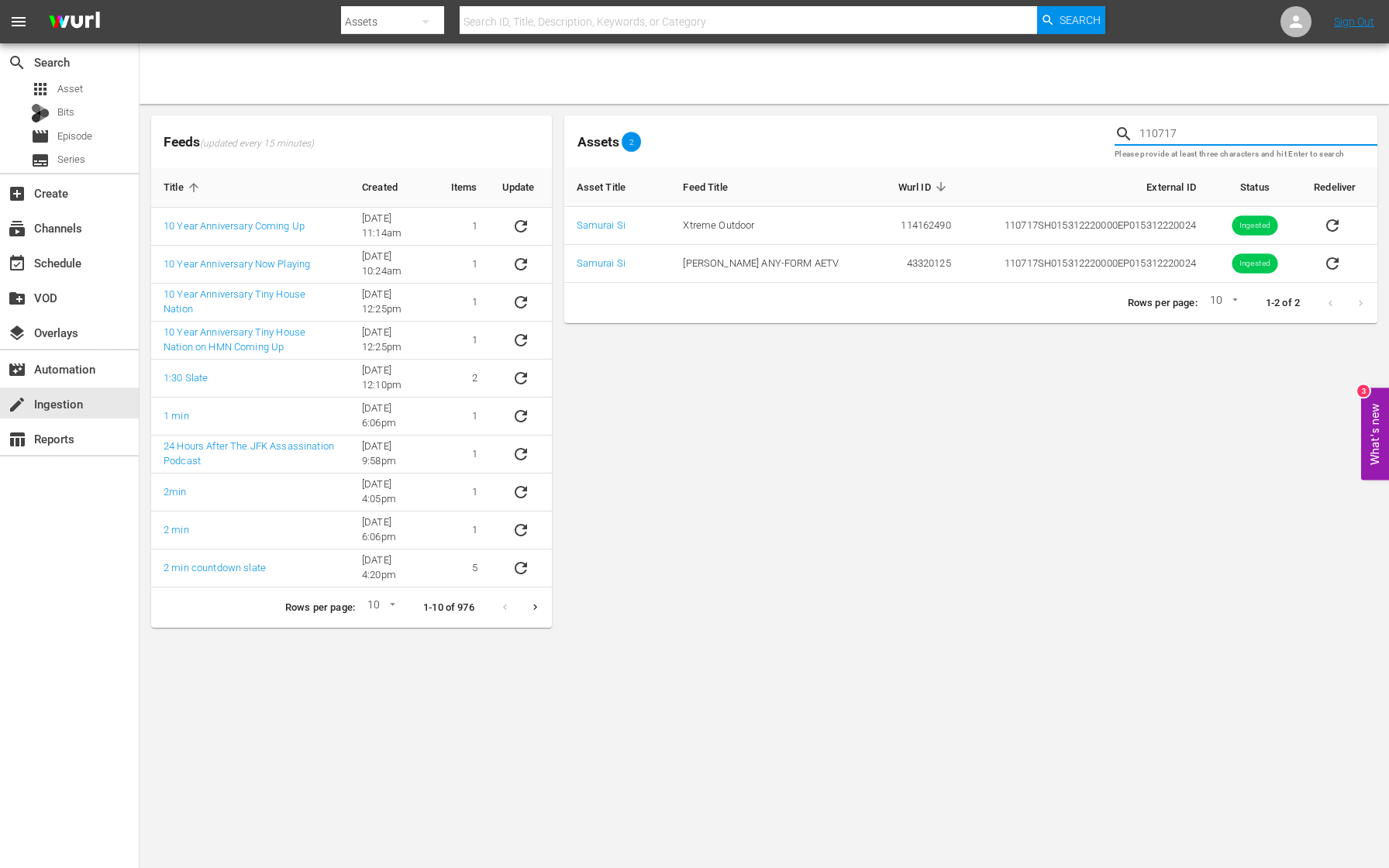
drag, startPoint x: 1201, startPoint y: 134, endPoint x: 1052, endPoint y: 123, distance: 149.4
click at [1052, 123] on div "Assets 2 110717 Please provide at least three characters and hit Enter to search" at bounding box center [970, 142] width 825 height 64
paste input "20"
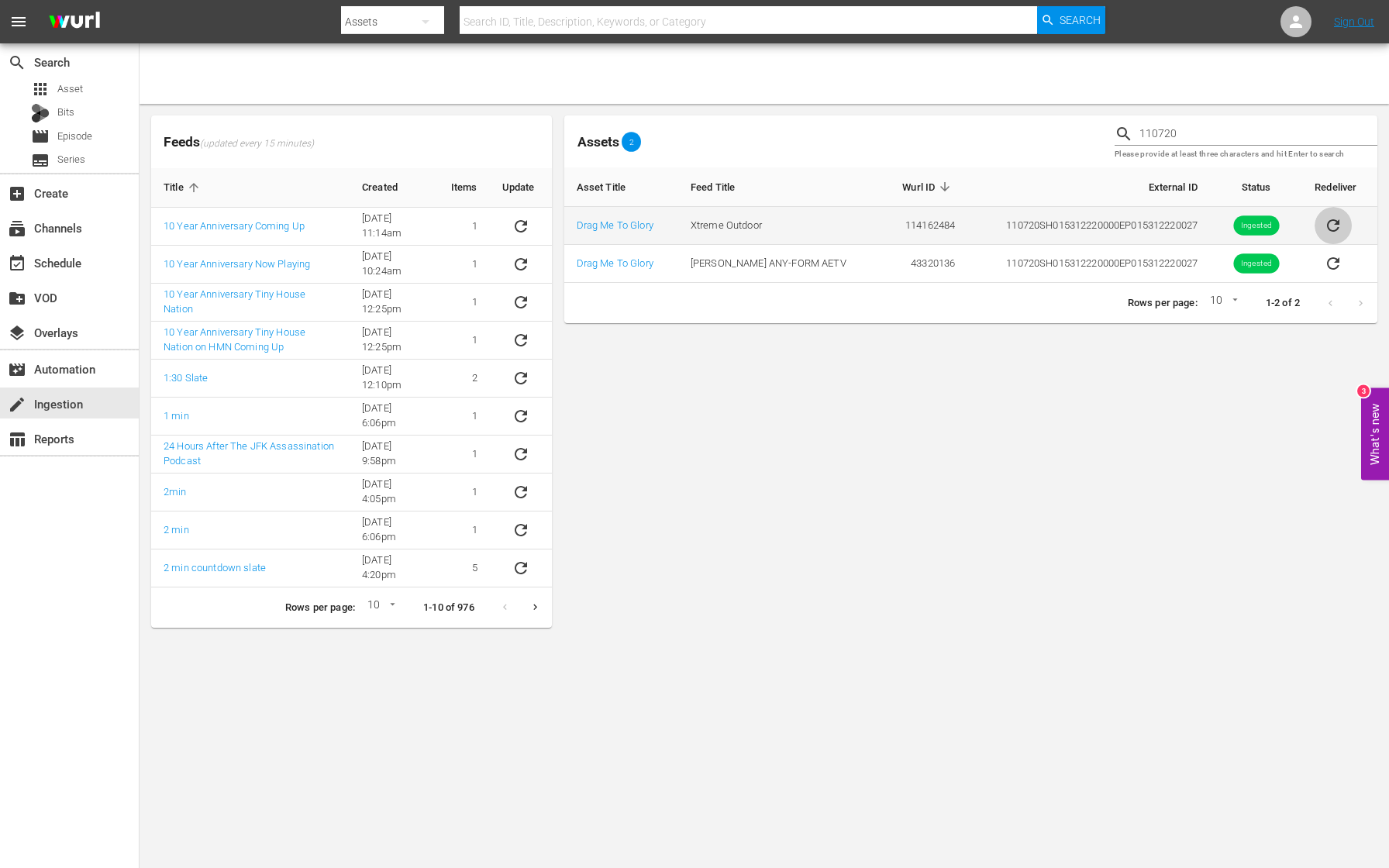
click at [1332, 224] on icon "sticky table" at bounding box center [1333, 225] width 18 height 18
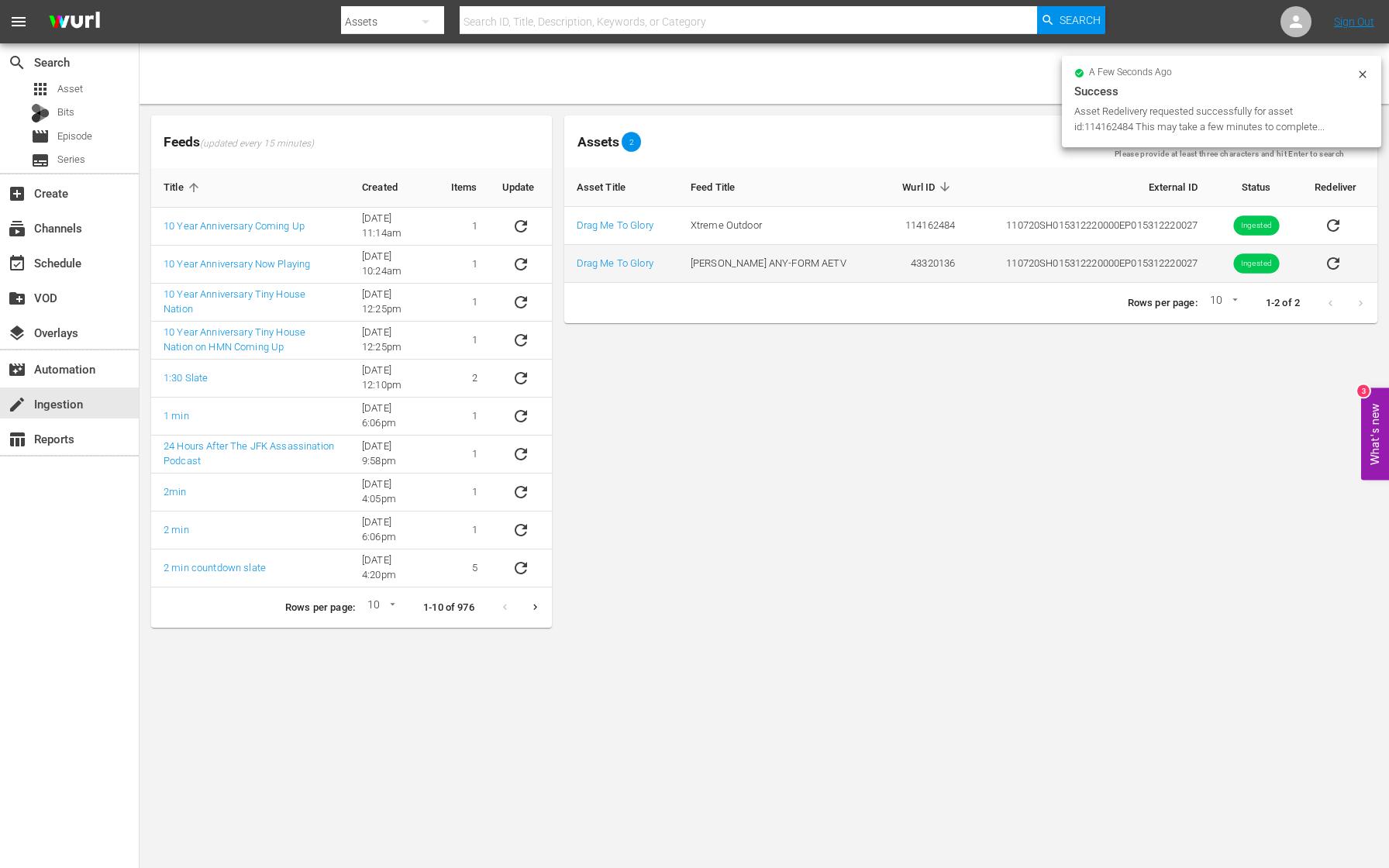
click at [1331, 264] on icon "sticky table" at bounding box center [1333, 263] width 18 height 18
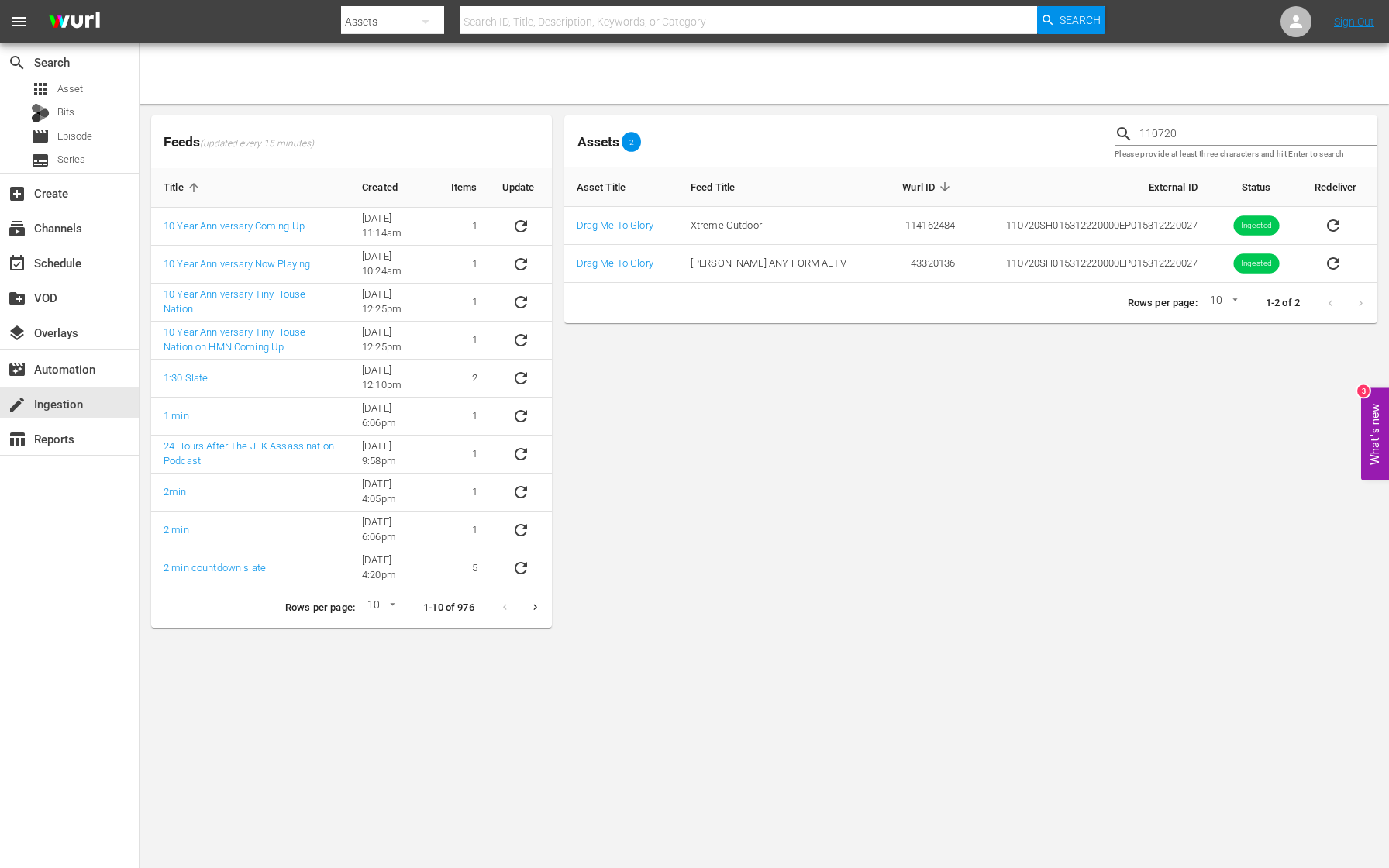
click at [1363, 74] on div at bounding box center [764, 74] width 1249 height 61
drag, startPoint x: 1183, startPoint y: 138, endPoint x: 1025, endPoint y: 101, distance: 162.3
click at [1025, 101] on div "Feeds (updated every 15 minutes) Title Created Items Update 10 Year Anniversary…" at bounding box center [764, 341] width 1249 height 596
paste input "2"
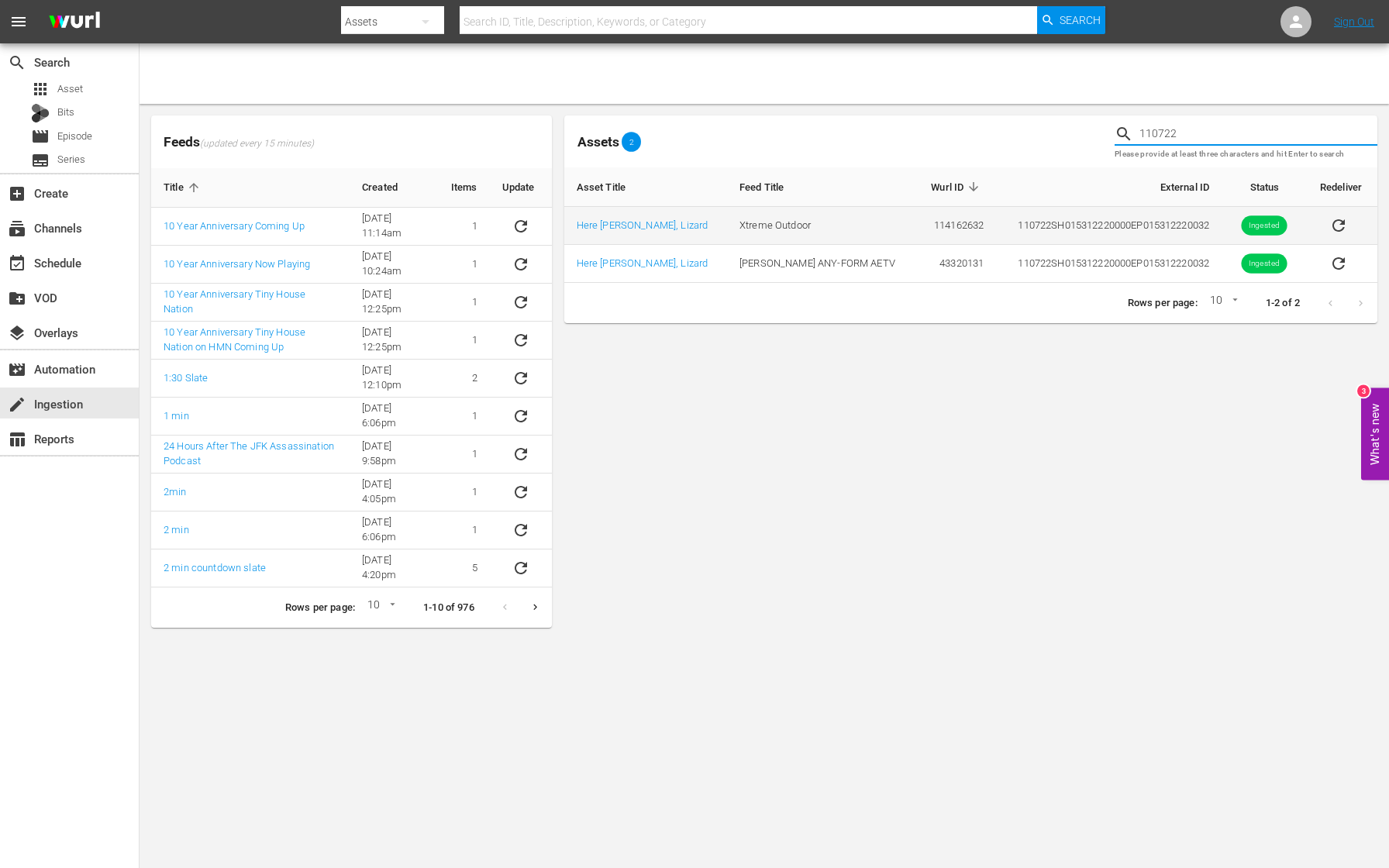
click at [1330, 227] on icon "sticky table" at bounding box center [1338, 225] width 18 height 18
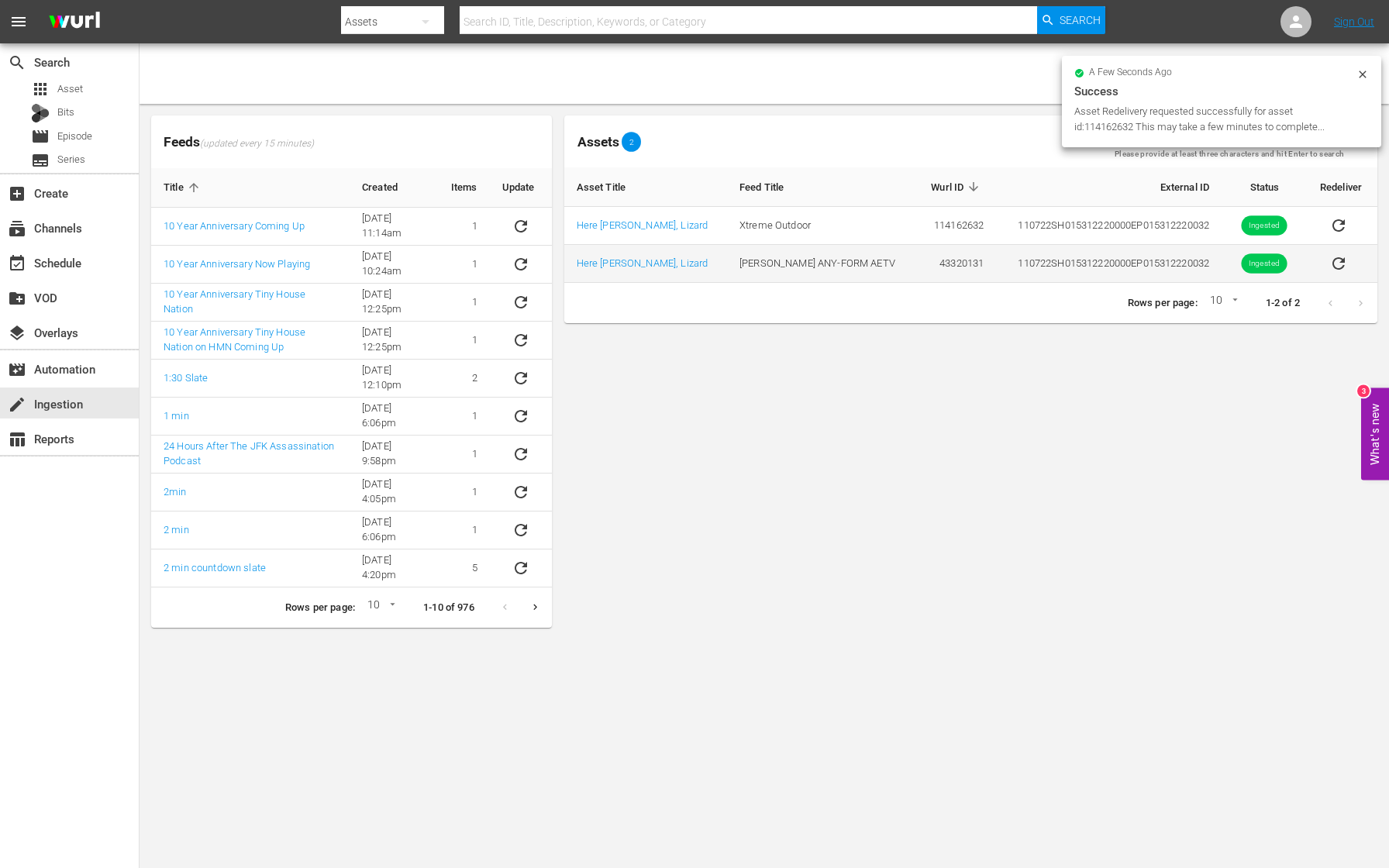
click at [1333, 264] on icon "sticky table" at bounding box center [1338, 263] width 18 height 18
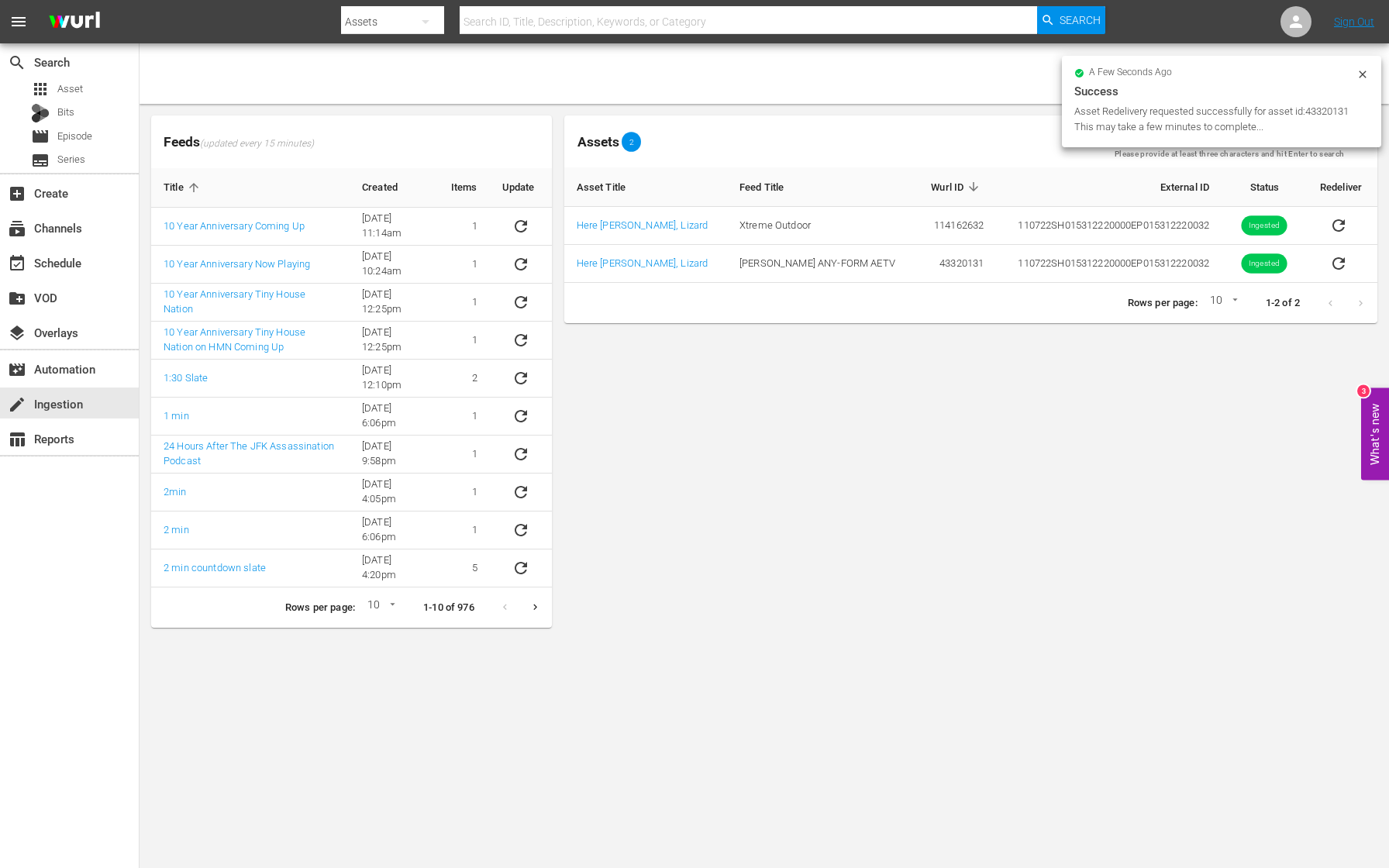
click at [1361, 74] on icon at bounding box center [1362, 74] width 12 height 12
drag, startPoint x: 1246, startPoint y: 136, endPoint x: 1058, endPoint y: 120, distance: 188.7
click at [1058, 120] on div "Assets 2 110722 Please provide at least three characters and hit Enter to search" at bounding box center [970, 142] width 825 height 64
paste input "3"
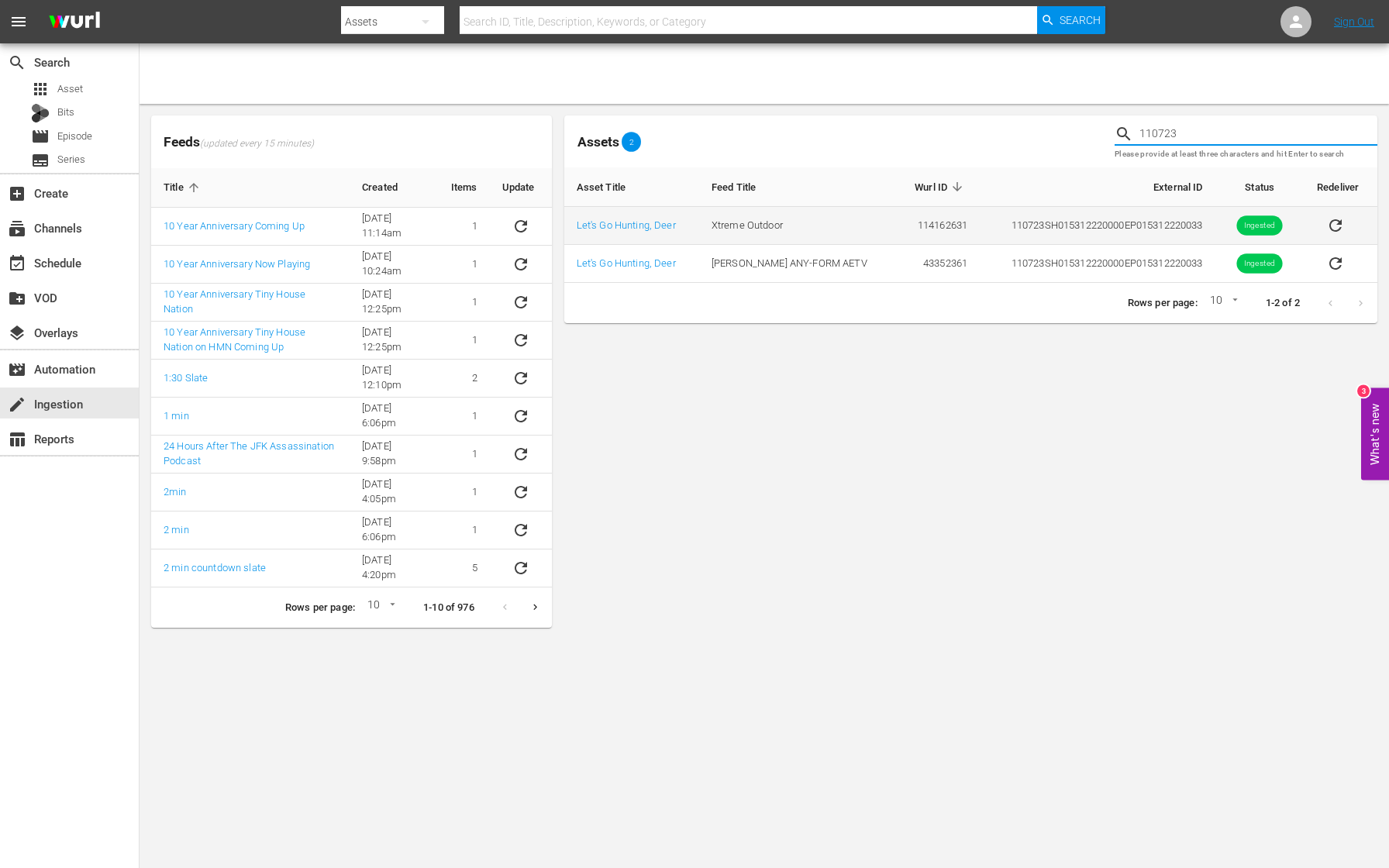
click at [1337, 224] on icon "sticky table" at bounding box center [1336, 225] width 18 height 18
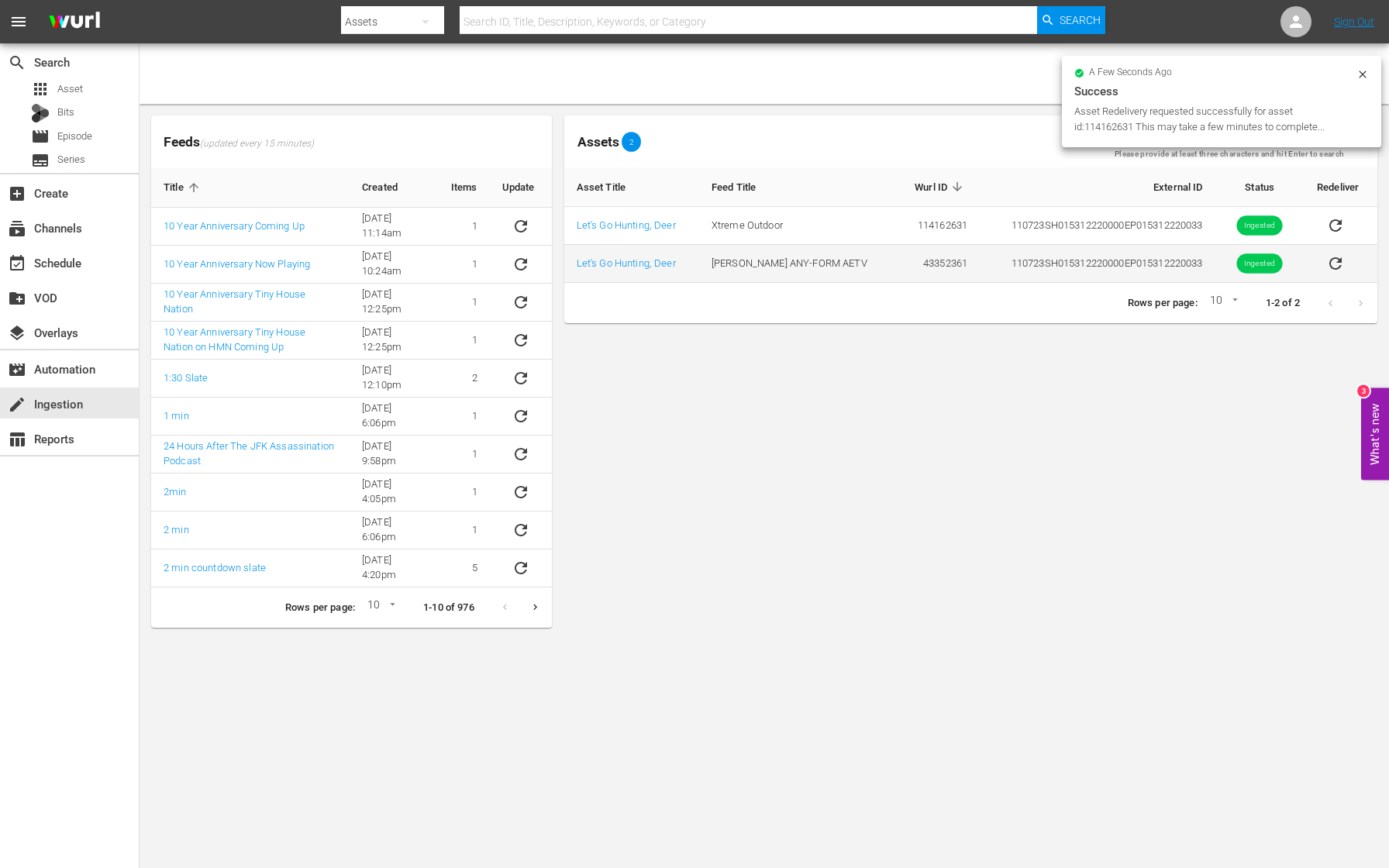
click at [1332, 262] on icon "sticky table" at bounding box center [1336, 263] width 18 height 18
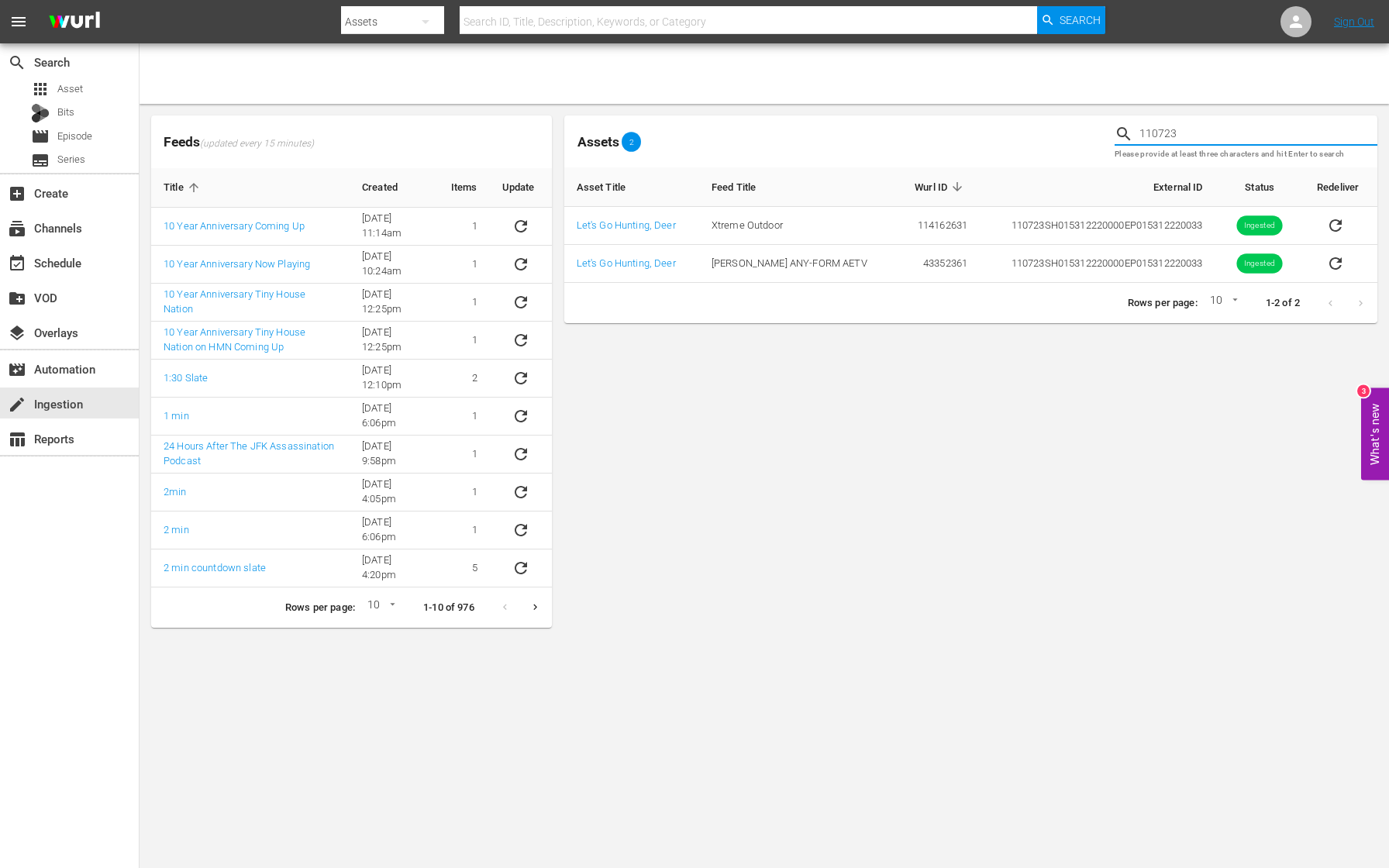
drag, startPoint x: 1196, startPoint y: 130, endPoint x: 1092, endPoint y: 127, distance: 104.0
click at [1092, 127] on div "Assets 2 110723 Please provide at least three characters and hit Enter to search" at bounding box center [970, 142] width 825 height 64
paste input "12"
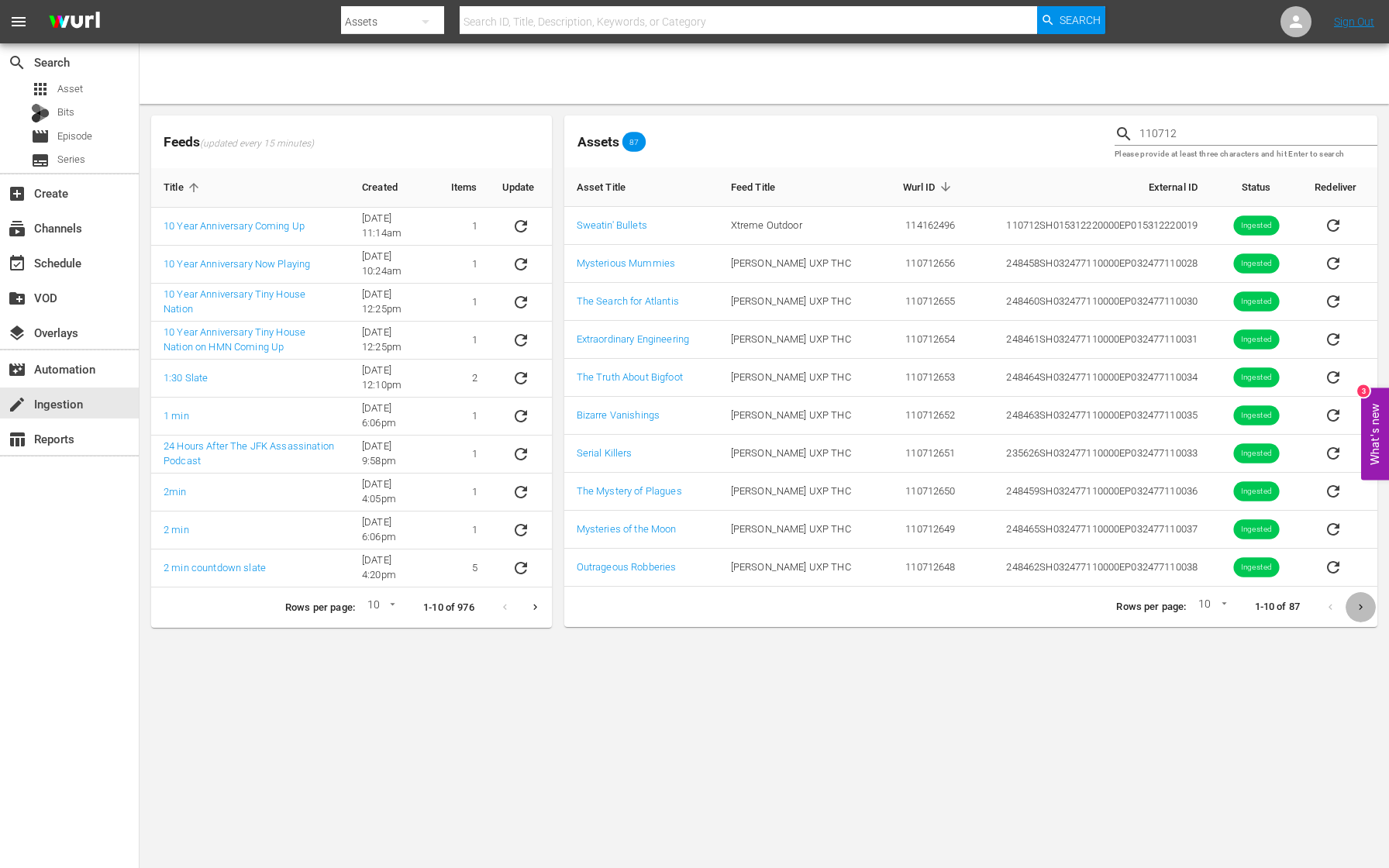
click at [1358, 608] on icon "Next page" at bounding box center [1360, 607] width 12 height 12
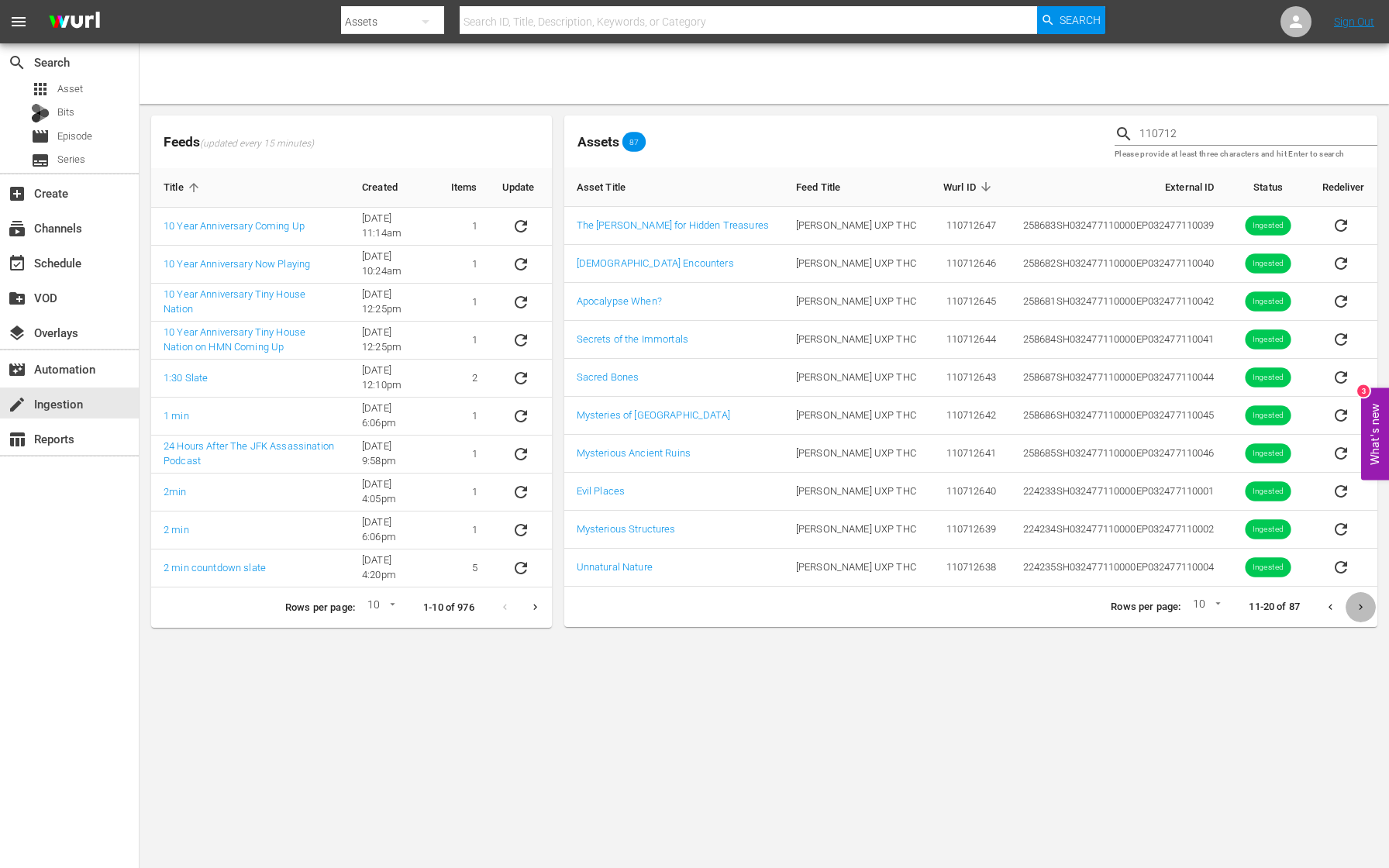
click at [1358, 609] on icon "Next page" at bounding box center [1360, 607] width 12 height 12
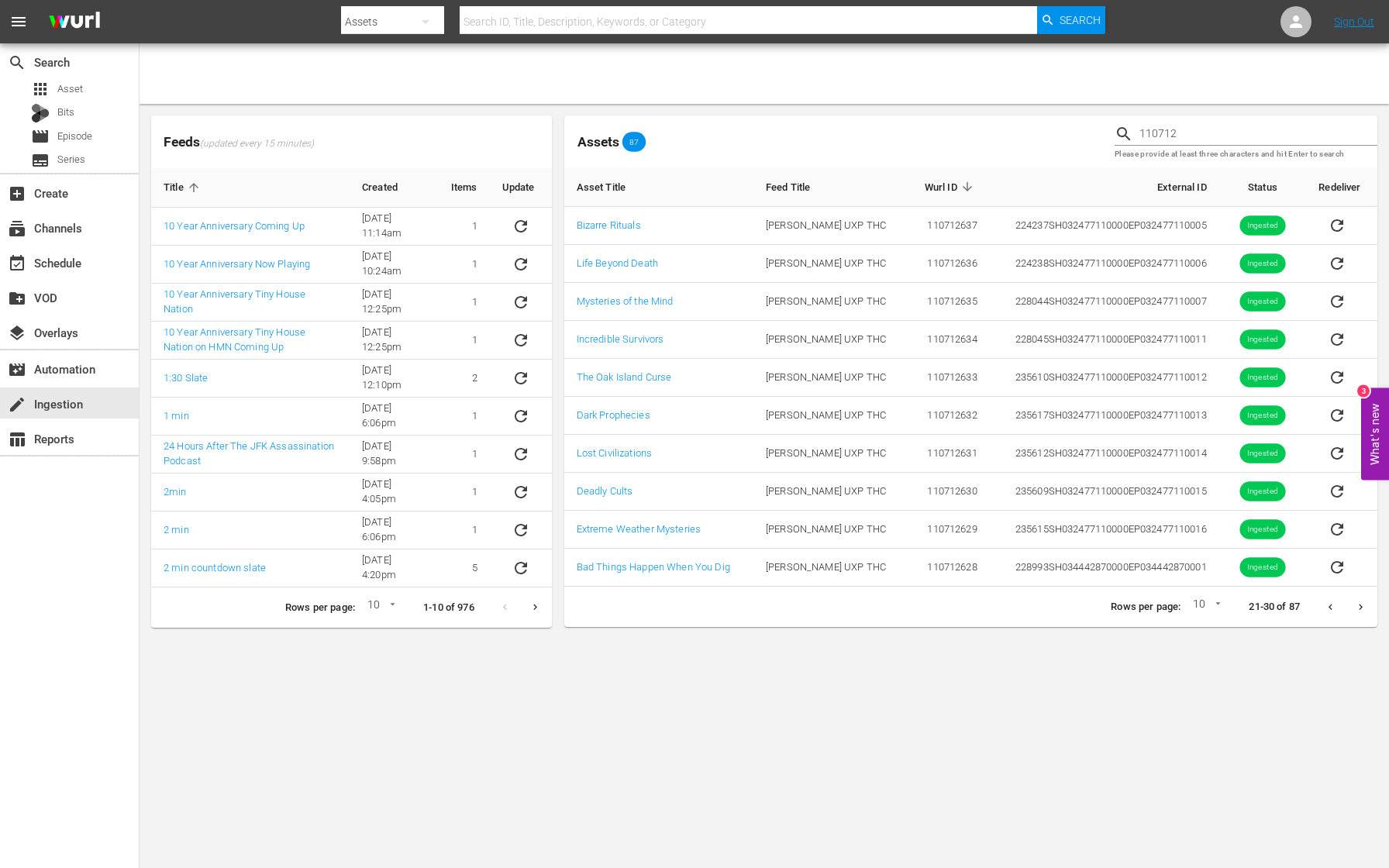
click at [1358, 609] on icon "Next page" at bounding box center [1360, 607] width 12 height 12
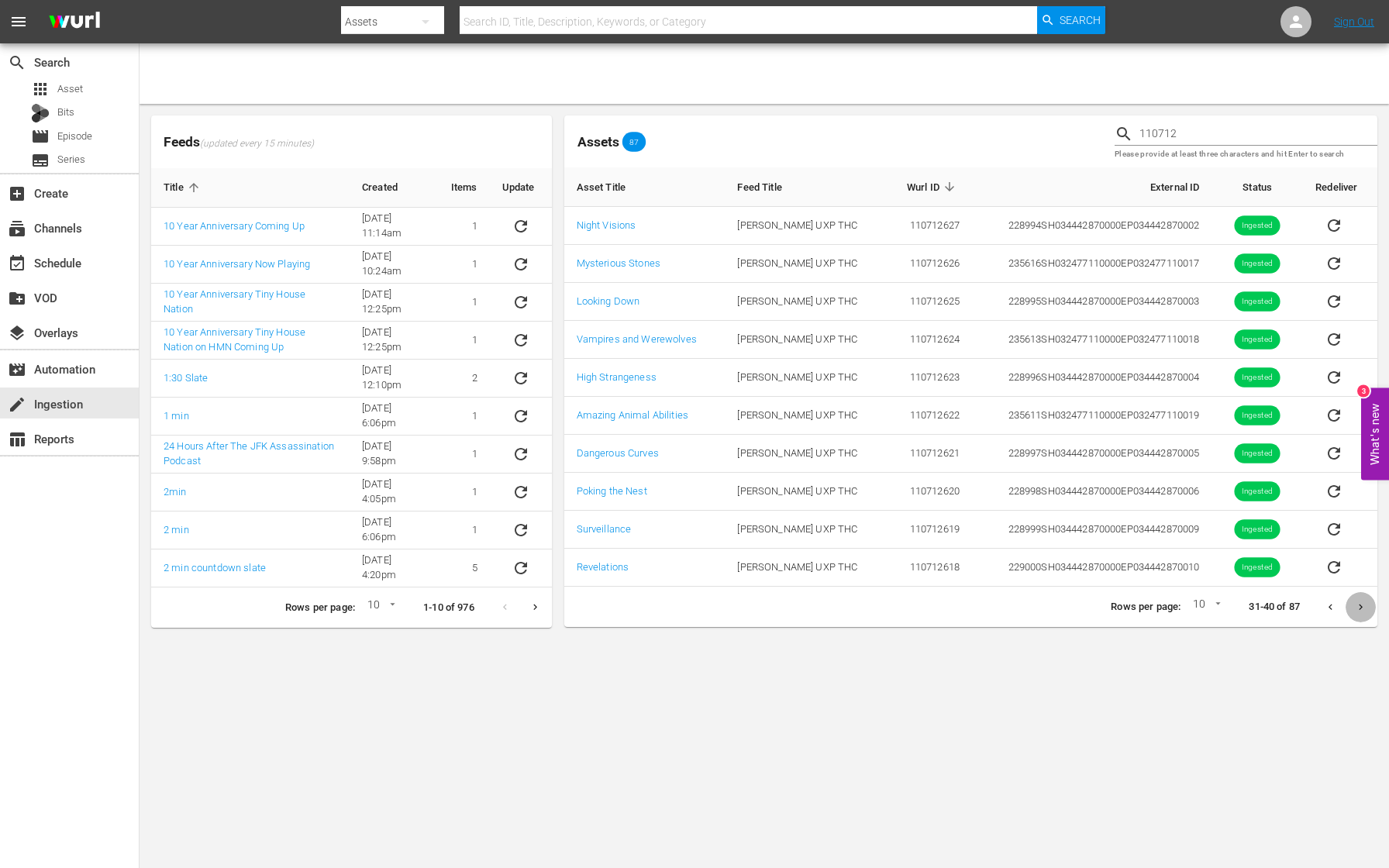
click at [1358, 609] on icon "Next page" at bounding box center [1360, 607] width 12 height 12
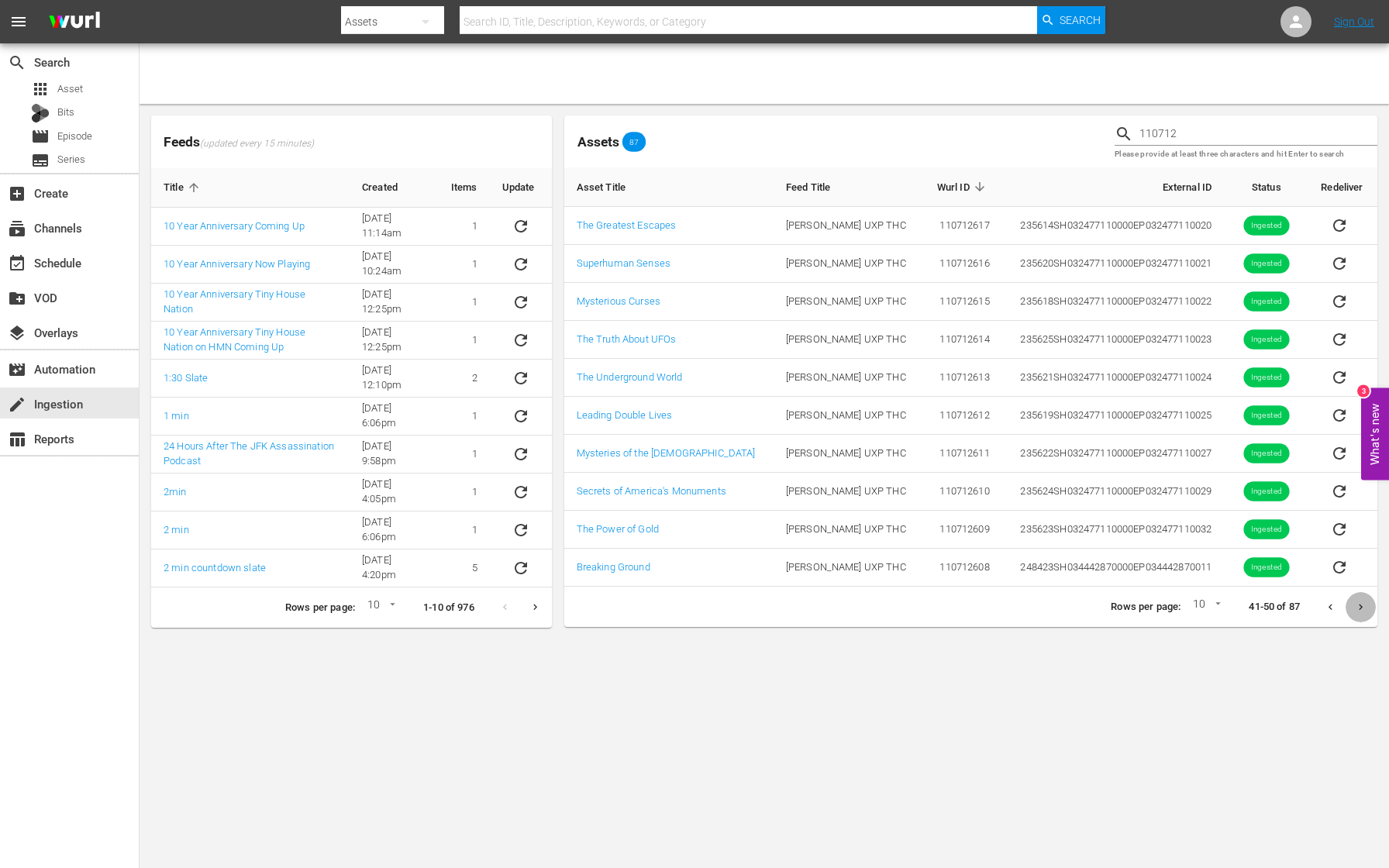
click at [1358, 609] on icon "Next page" at bounding box center [1360, 607] width 12 height 12
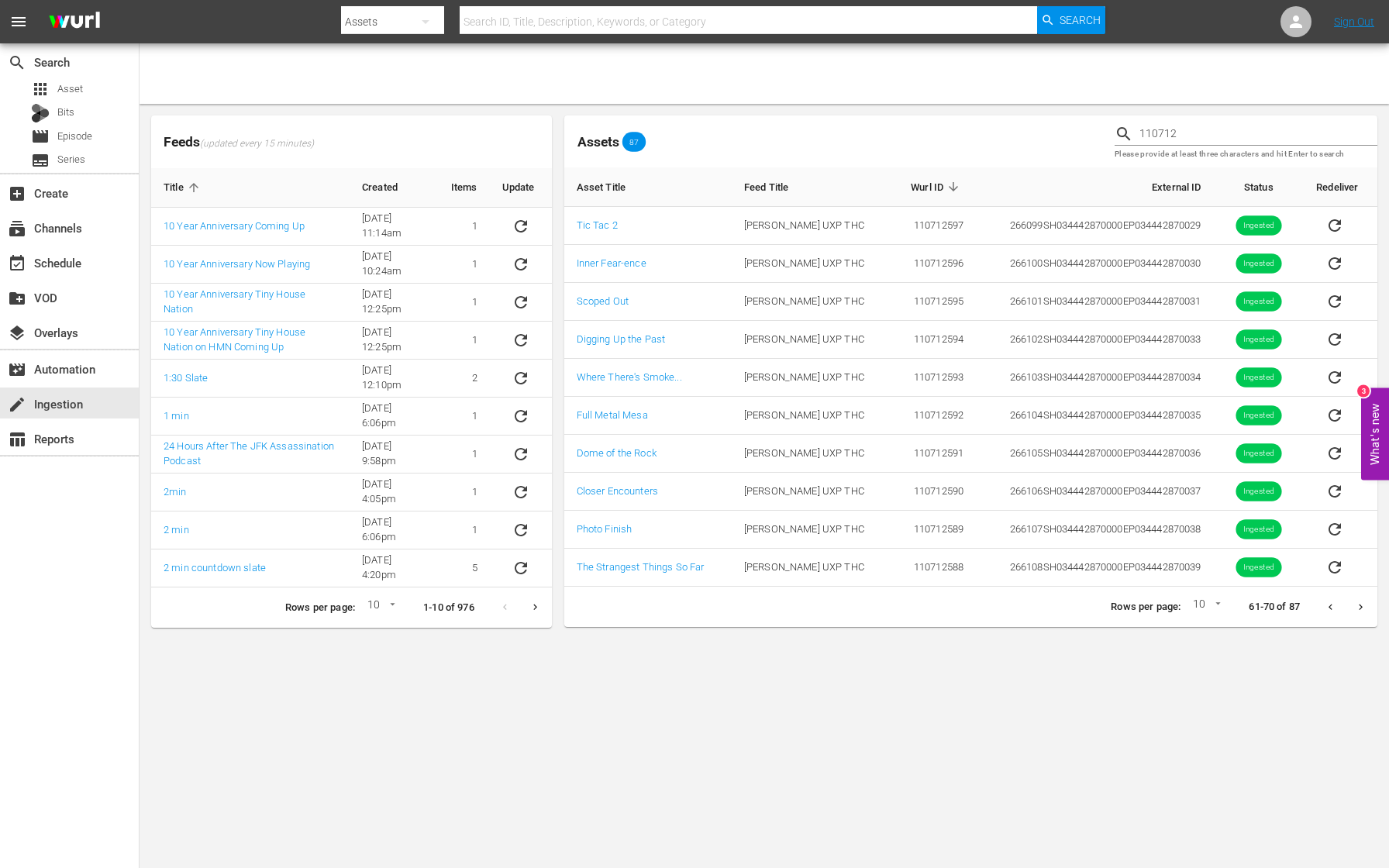
click at [1363, 609] on icon "Next page" at bounding box center [1360, 607] width 12 height 12
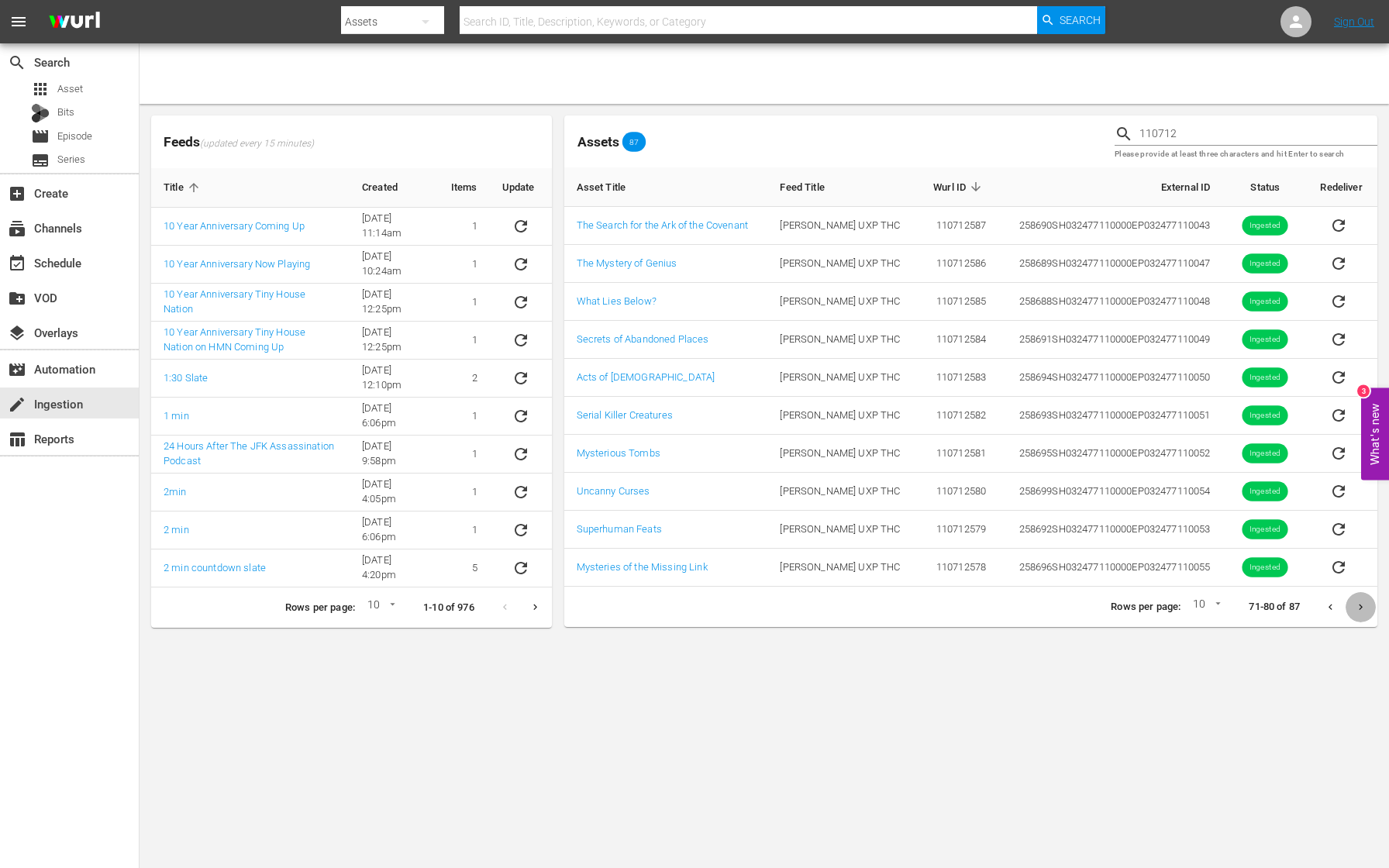
click at [1362, 598] on button "Next page" at bounding box center [1360, 607] width 30 height 30
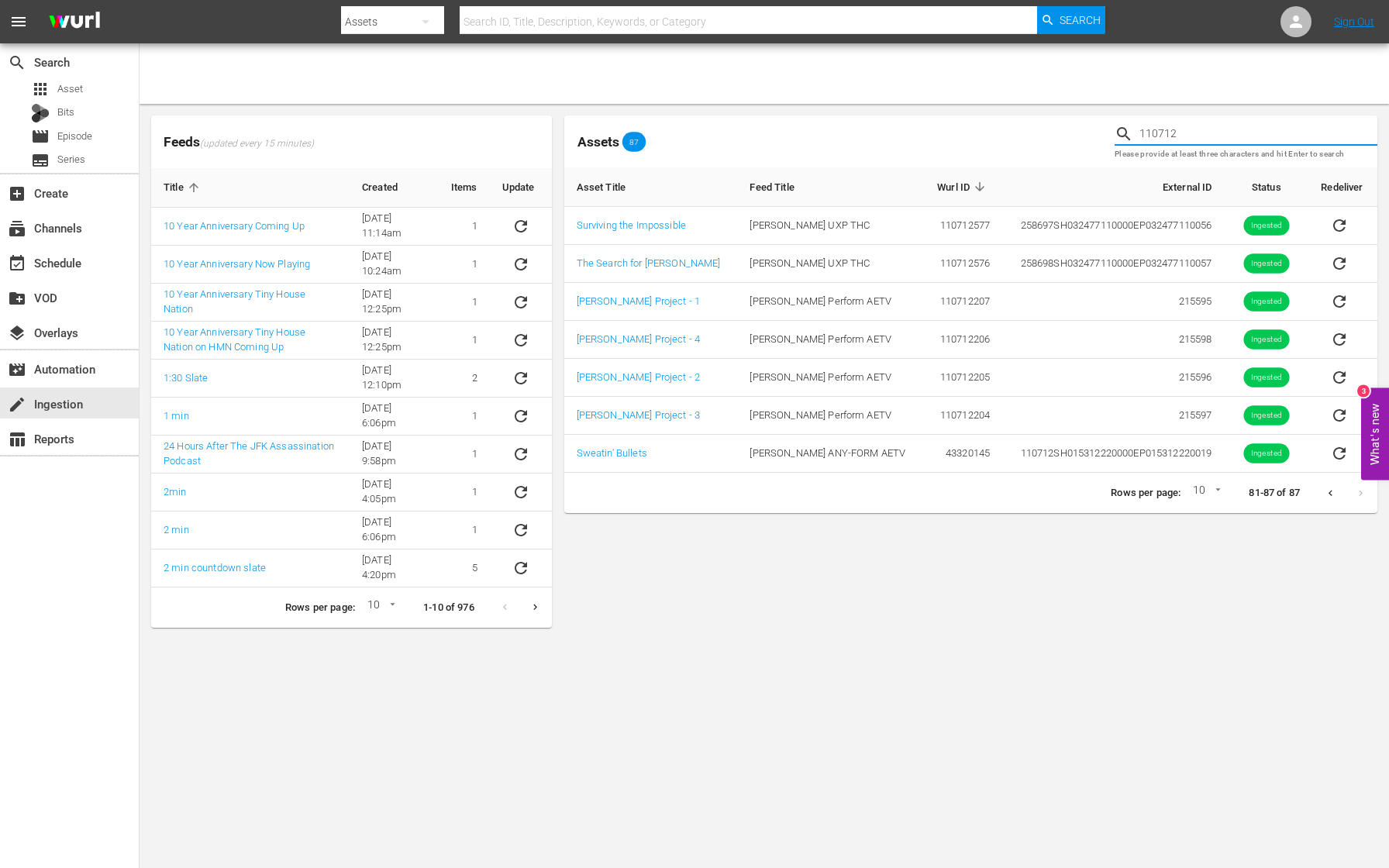
click at [1181, 133] on input "110712" at bounding box center [1258, 133] width 238 height 23
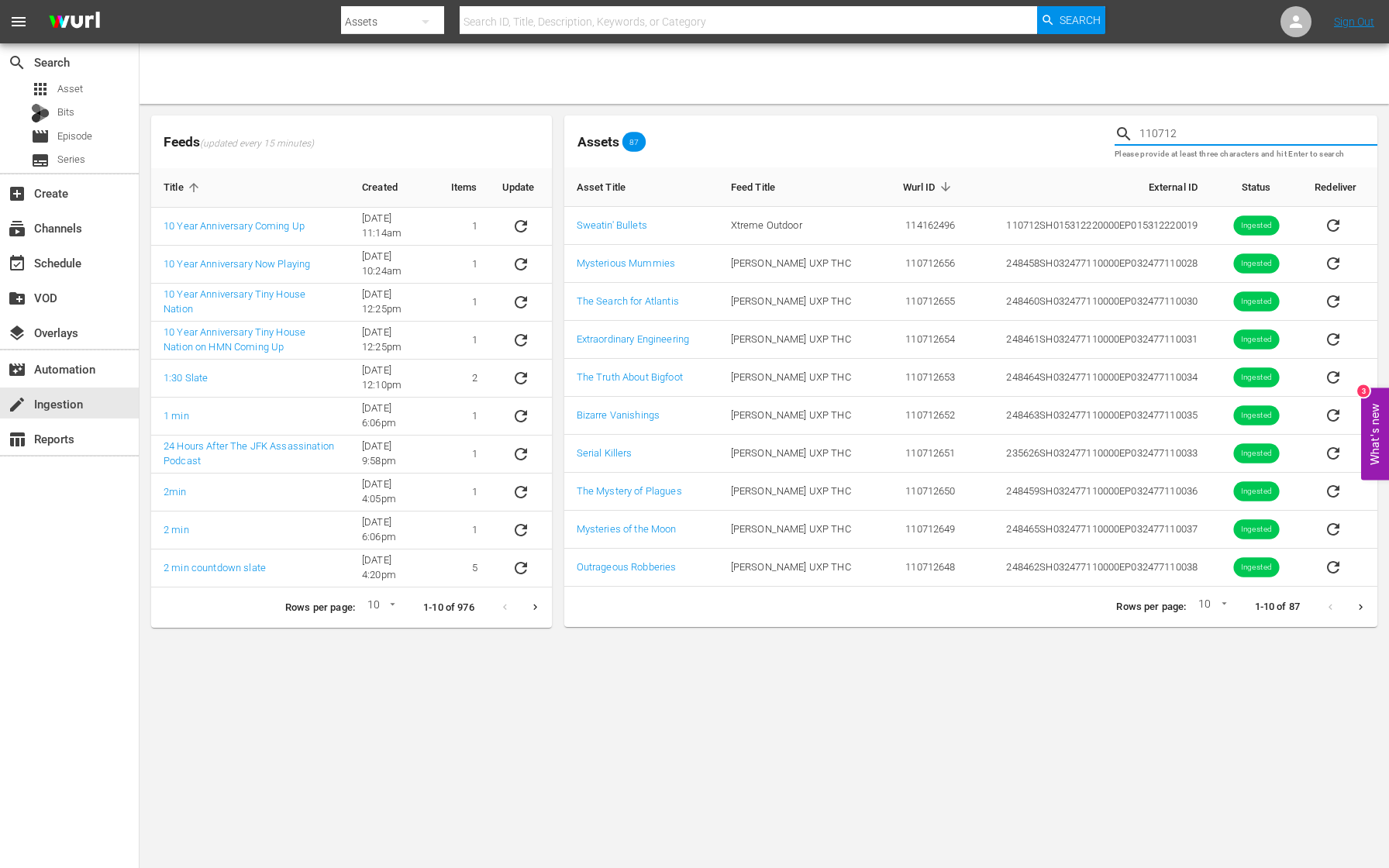
click at [1364, 614] on button "Next page" at bounding box center [1360, 607] width 30 height 30
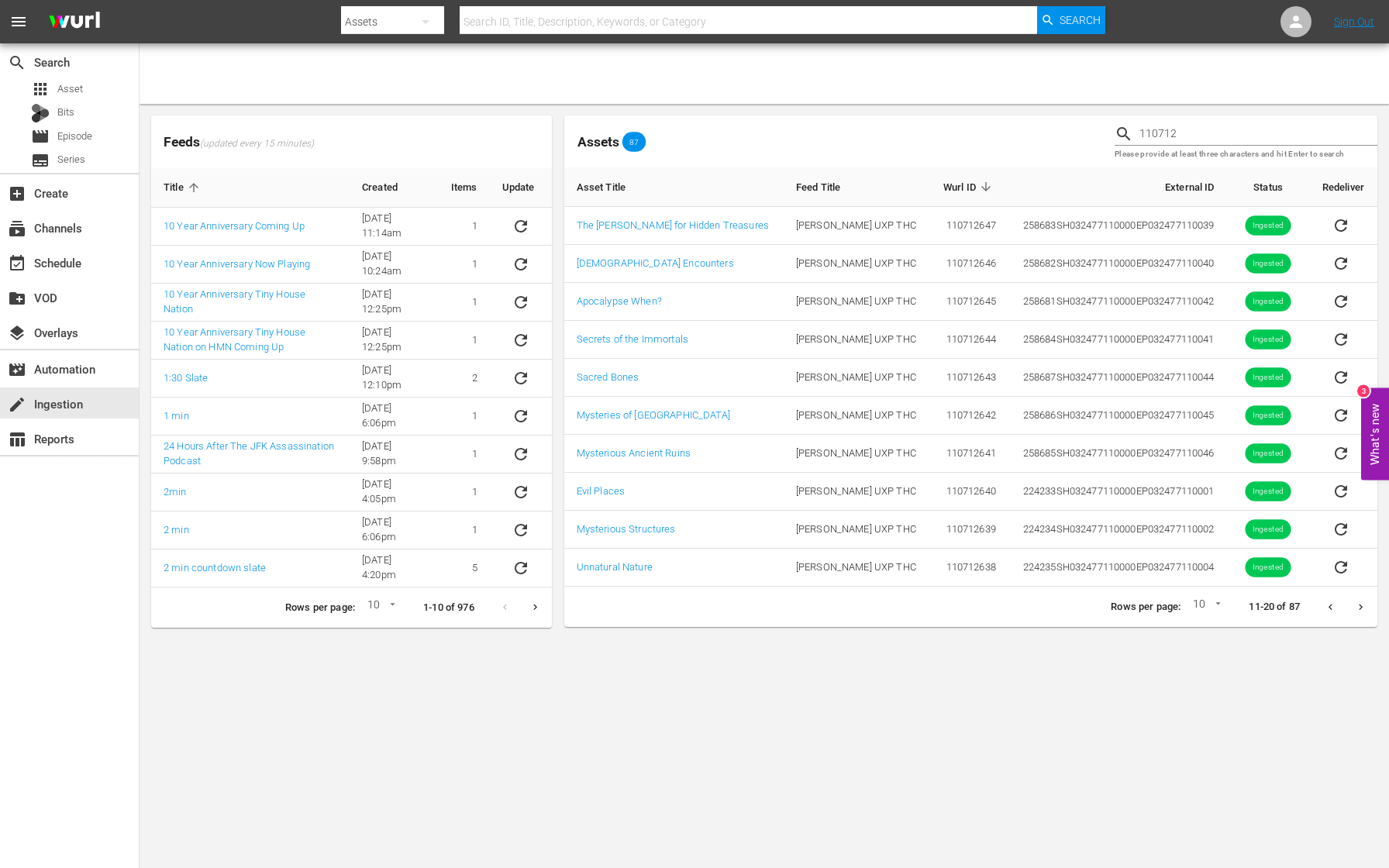
click at [1364, 611] on icon "Next page" at bounding box center [1360, 607] width 12 height 12
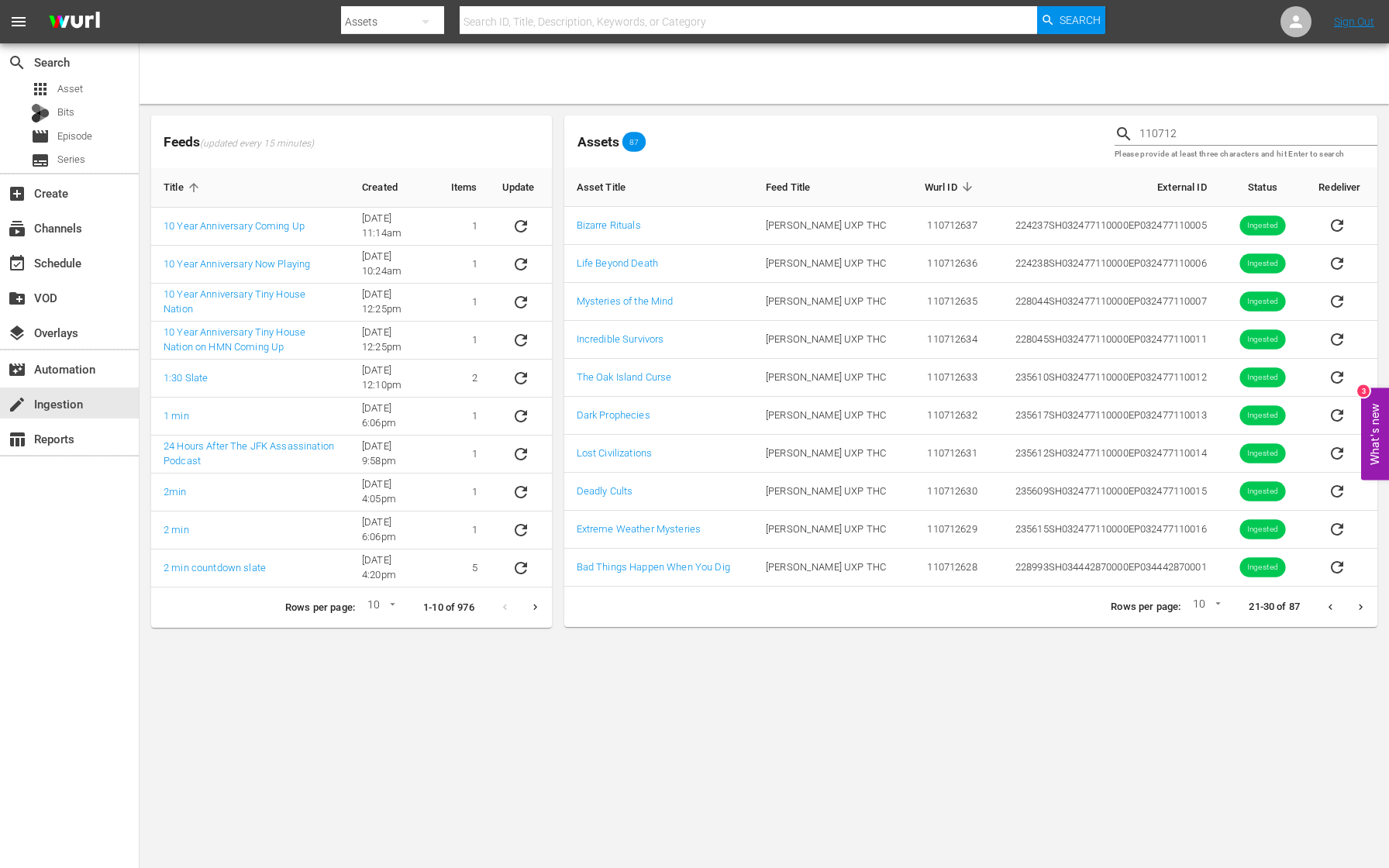
click at [1364, 611] on icon "Next page" at bounding box center [1360, 607] width 12 height 12
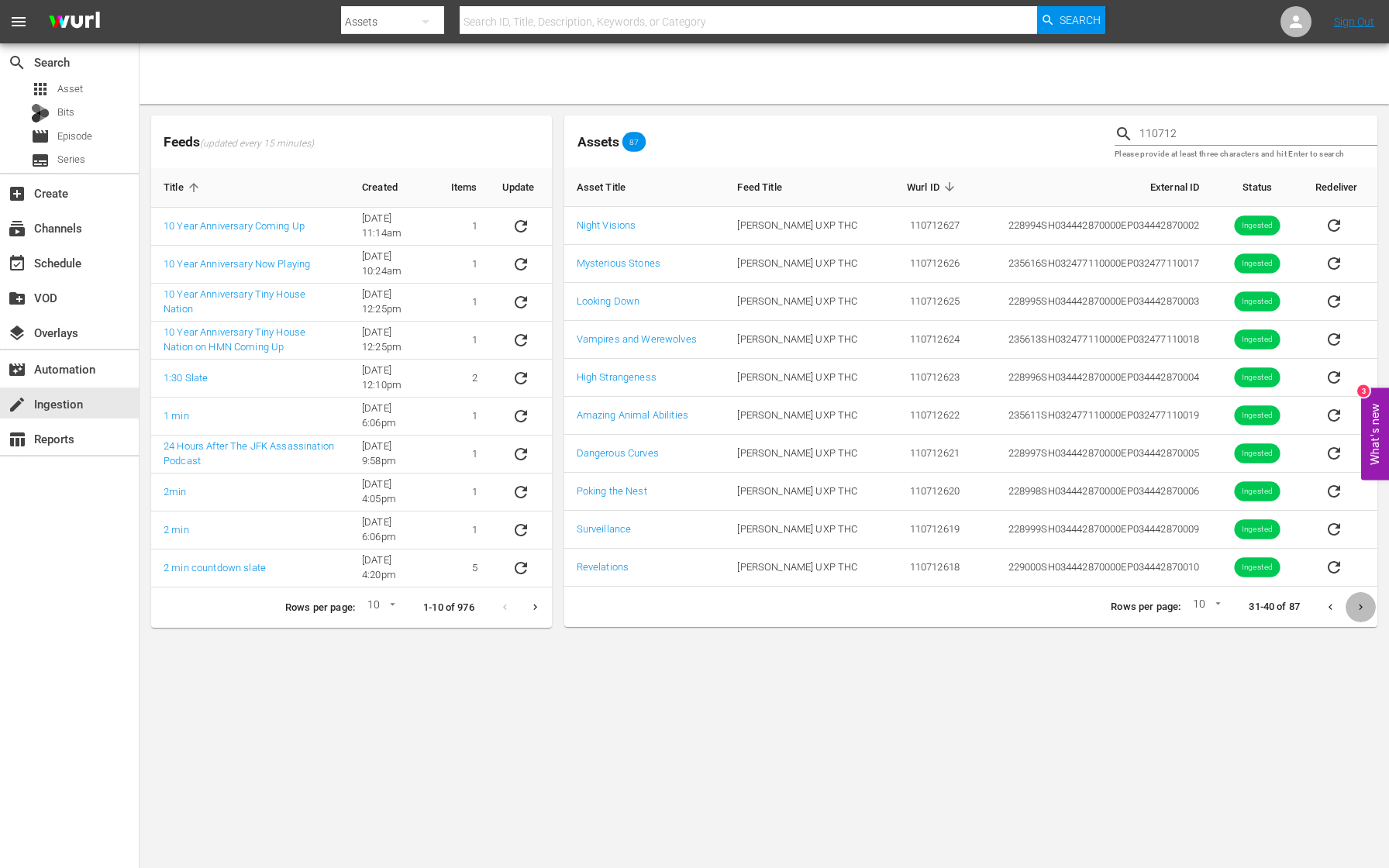
click at [1364, 611] on icon "Next page" at bounding box center [1360, 607] width 12 height 12
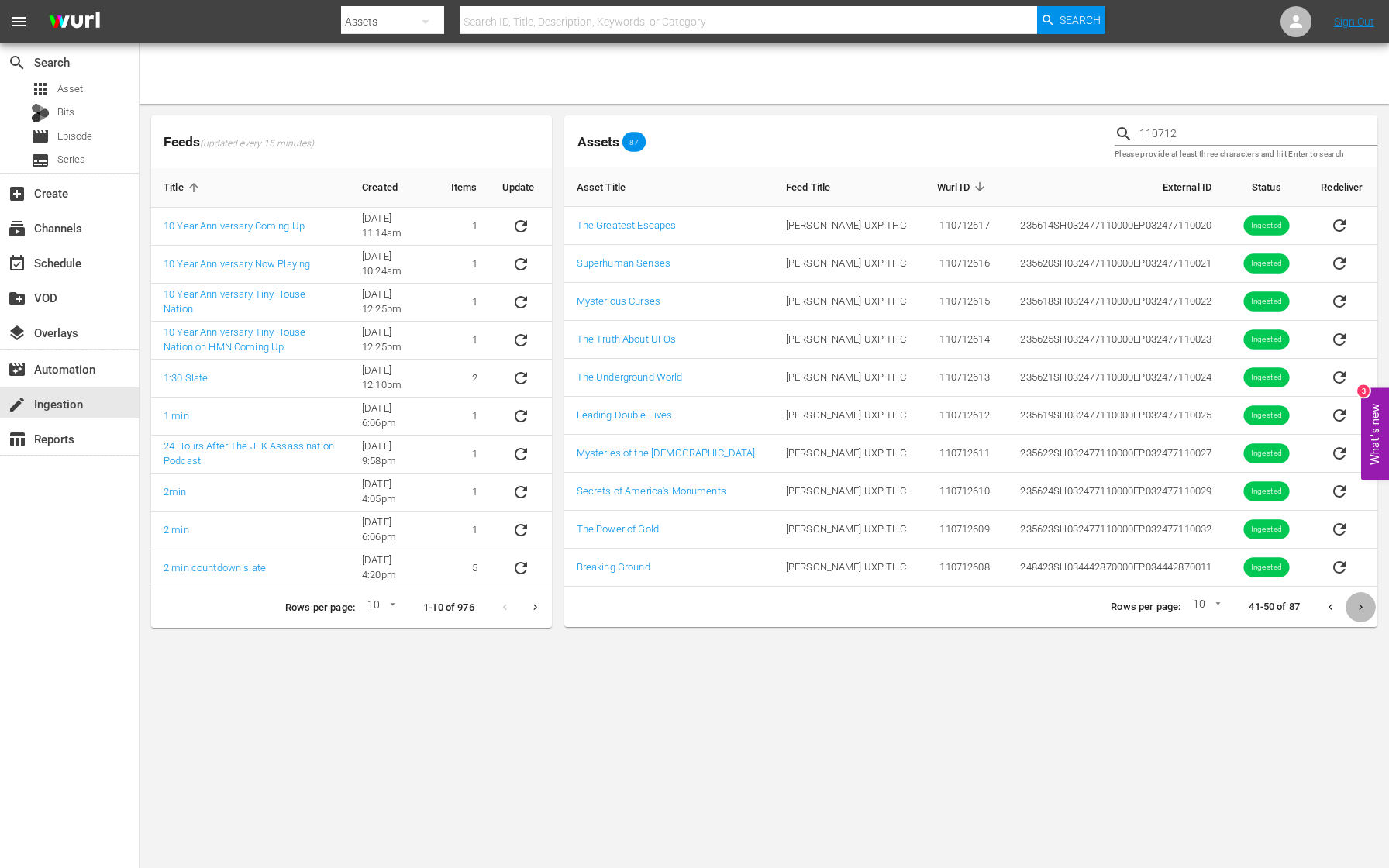
click at [1364, 611] on icon "Next page" at bounding box center [1360, 607] width 12 height 12
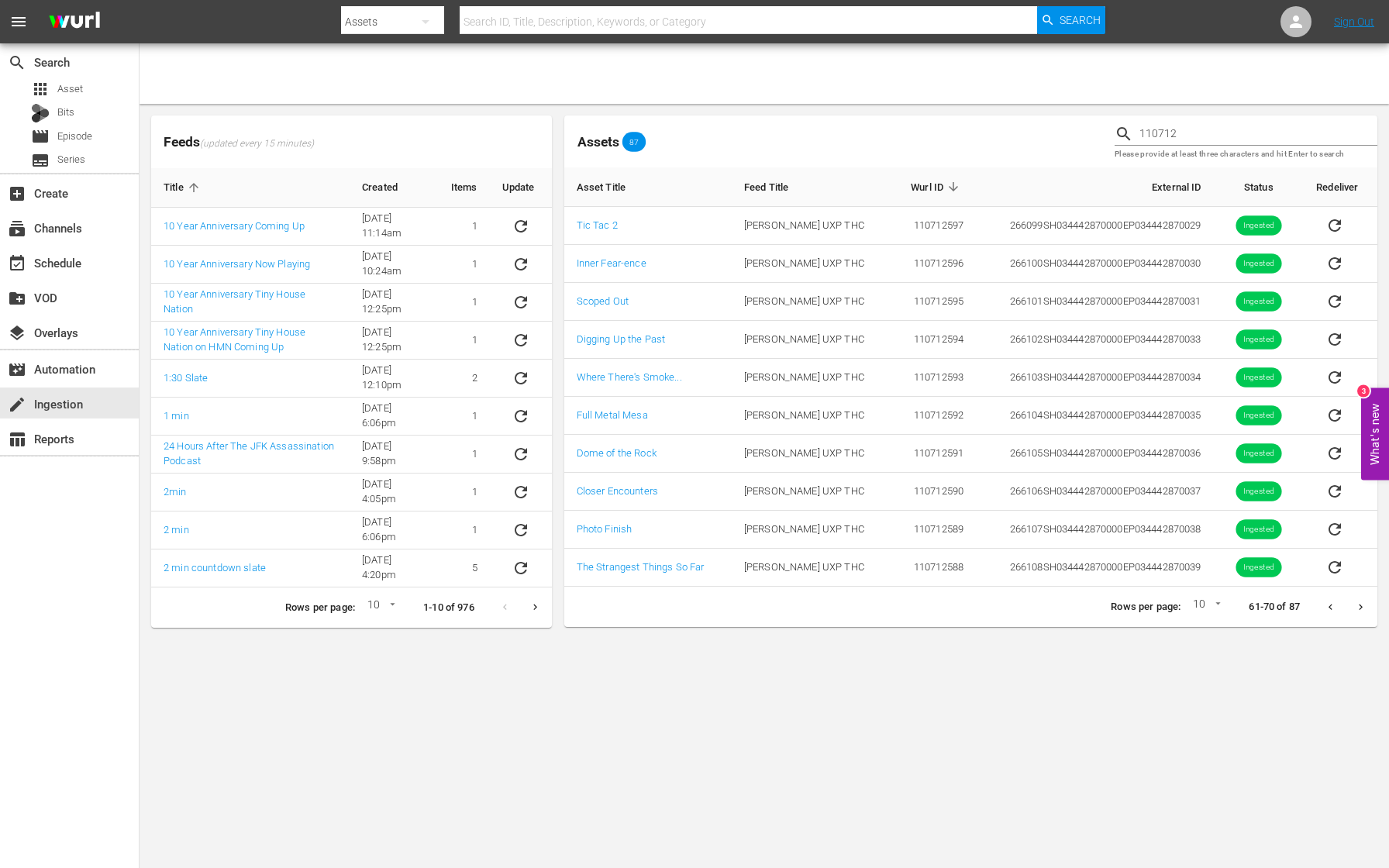
click at [1364, 611] on icon "Next page" at bounding box center [1360, 607] width 12 height 12
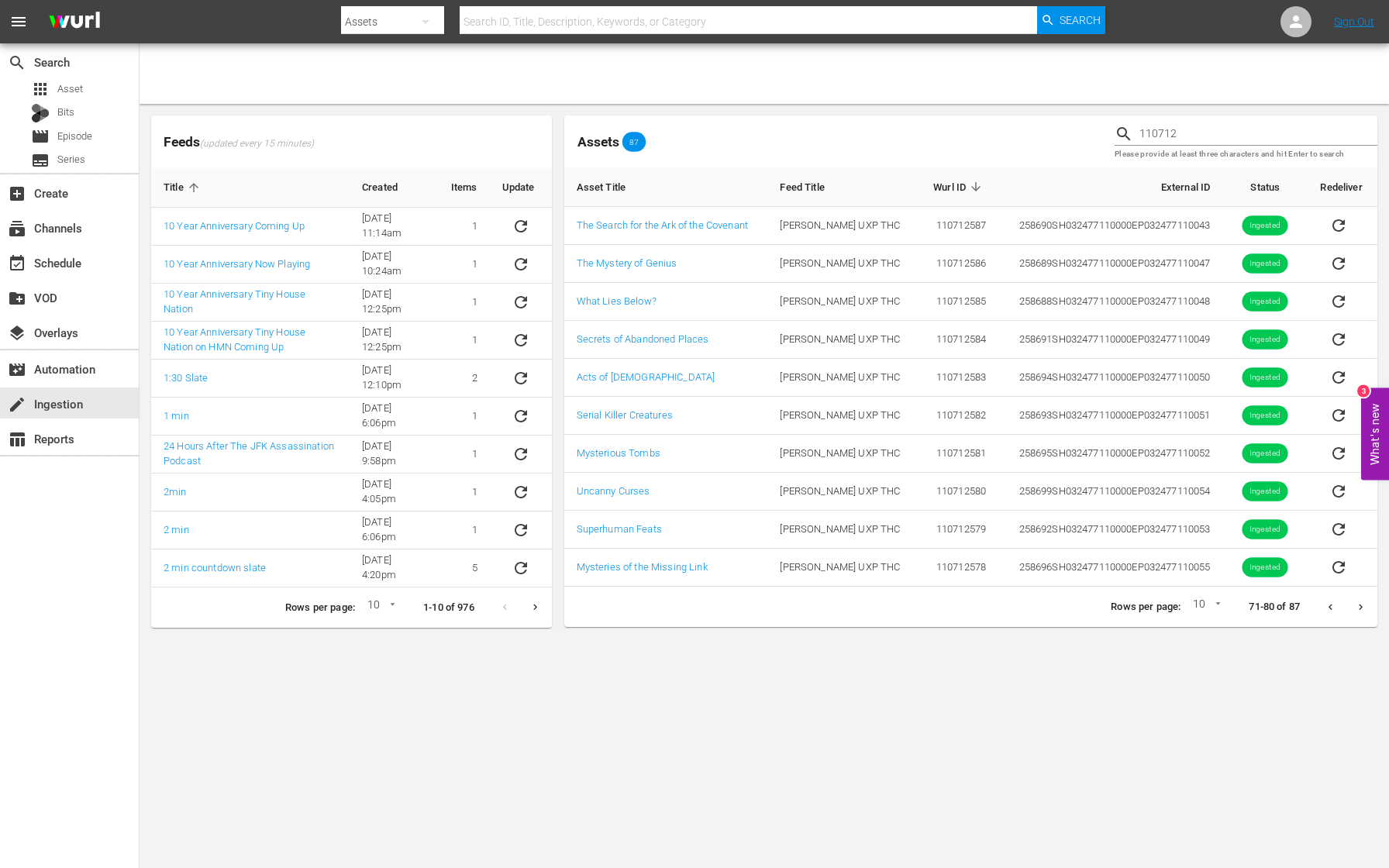
click at [1364, 611] on icon "Next page" at bounding box center [1360, 607] width 12 height 12
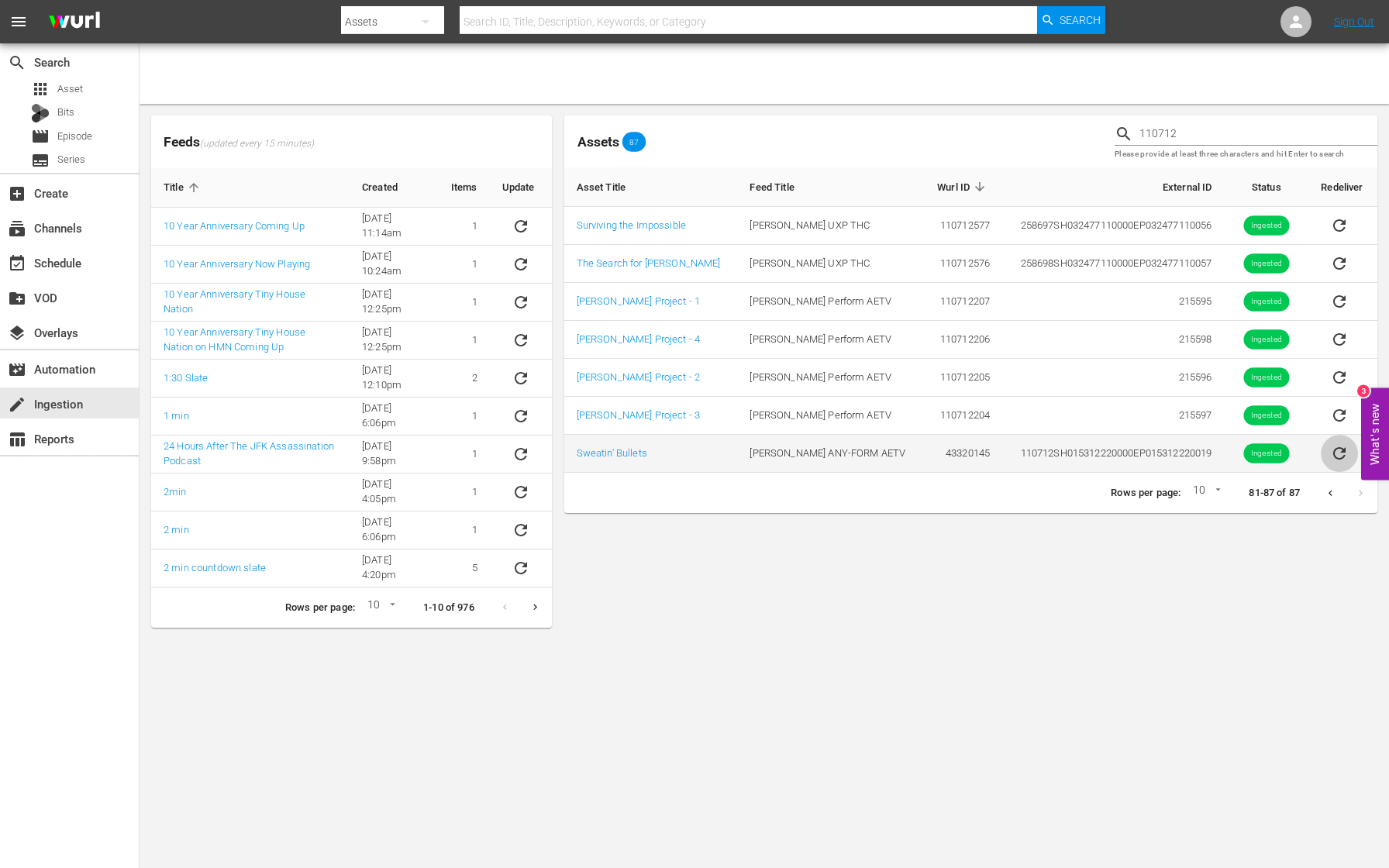
click at [1336, 455] on icon "sticky table" at bounding box center [1339, 453] width 18 height 18
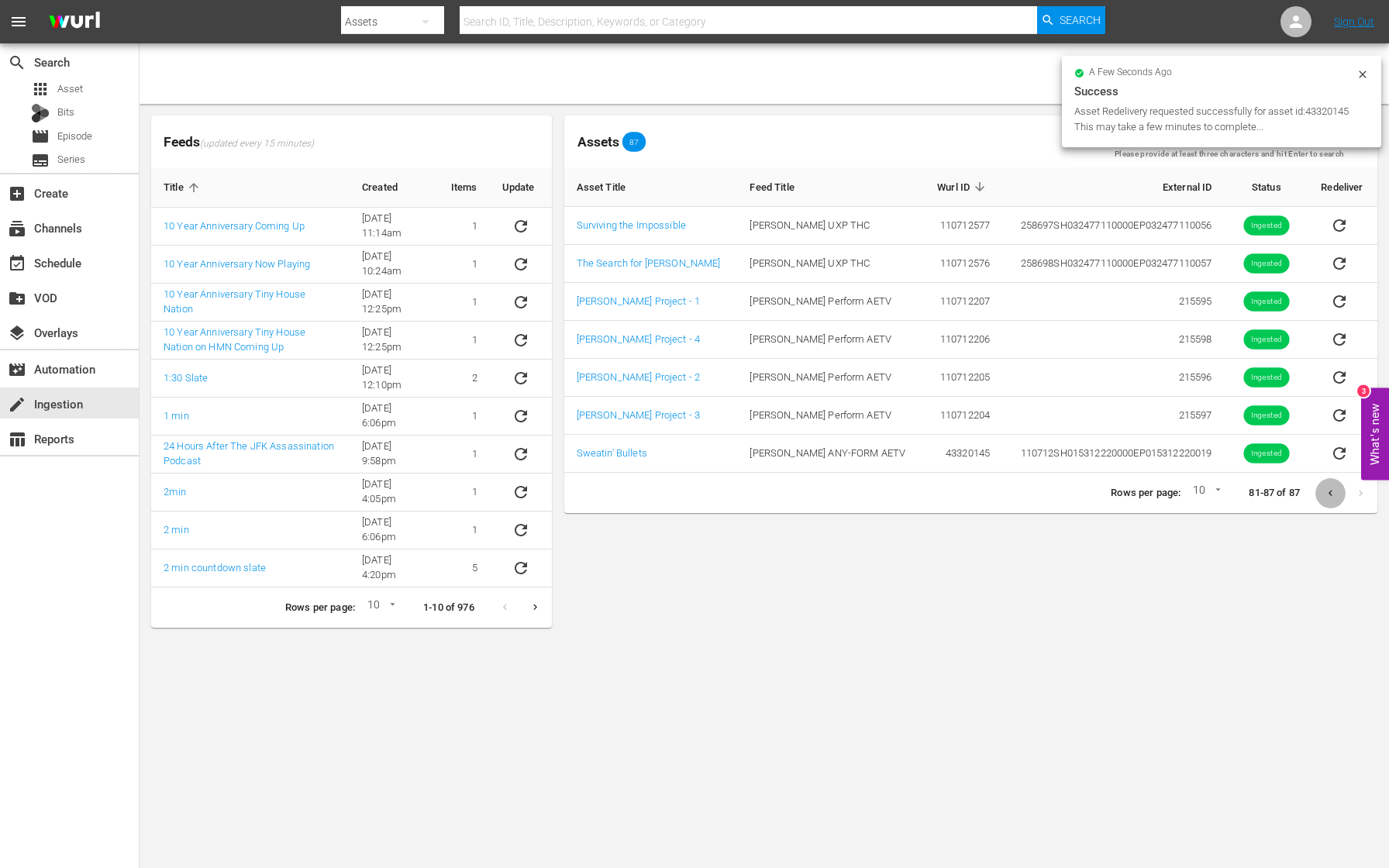
click at [1328, 495] on icon "Previous page" at bounding box center [1330, 493] width 12 height 12
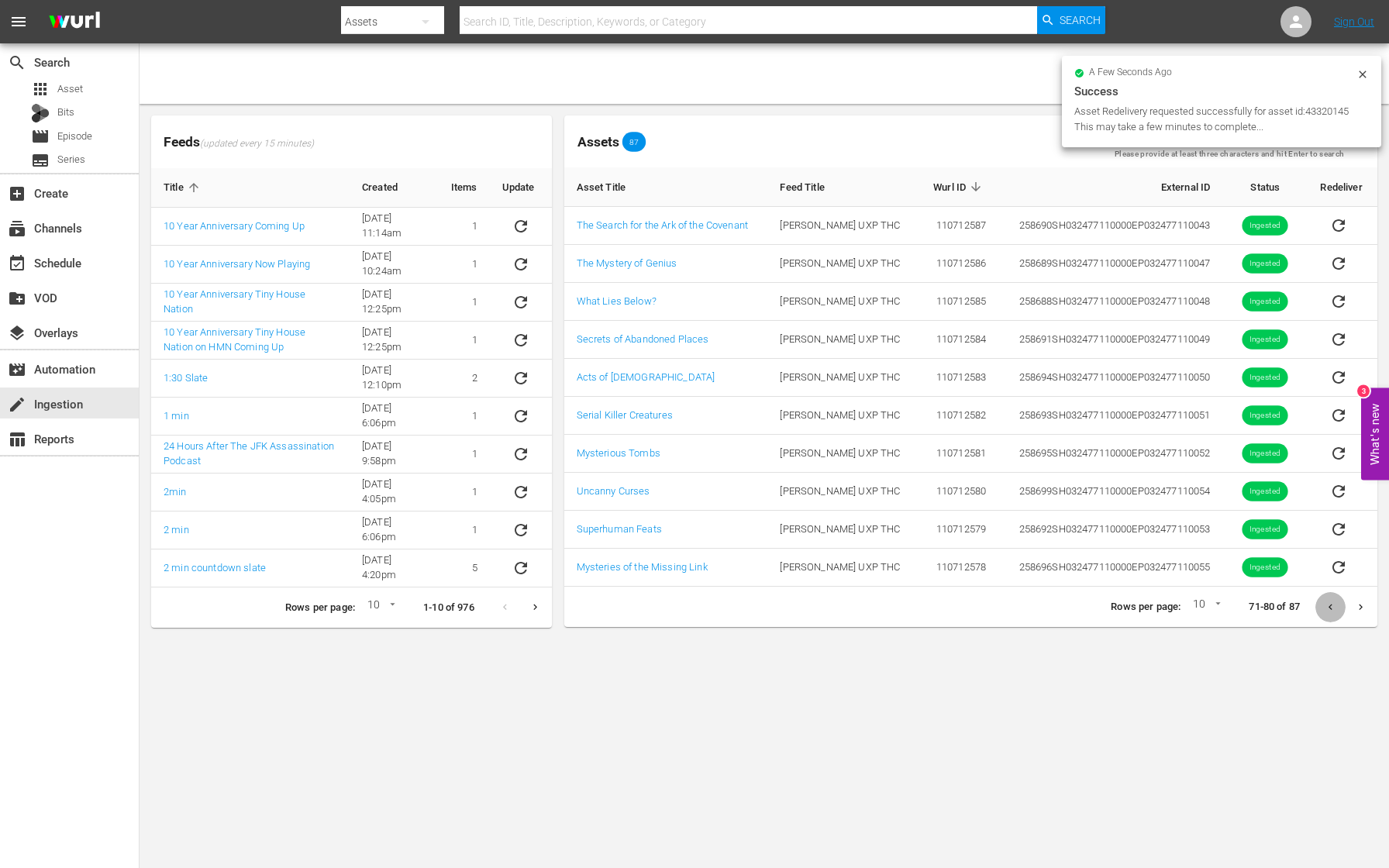
click at [1324, 604] on button "Previous page" at bounding box center [1330, 607] width 30 height 30
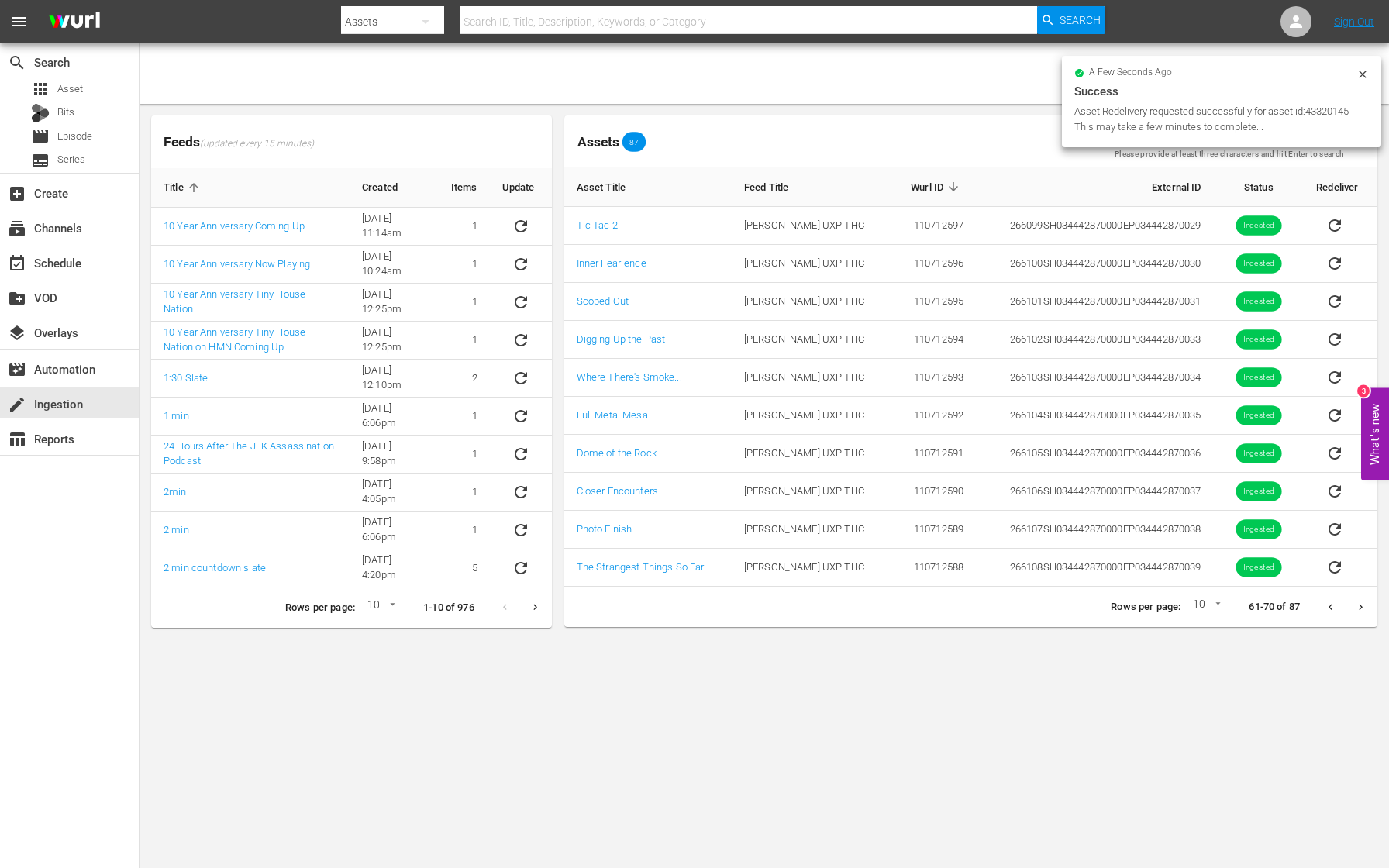
click at [1325, 608] on icon "Previous page" at bounding box center [1330, 607] width 12 height 12
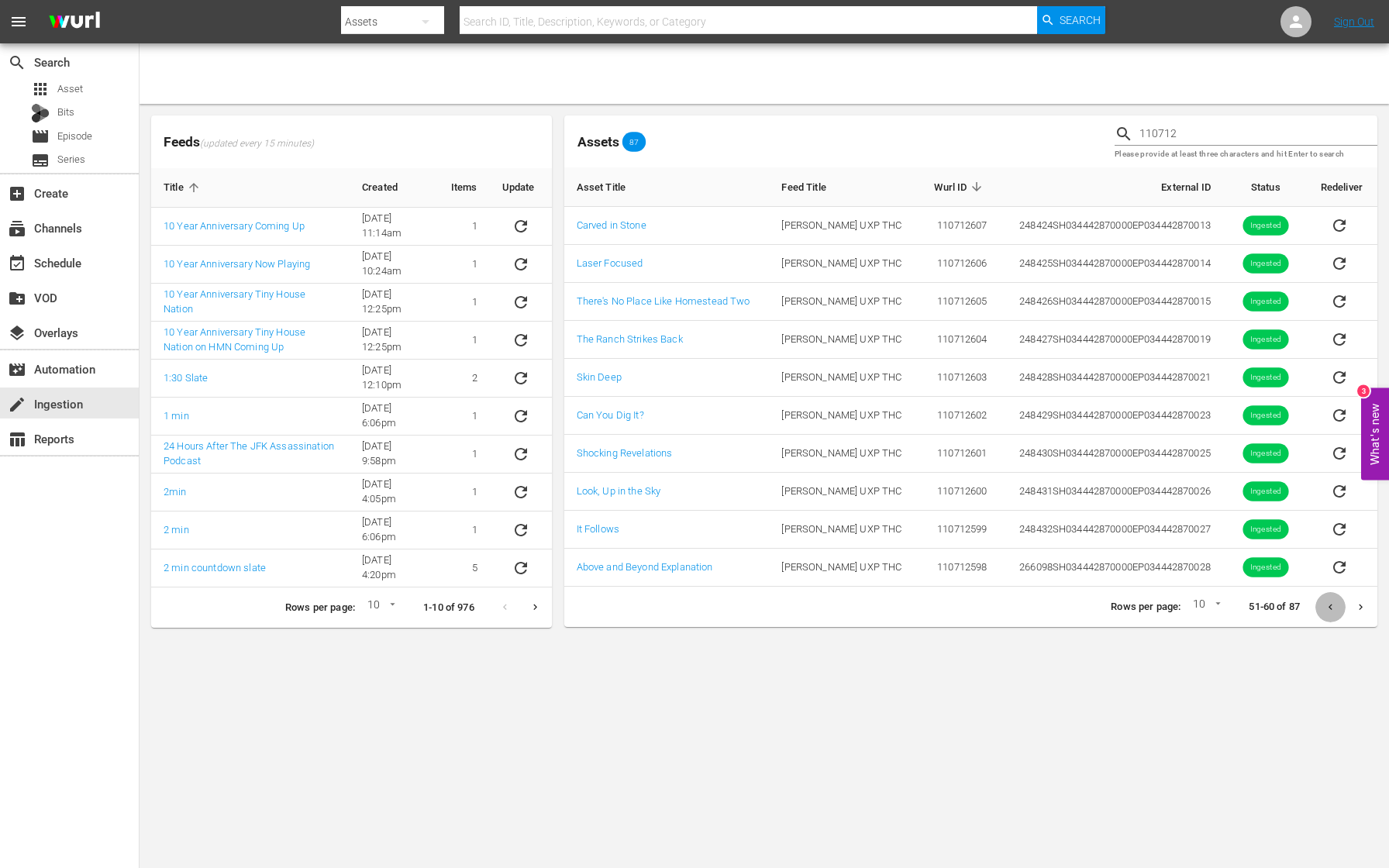
click at [1325, 608] on icon "Previous page" at bounding box center [1330, 607] width 12 height 12
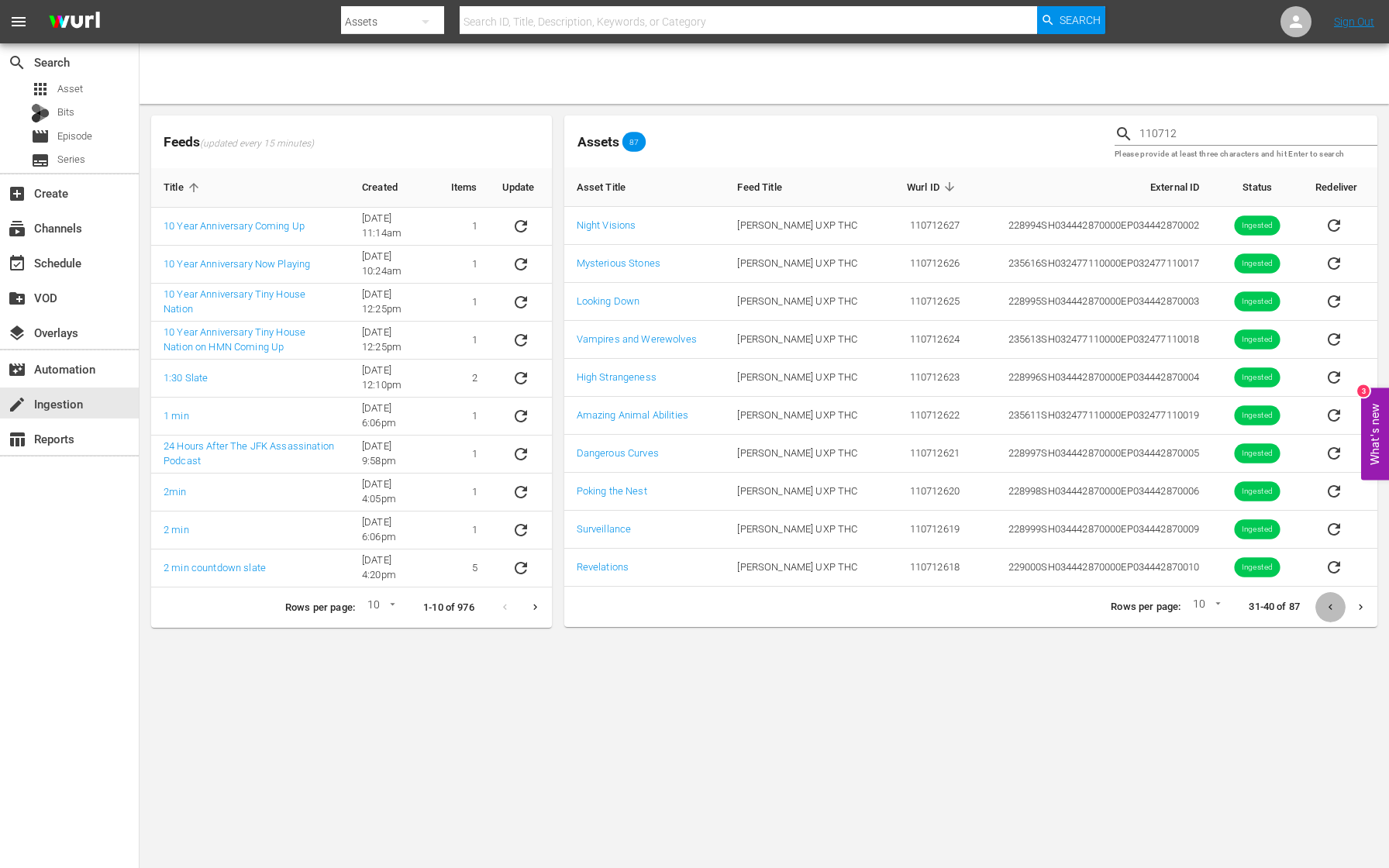
click at [1325, 608] on icon "Previous page" at bounding box center [1330, 607] width 12 height 12
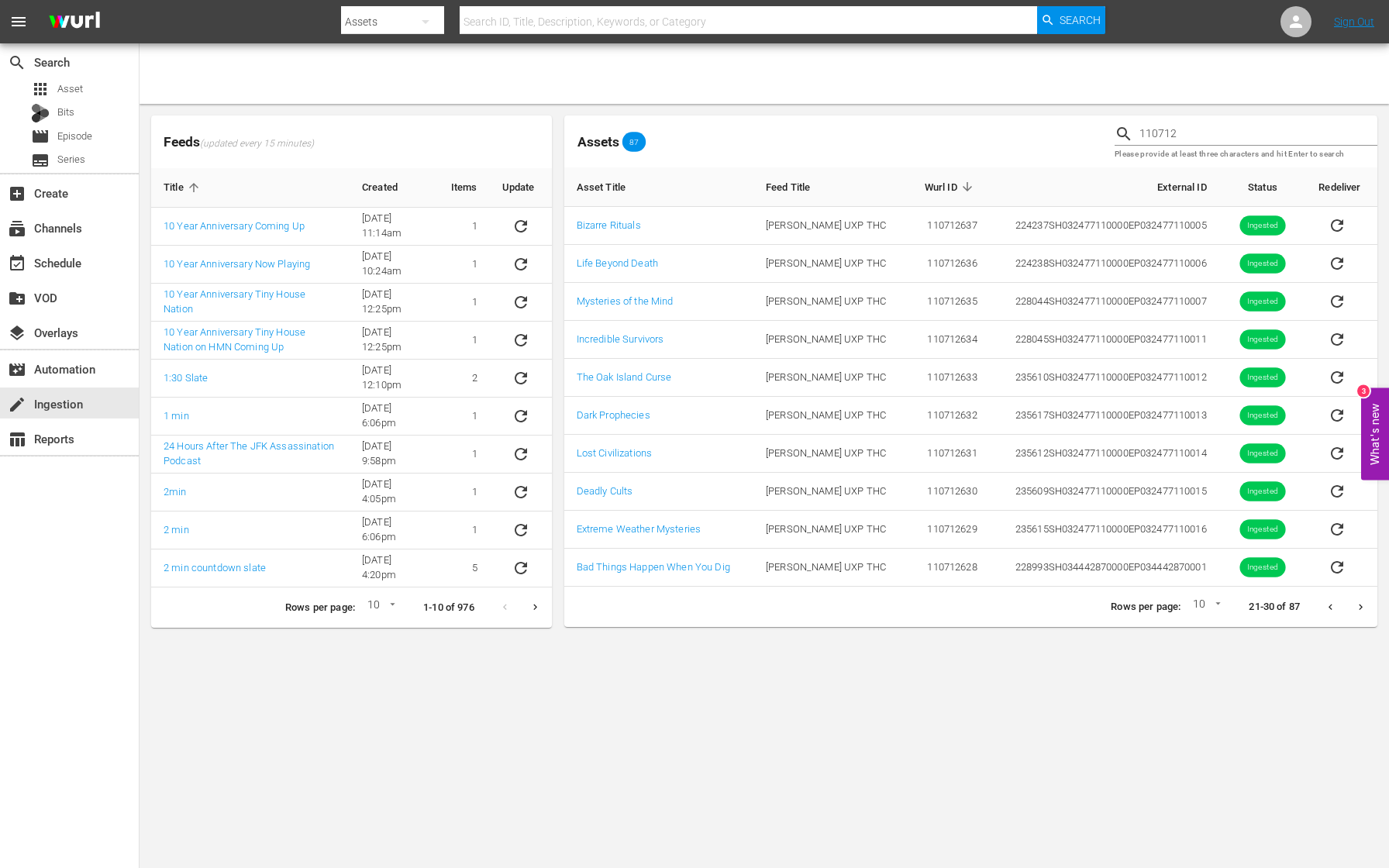
click at [1325, 608] on icon "Previous page" at bounding box center [1330, 607] width 12 height 12
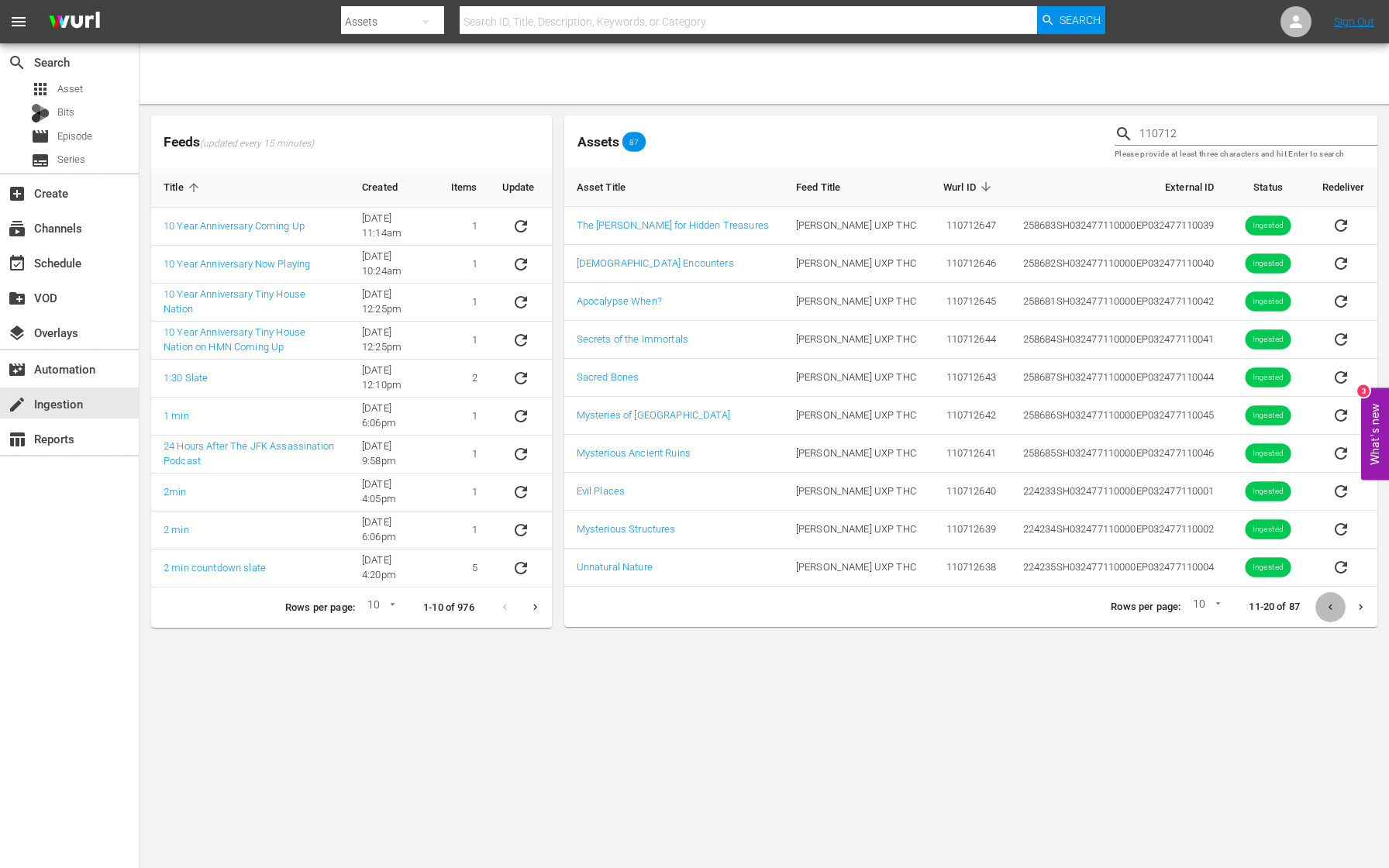
click at [1325, 608] on icon "Previous page" at bounding box center [1330, 607] width 12 height 12
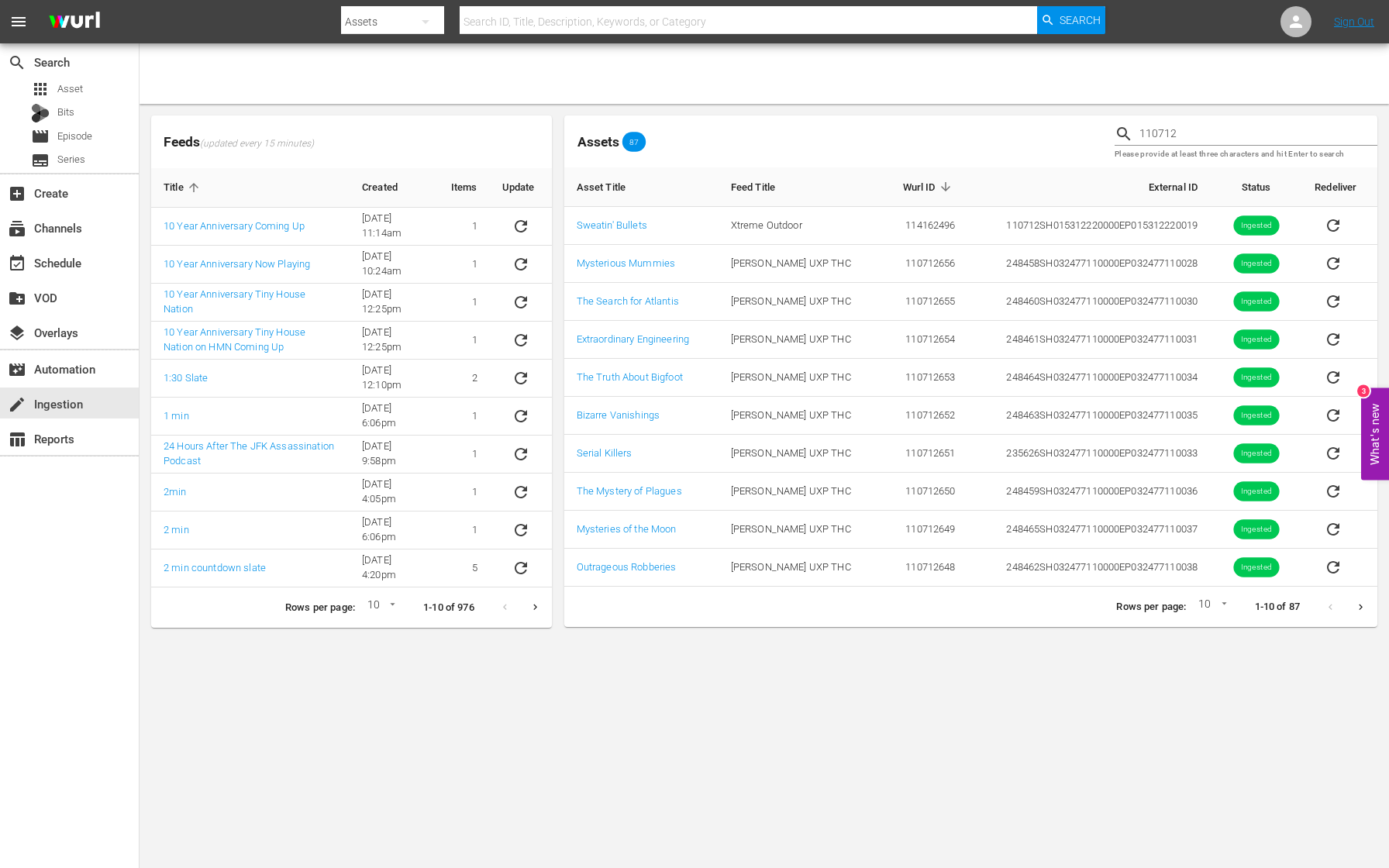
click at [1325, 608] on div at bounding box center [1346, 607] width 61 height 30
click at [1331, 223] on icon "sticky table" at bounding box center [1333, 225] width 18 height 18
click at [1361, 73] on icon at bounding box center [1362, 74] width 7 height 7
click at [1182, 135] on input "110712" at bounding box center [1258, 133] width 238 height 23
type input "110713"
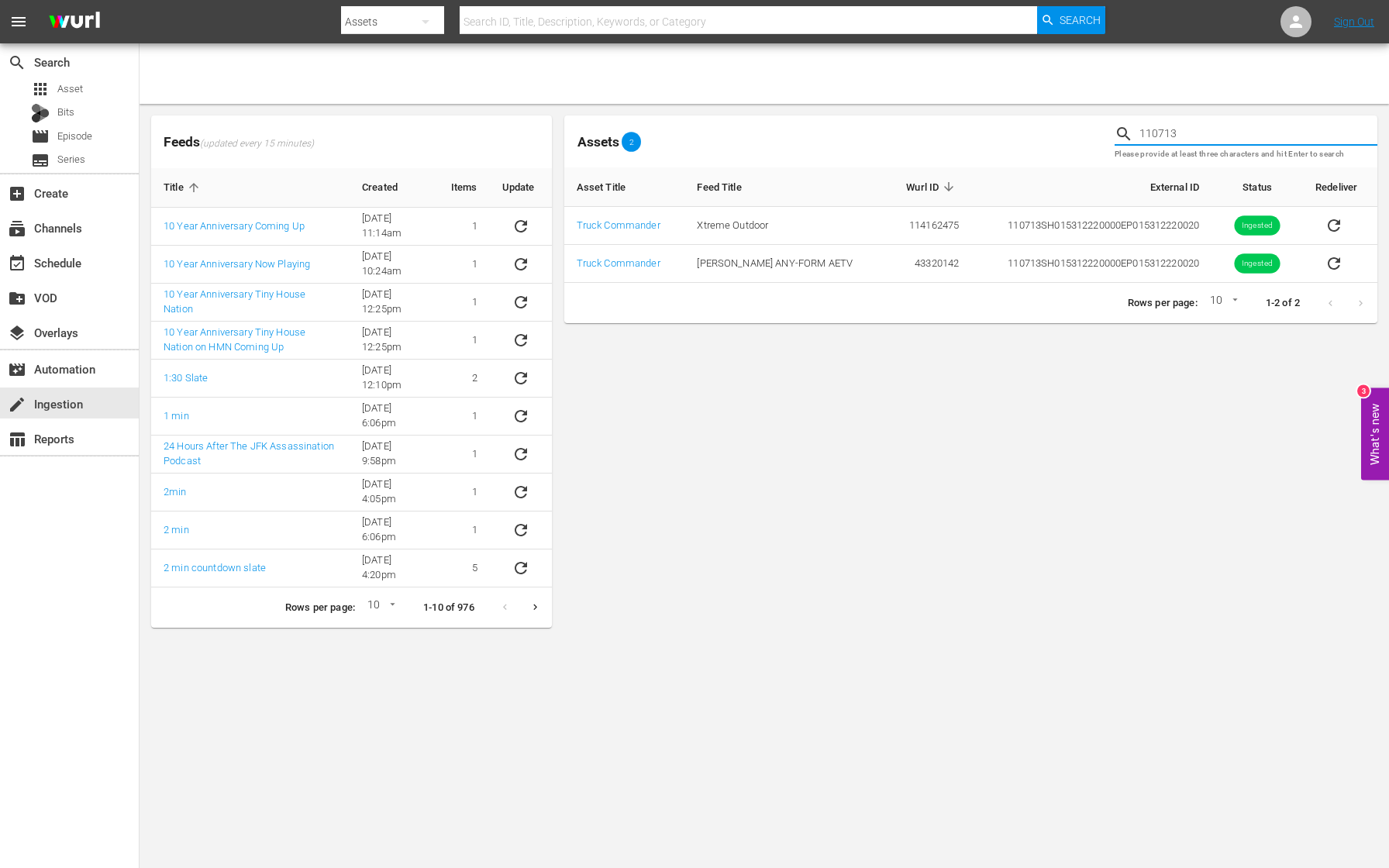
drag, startPoint x: 1190, startPoint y: 134, endPoint x: 1082, endPoint y: 123, distance: 108.6
click at [1082, 123] on div "Assets 2 110713 Please provide at least three characters and hit Enter to search" at bounding box center [970, 142] width 825 height 64
click at [974, 138] on div "Assets 2" at bounding box center [832, 142] width 538 height 25
